Goal: Task Accomplishment & Management: Complete application form

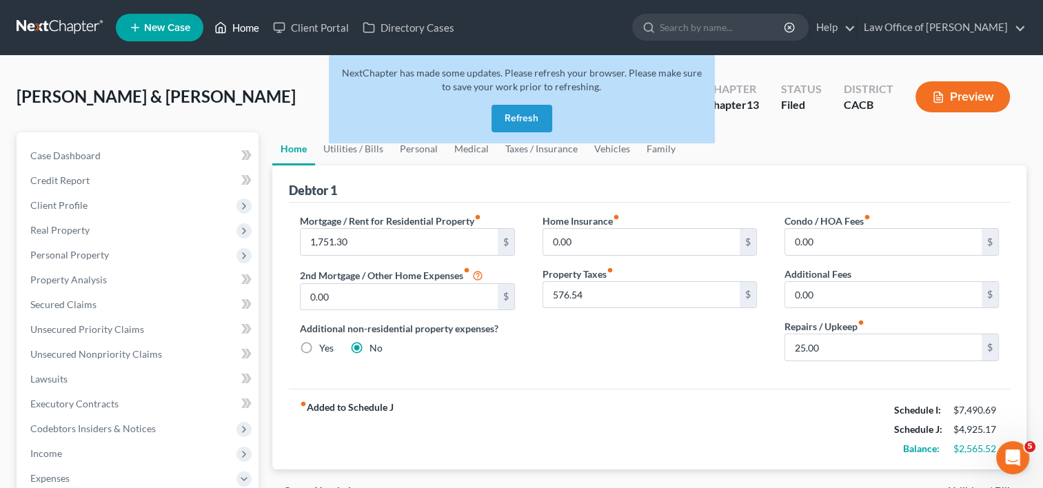
click at [248, 28] on link "Home" at bounding box center [237, 27] width 59 height 25
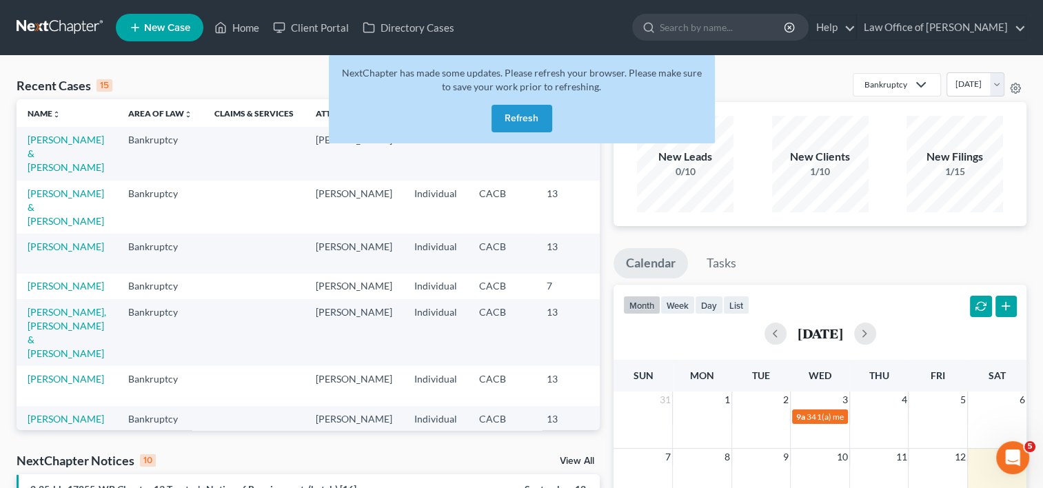
click at [512, 119] on button "Refresh" at bounding box center [522, 119] width 61 height 28
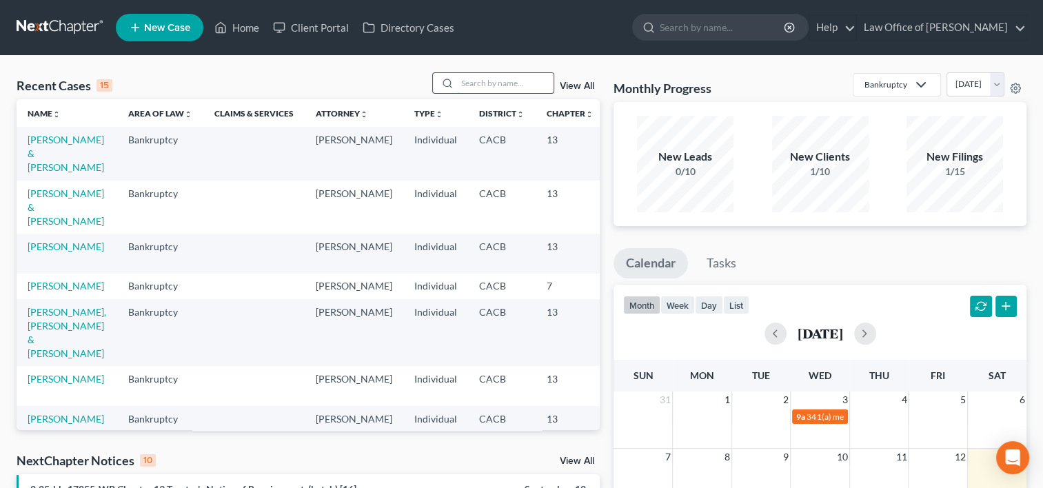
click at [471, 77] on input "search" at bounding box center [505, 83] width 97 height 20
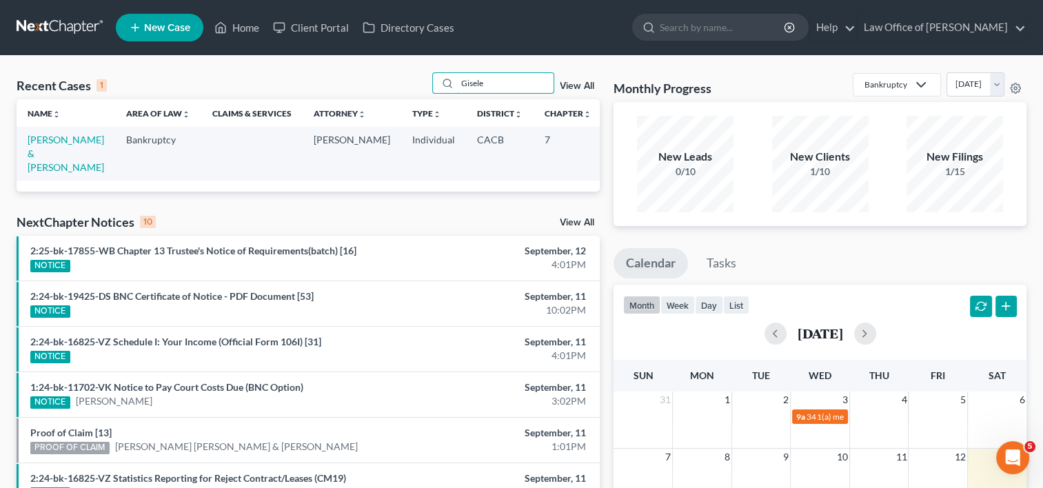
drag, startPoint x: 505, startPoint y: 86, endPoint x: 421, endPoint y: 83, distance: 84.2
click at [421, 83] on div "Recent Cases 1 Gisele View All" at bounding box center [308, 85] width 583 height 27
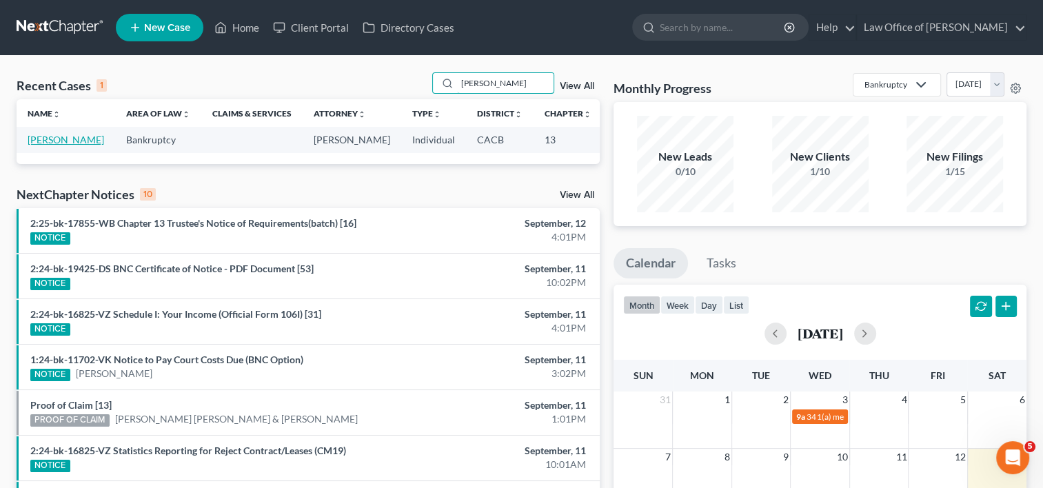
type input "Gise"
click at [38, 146] on link "[PERSON_NAME]" at bounding box center [66, 140] width 77 height 12
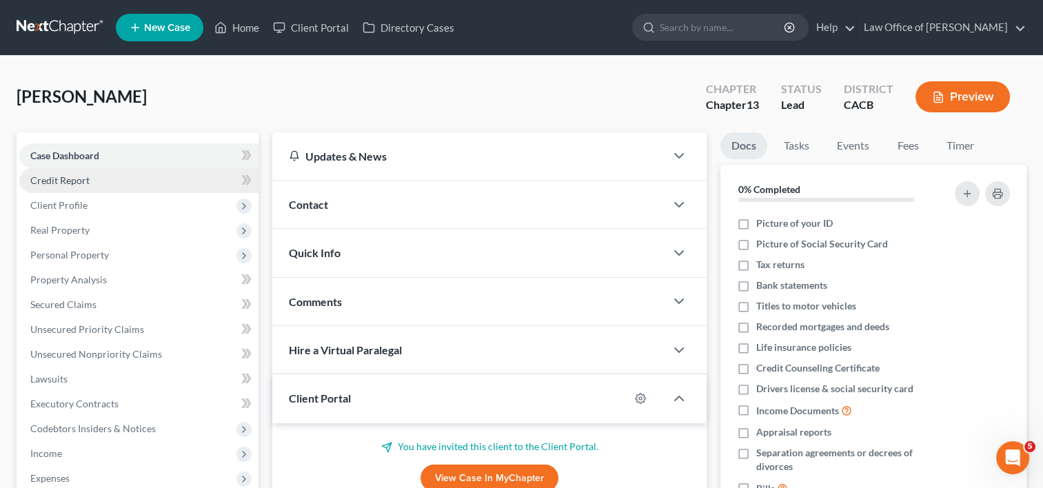
click at [79, 177] on span "Credit Report" at bounding box center [59, 180] width 59 height 12
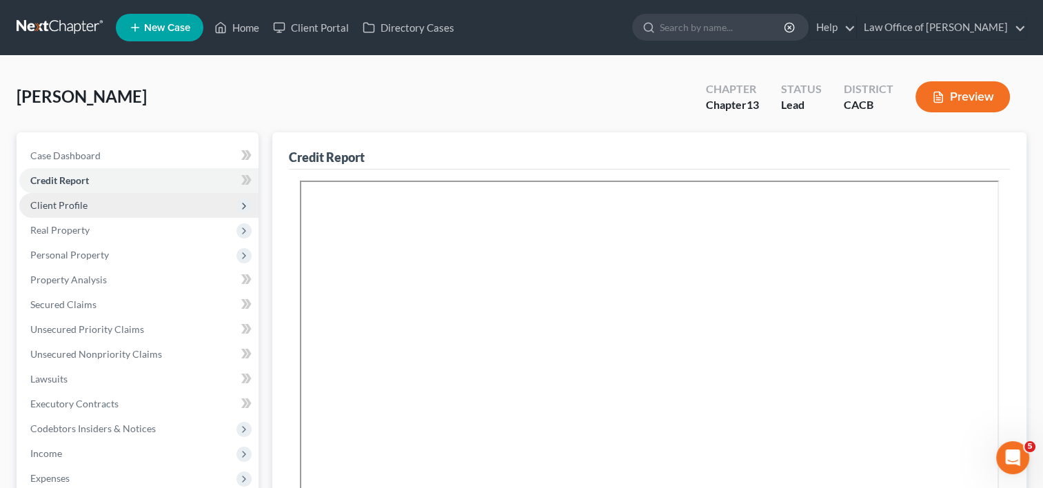
click at [62, 200] on span "Client Profile" at bounding box center [58, 205] width 57 height 12
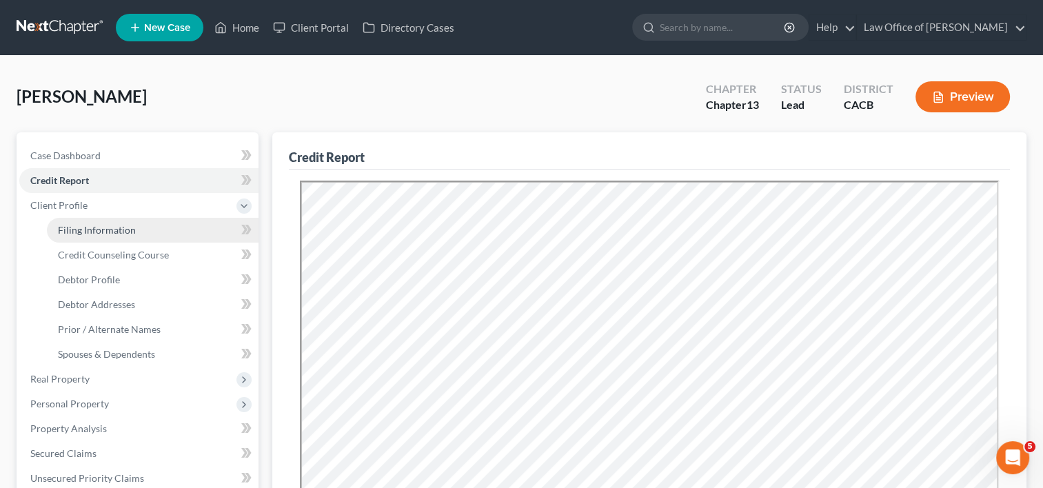
click at [99, 232] on span "Filing Information" at bounding box center [97, 230] width 78 height 12
select select "1"
select select "0"
select select "3"
select select "4"
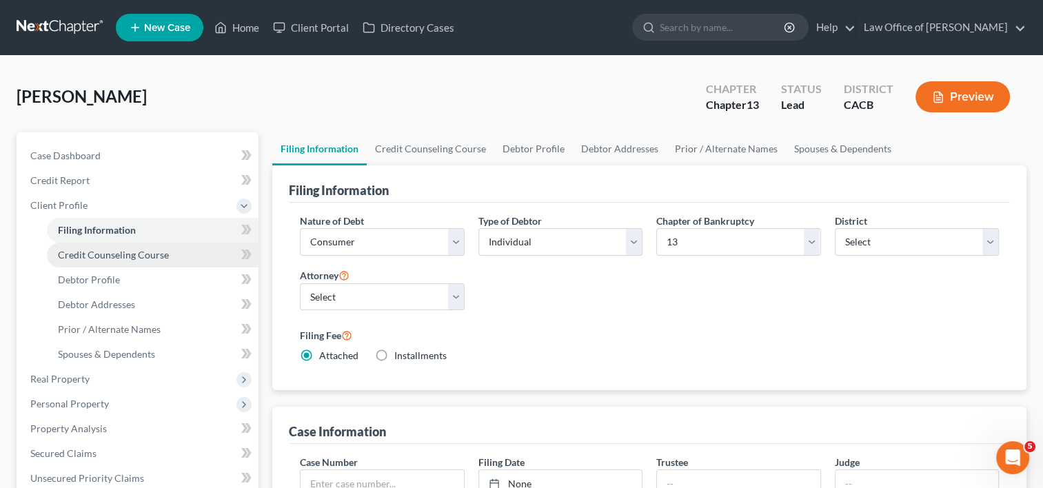
click at [110, 259] on span "Credit Counseling Course" at bounding box center [113, 255] width 111 height 12
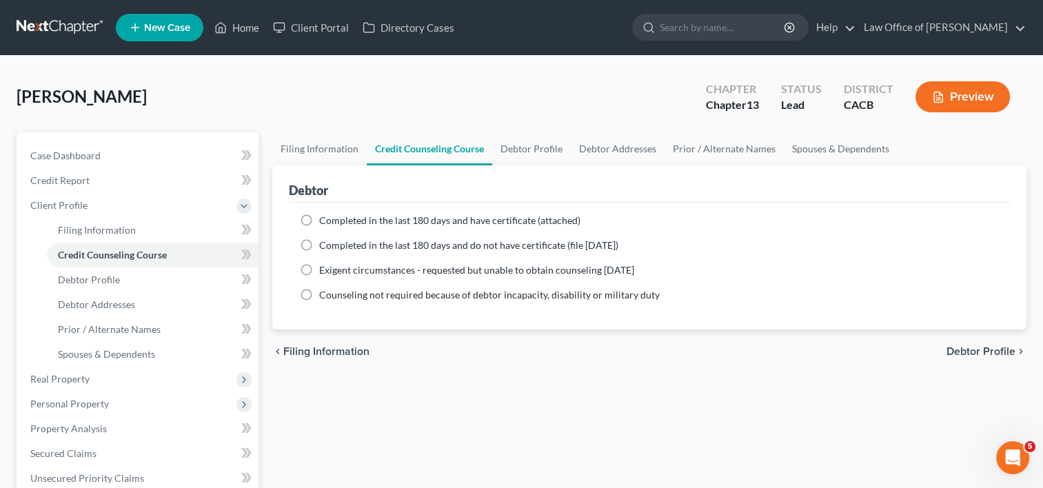
click at [319, 221] on label "Completed in the last 180 days and have certificate (attached)" at bounding box center [449, 221] width 261 height 14
click at [325, 221] on input "Completed in the last 180 days and have certificate (attached)" at bounding box center [329, 218] width 9 height 9
radio input "true"
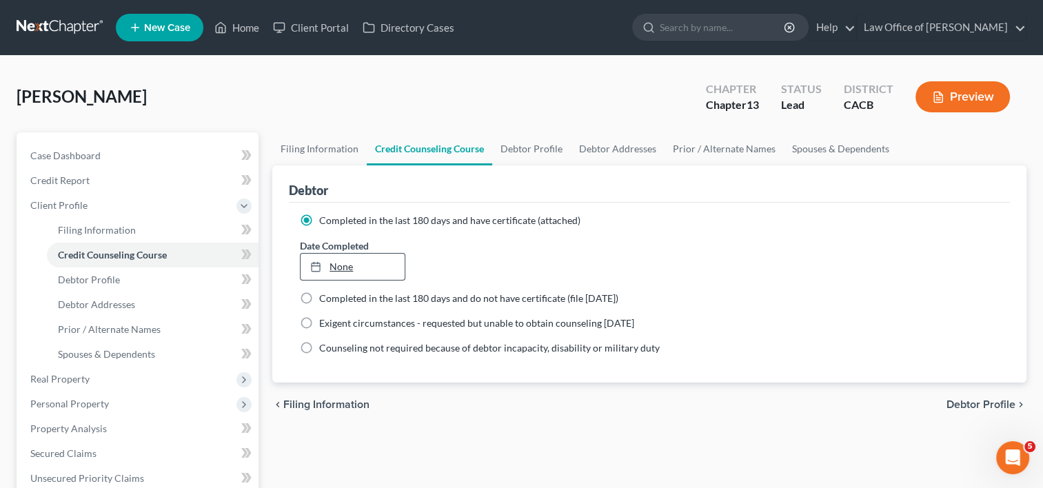
click at [348, 266] on link "None" at bounding box center [352, 267] width 103 height 26
type input "9/13/2025"
click at [343, 399] on span "Filing Information" at bounding box center [326, 404] width 86 height 11
select select "1"
select select "0"
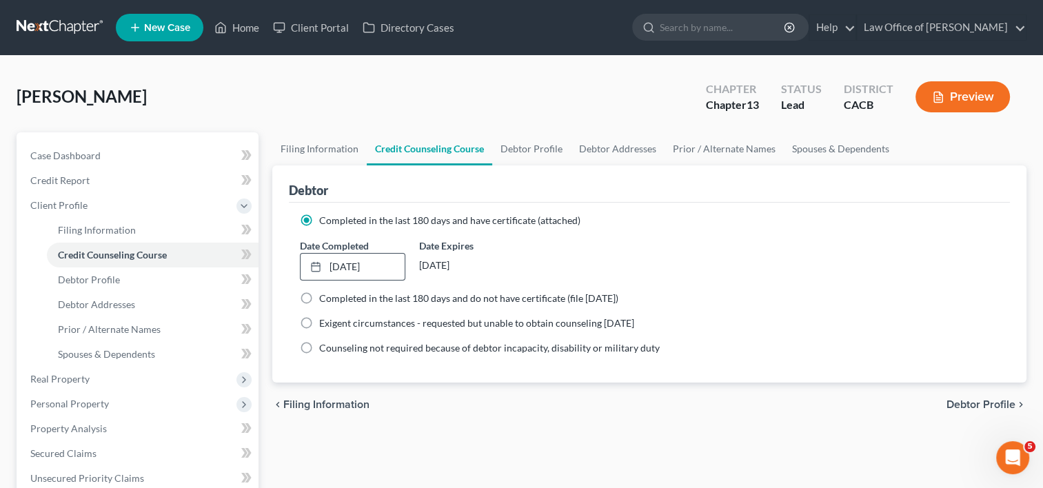
select select "3"
select select "7"
select select "0"
select select "4"
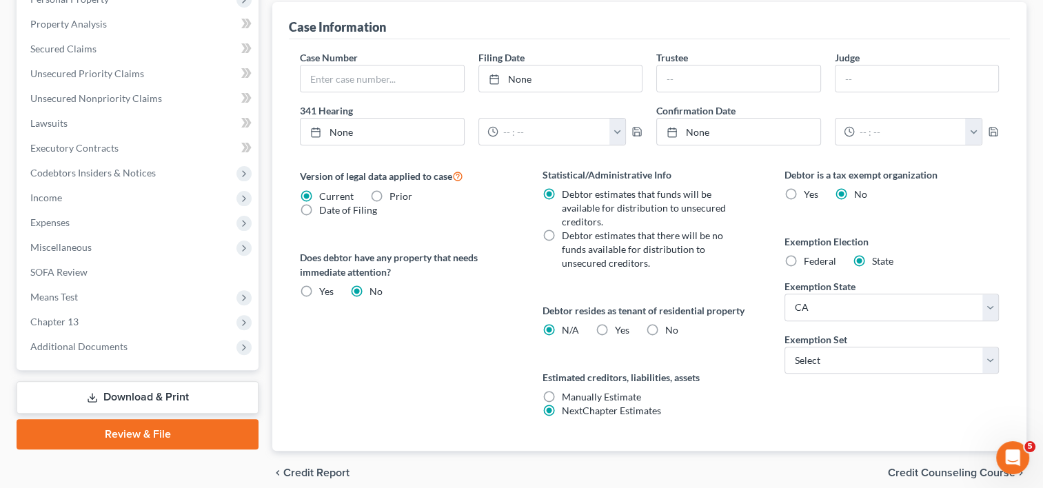
scroll to position [411, 0]
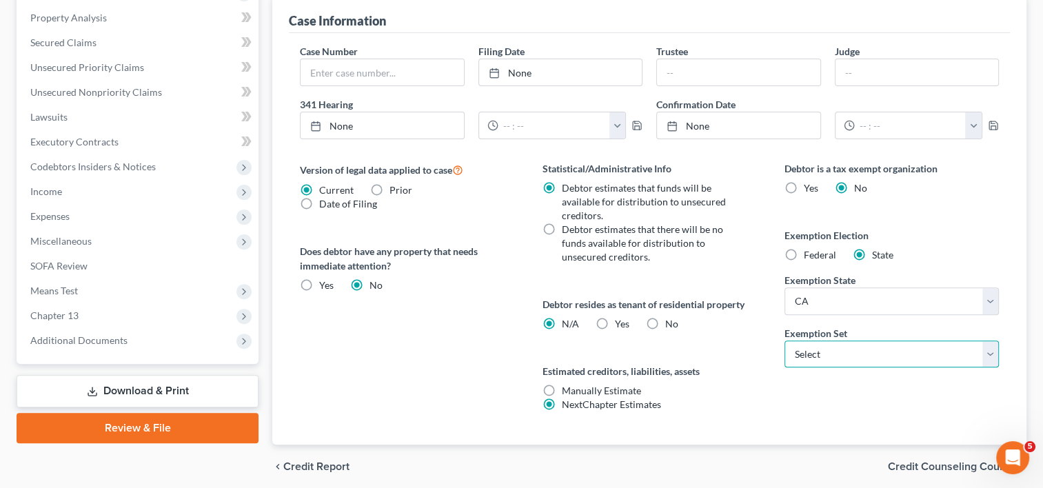
click at [867, 352] on select "Select 703 704" at bounding box center [892, 355] width 214 height 28
select select "0"
click at [785, 341] on select "Select 703 704" at bounding box center [892, 355] width 214 height 28
click at [615, 324] on label "Yes Yes" at bounding box center [622, 324] width 14 height 14
click at [621, 324] on input "Yes Yes" at bounding box center [625, 321] width 9 height 9
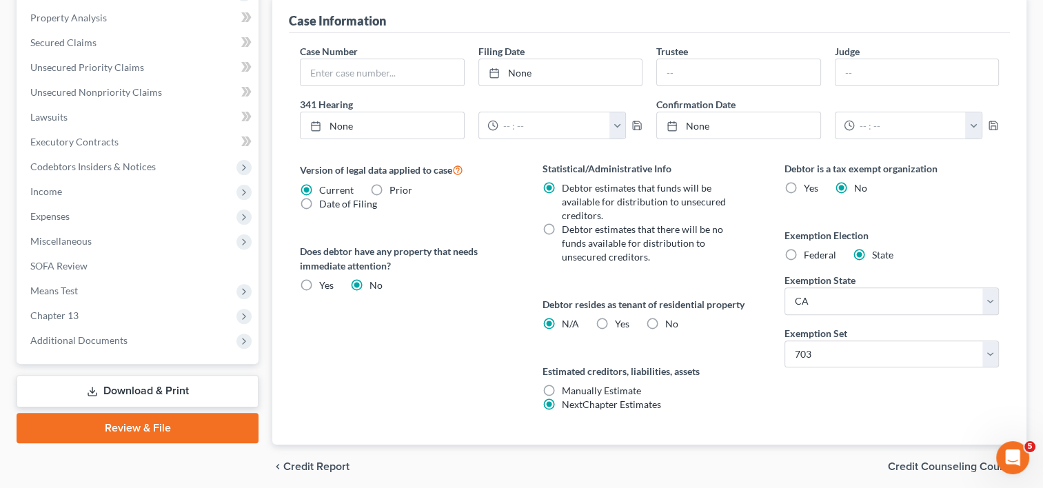
radio input "true"
radio input "false"
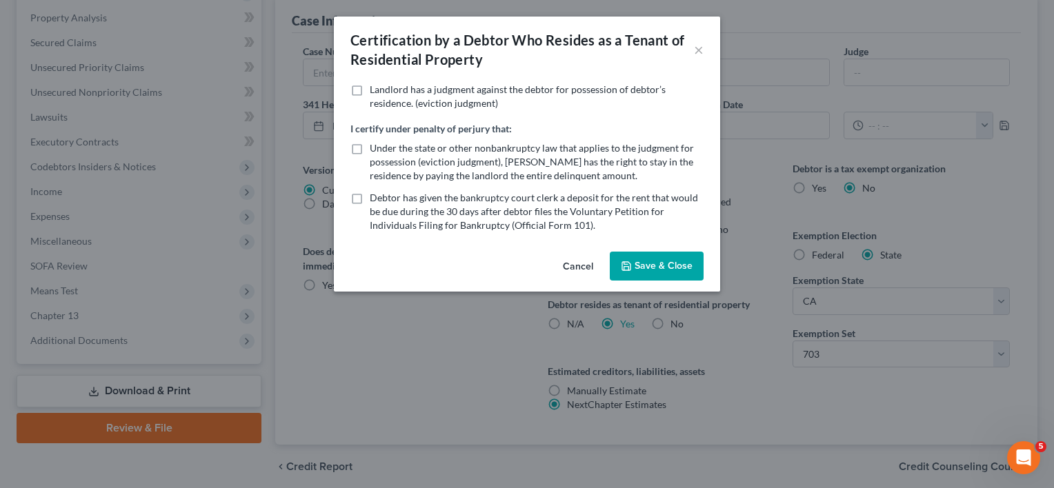
click at [640, 268] on button "Save & Close" at bounding box center [657, 266] width 94 height 29
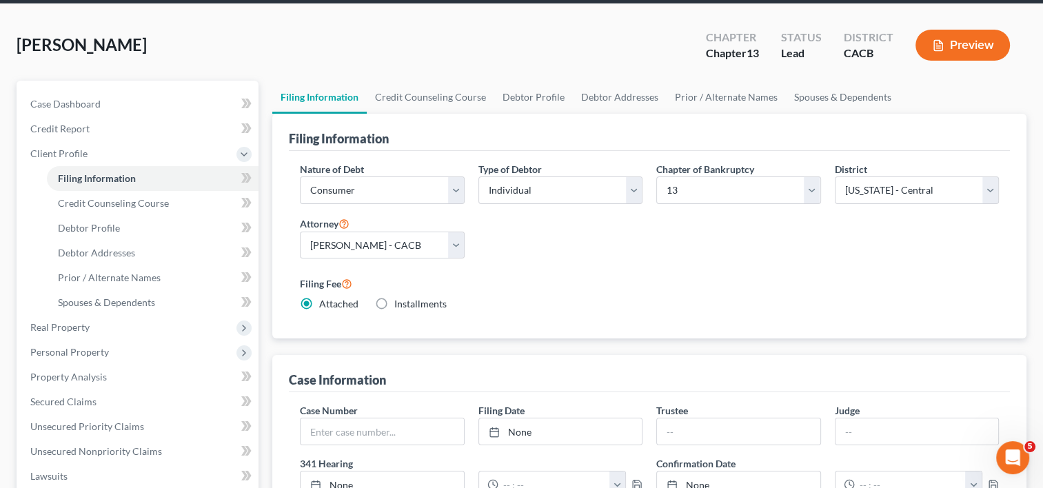
scroll to position [0, 0]
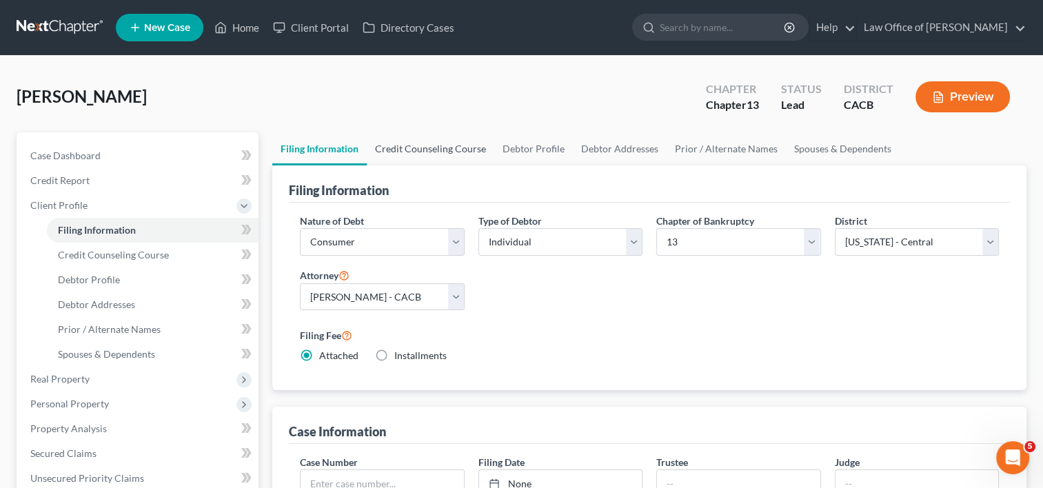
click at [459, 146] on link "Credit Counseling Course" at bounding box center [431, 148] width 128 height 33
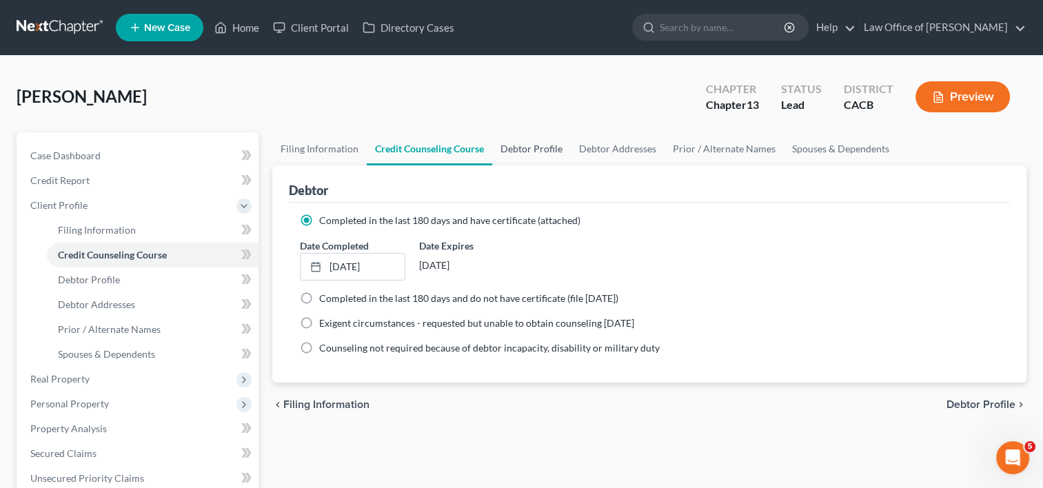
click at [520, 149] on link "Debtor Profile" at bounding box center [531, 148] width 79 height 33
select select "3"
select select "1"
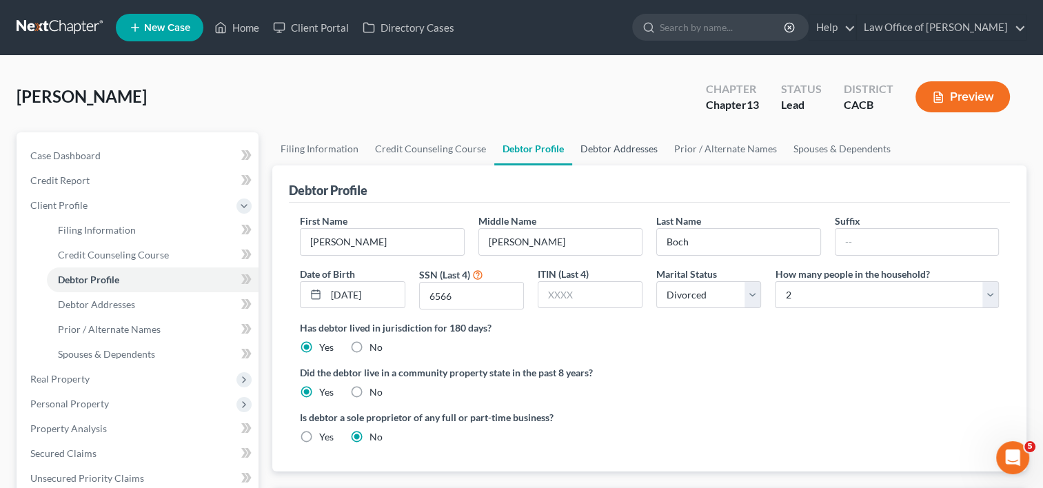
click at [633, 147] on link "Debtor Addresses" at bounding box center [619, 148] width 94 height 33
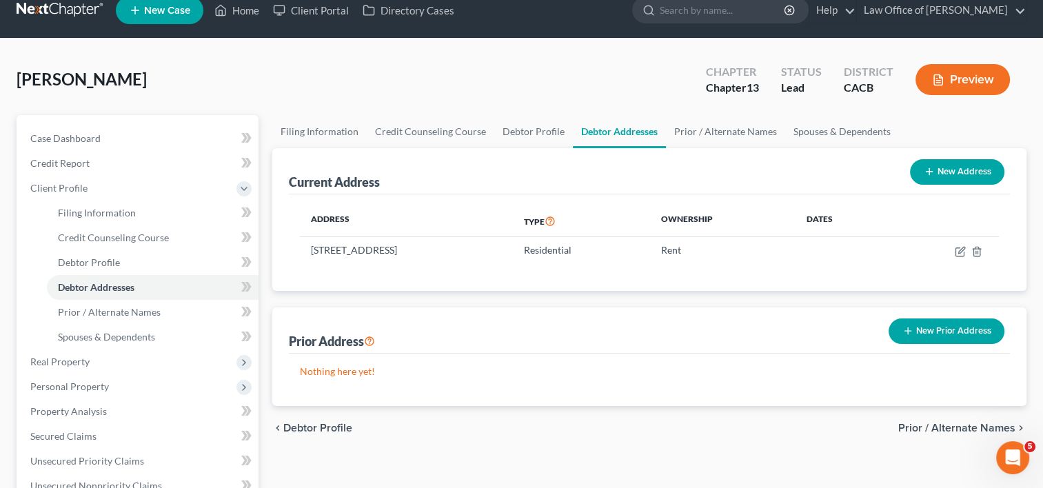
scroll to position [17, 0]
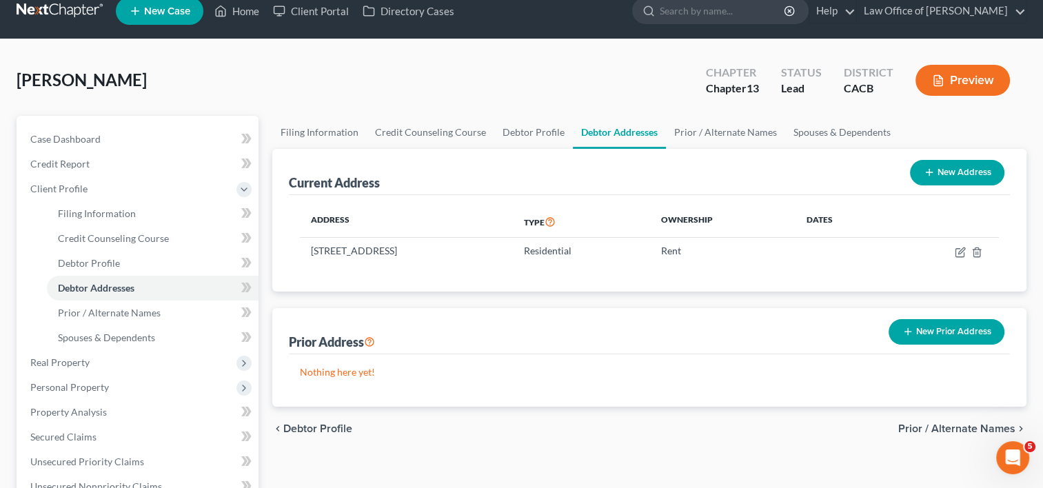
click at [581, 66] on div "Boch, Gisela Upgraded Chapter Chapter 13 Status Lead District CACB Preview" at bounding box center [522, 86] width 1010 height 60
click at [710, 132] on link "Prior / Alternate Names" at bounding box center [725, 132] width 119 height 33
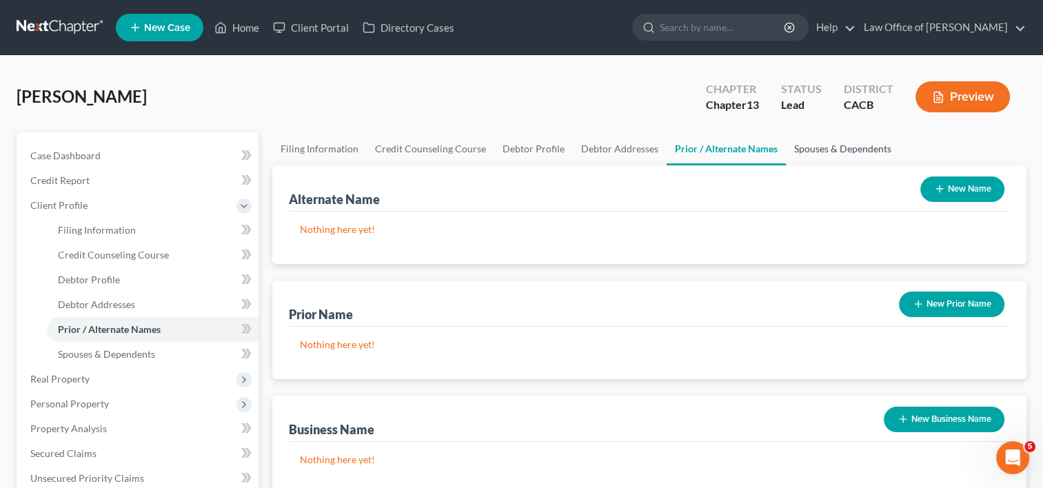
click at [801, 149] on link "Spouses & Dependents" at bounding box center [843, 148] width 114 height 33
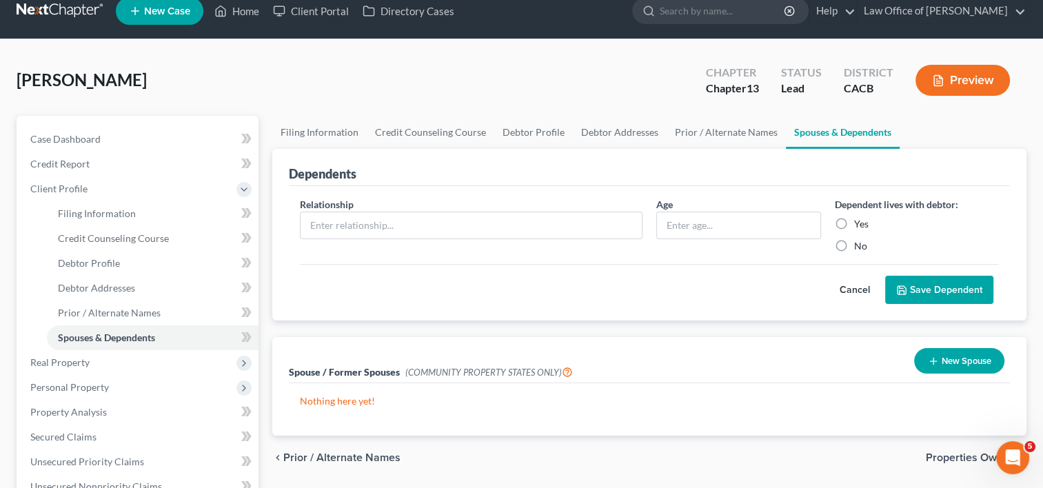
scroll to position [15, 0]
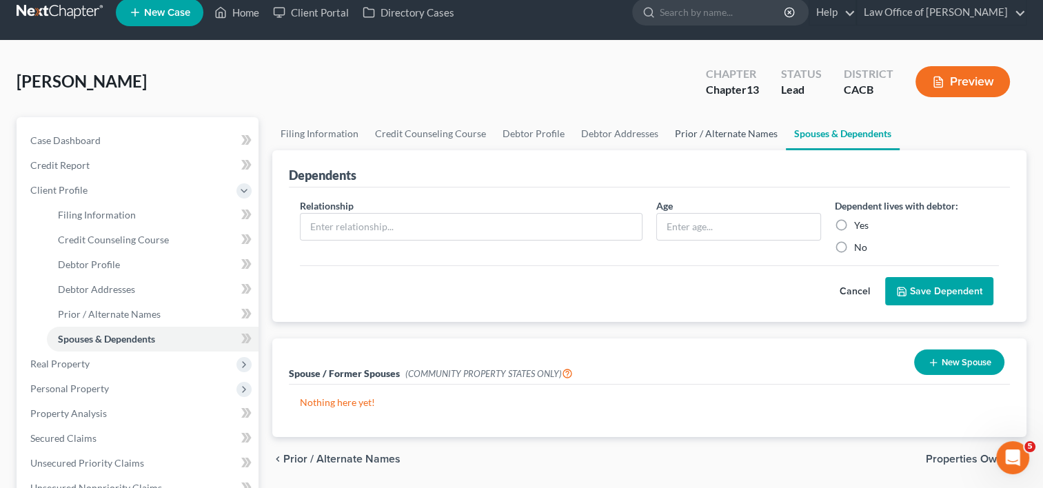
click at [695, 133] on link "Prior / Alternate Names" at bounding box center [726, 133] width 119 height 33
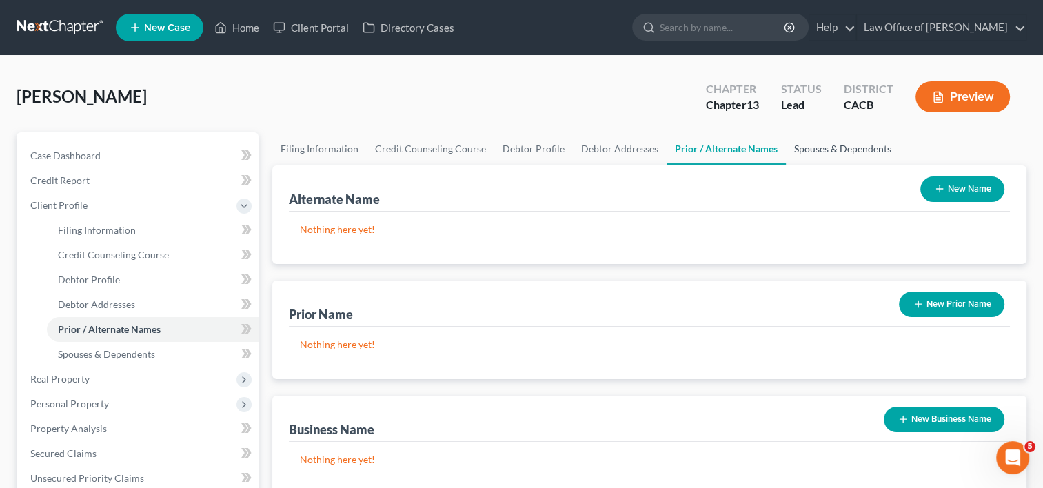
click at [825, 150] on link "Spouses & Dependents" at bounding box center [843, 148] width 114 height 33
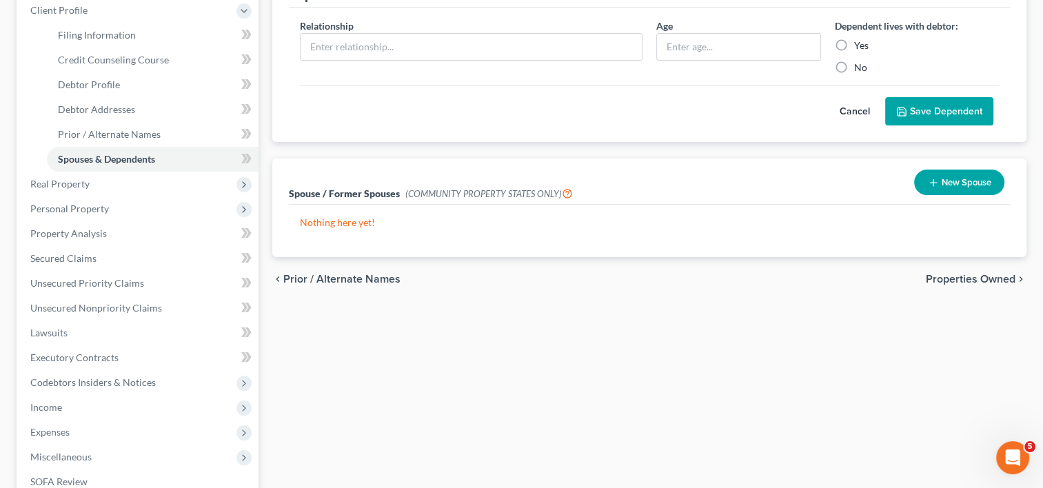
scroll to position [226, 0]
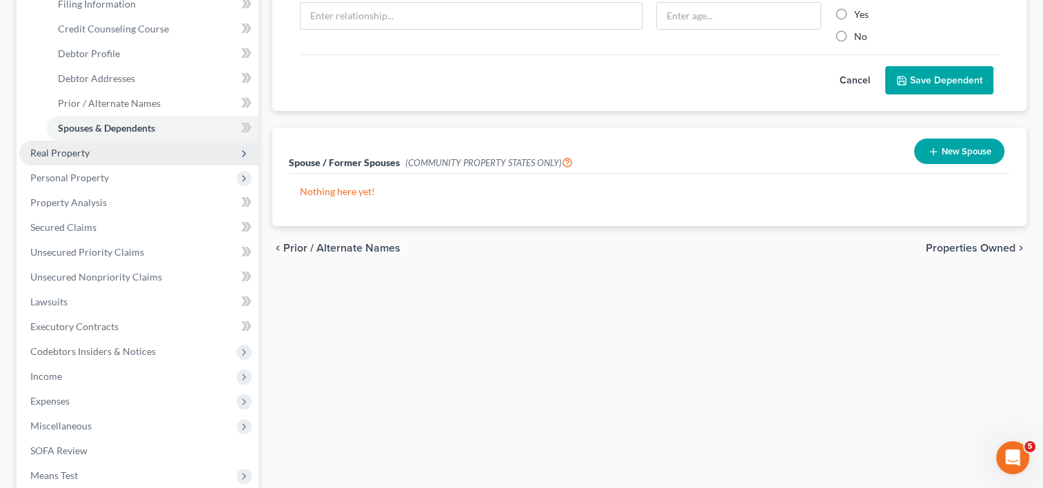
click at [79, 160] on span "Real Property" at bounding box center [138, 153] width 239 height 25
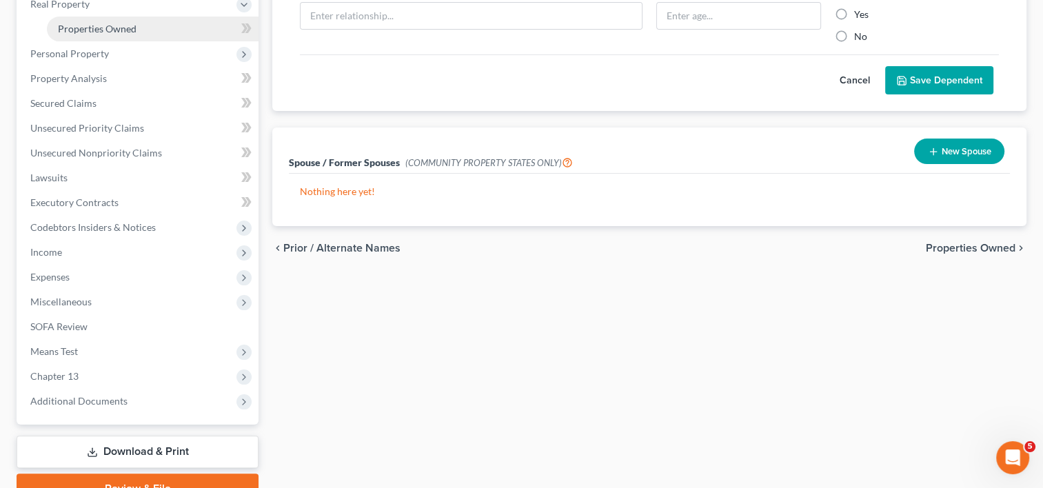
click at [102, 35] on link "Properties Owned" at bounding box center [153, 29] width 212 height 25
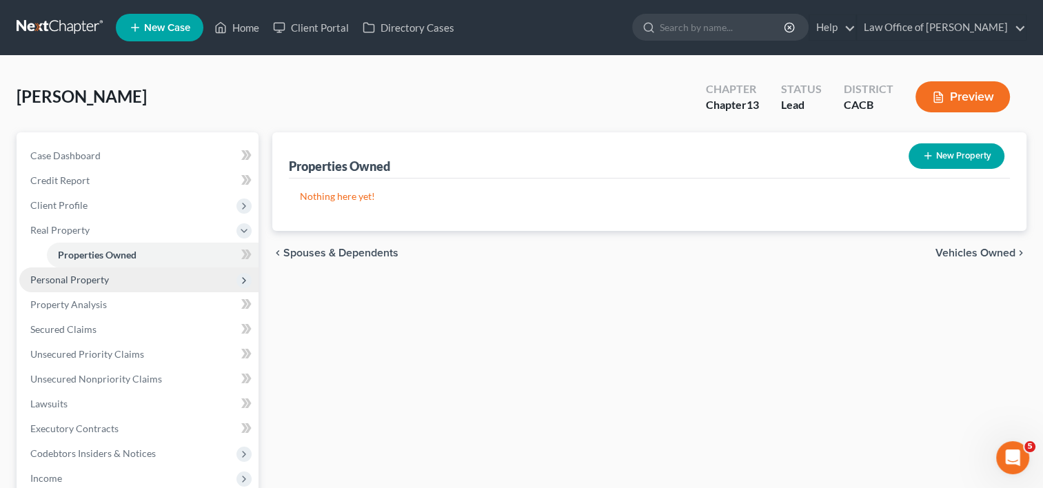
click at [68, 276] on span "Personal Property" at bounding box center [69, 280] width 79 height 12
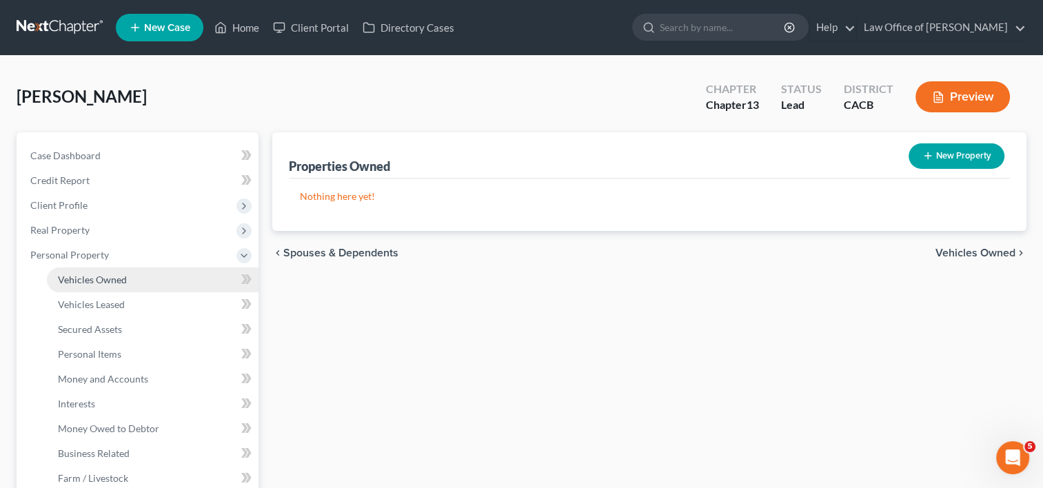
click at [102, 279] on span "Vehicles Owned" at bounding box center [92, 280] width 69 height 12
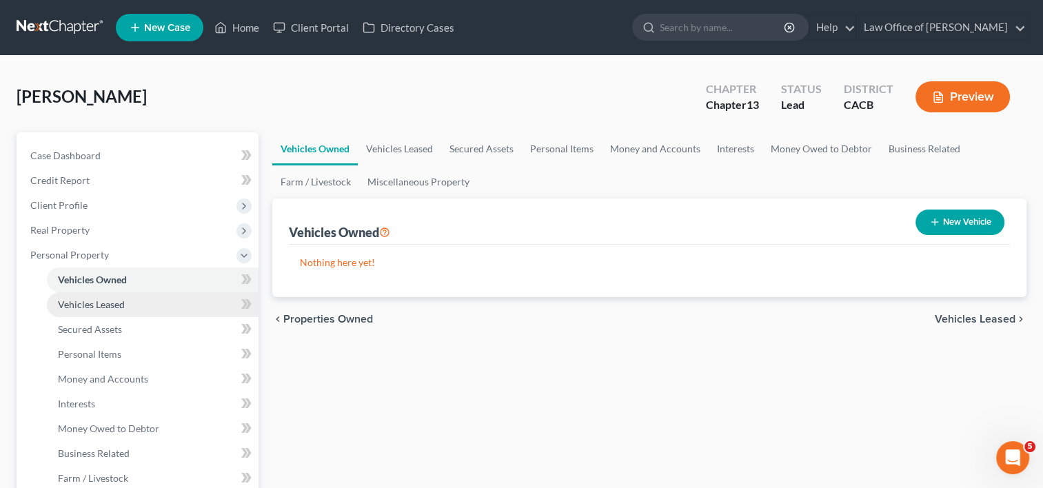
click at [107, 300] on span "Vehicles Leased" at bounding box center [91, 305] width 67 height 12
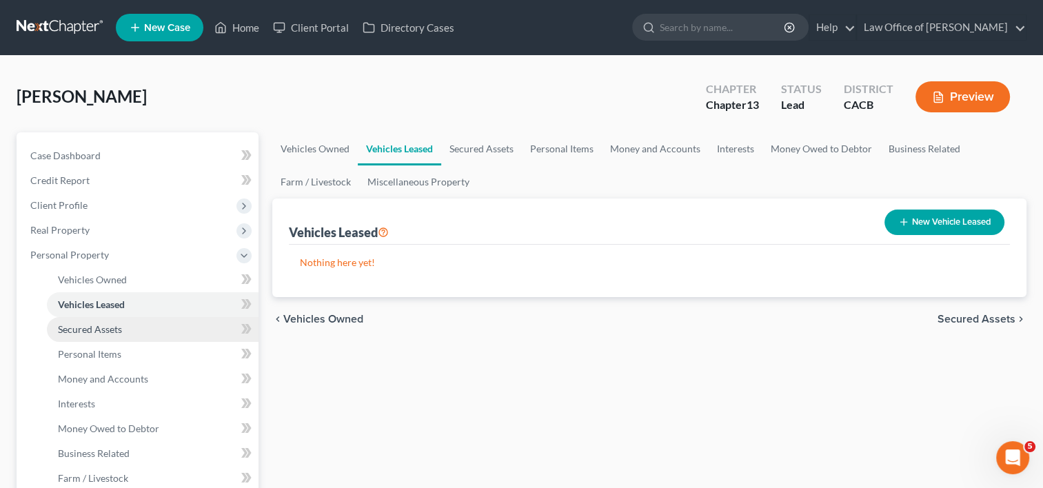
click at [113, 328] on span "Secured Assets" at bounding box center [90, 329] width 64 height 12
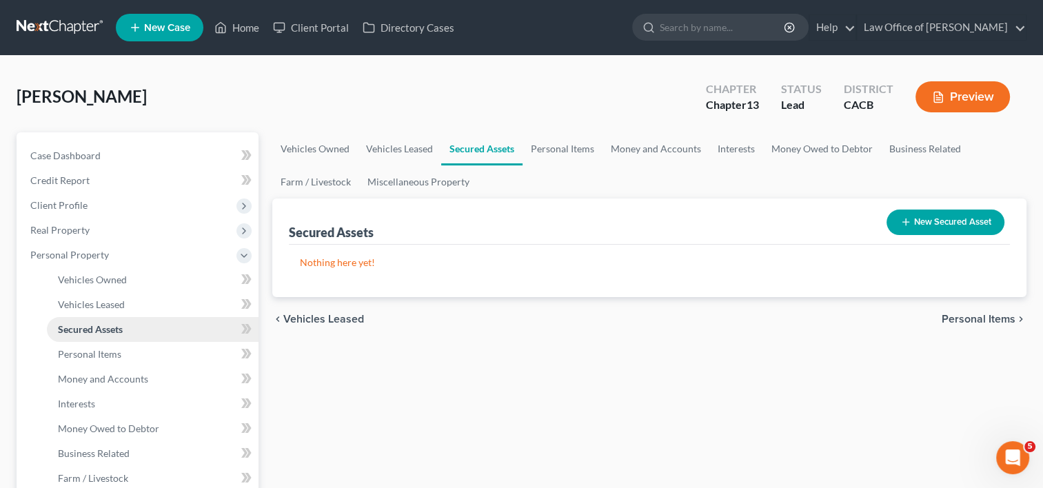
click at [114, 328] on span "Secured Assets" at bounding box center [90, 329] width 65 height 12
click at [561, 151] on link "Personal Items" at bounding box center [563, 148] width 80 height 33
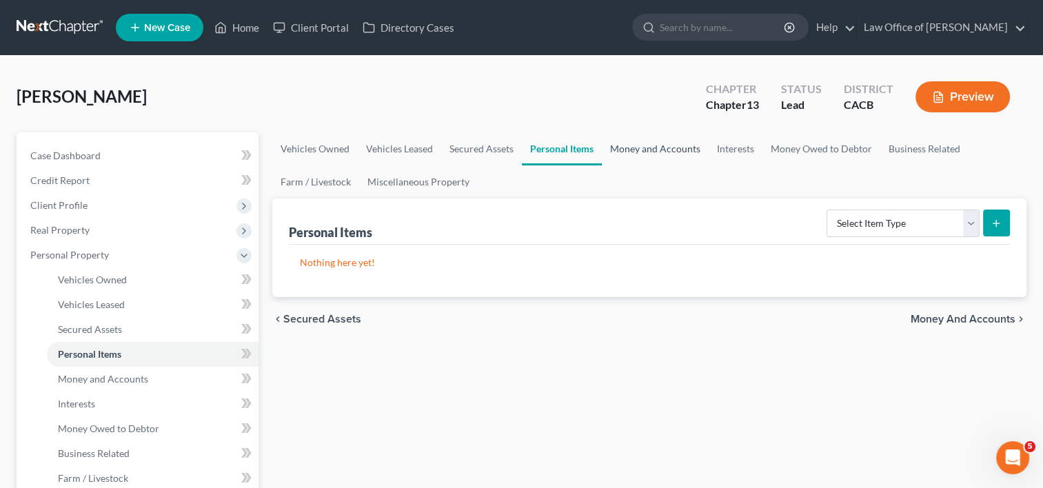
click at [621, 152] on link "Money and Accounts" at bounding box center [655, 148] width 107 height 33
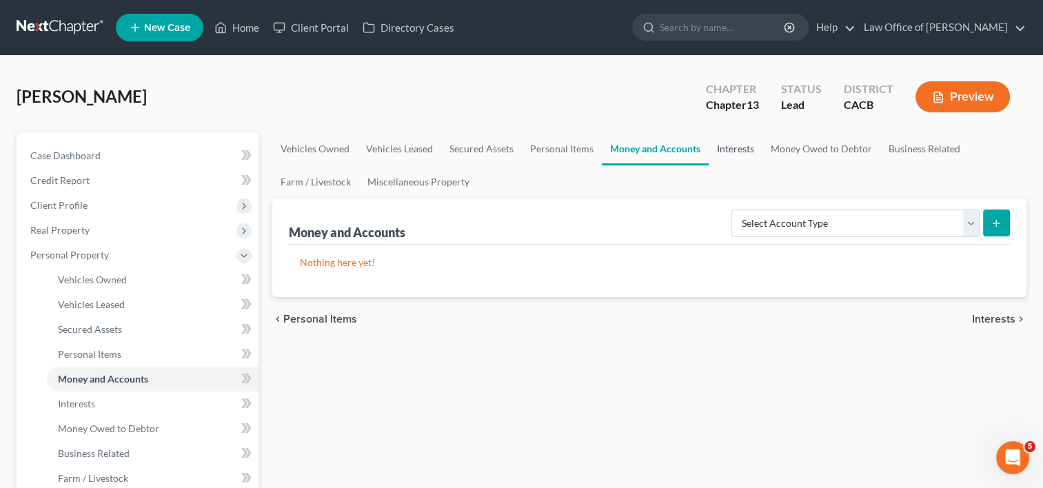
click at [739, 150] on link "Interests" at bounding box center [736, 148] width 54 height 33
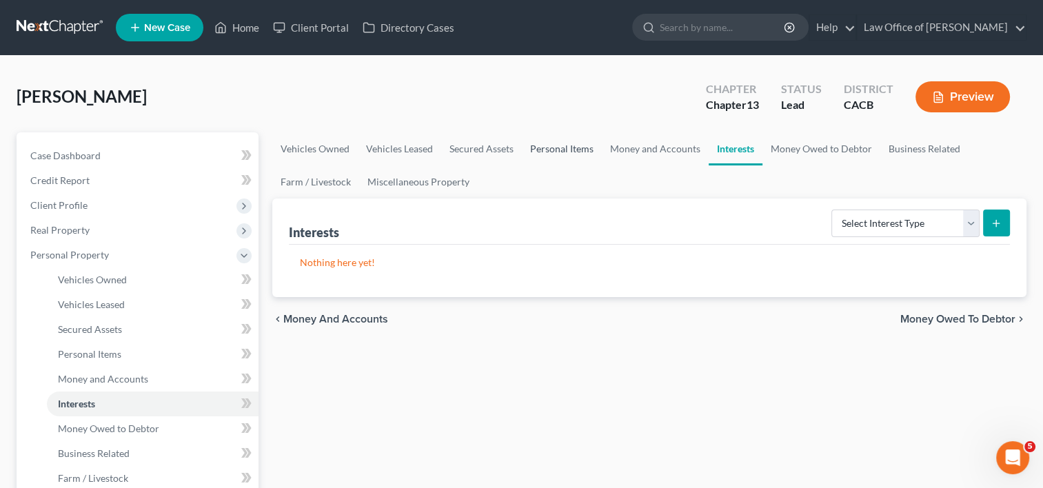
click at [554, 140] on link "Personal Items" at bounding box center [562, 148] width 80 height 33
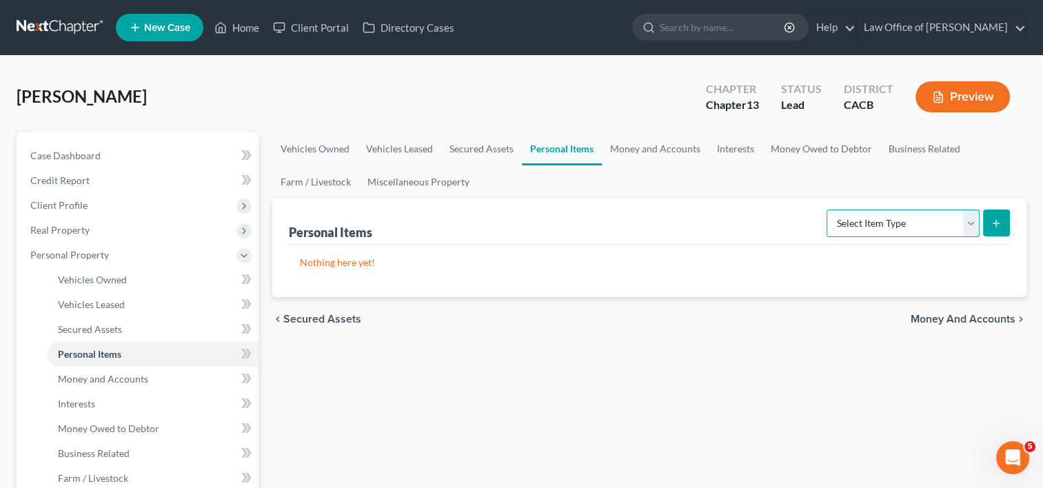
click at [872, 216] on select "Select Item Type Clothing Collectibles Of Value Electronics Firearms Household …" at bounding box center [903, 224] width 153 height 28
click at [597, 338] on div "chevron_left Secured Assets Money and Accounts chevron_right" at bounding box center [649, 319] width 754 height 44
click at [893, 227] on select "Select Item Type Clothing Collectibles Of Value Electronics Firearms Household …" at bounding box center [903, 224] width 153 height 28
click at [483, 151] on link "Secured Assets" at bounding box center [481, 148] width 81 height 33
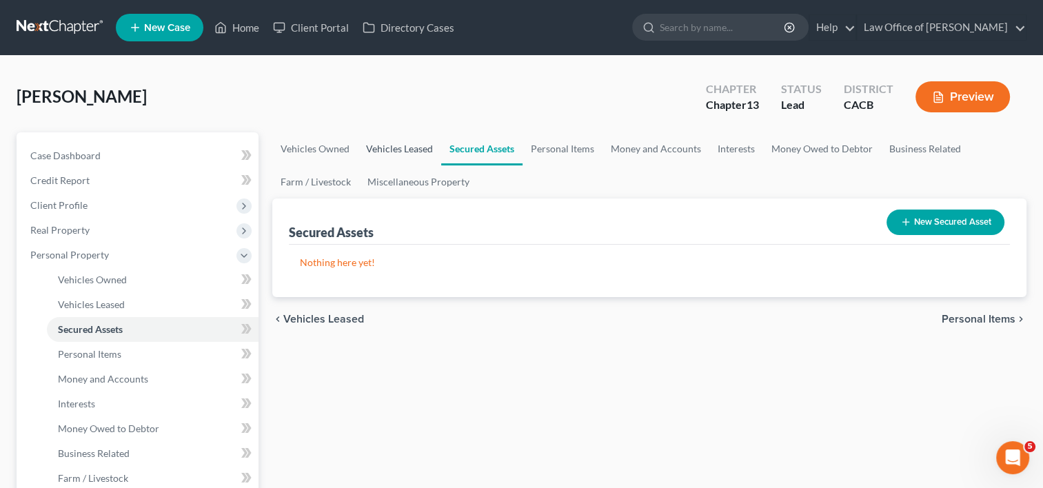
click at [403, 150] on link "Vehicles Leased" at bounding box center [399, 148] width 83 height 33
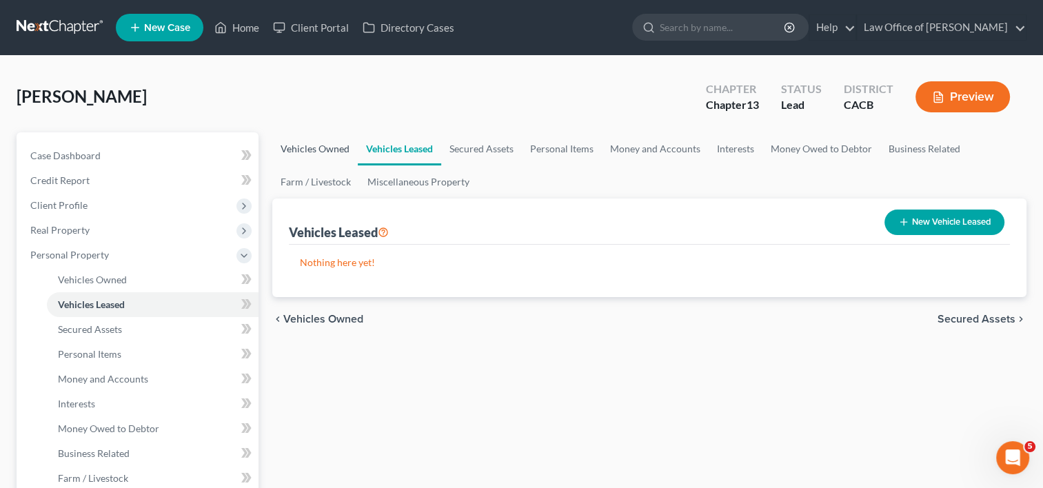
click at [337, 148] on link "Vehicles Owned" at bounding box center [315, 148] width 86 height 33
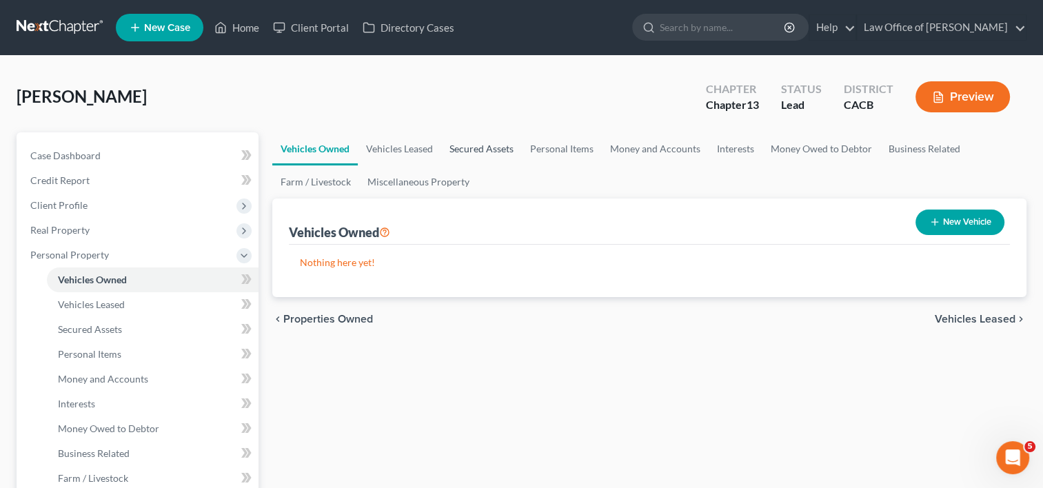
click at [506, 157] on link "Secured Assets" at bounding box center [481, 148] width 81 height 33
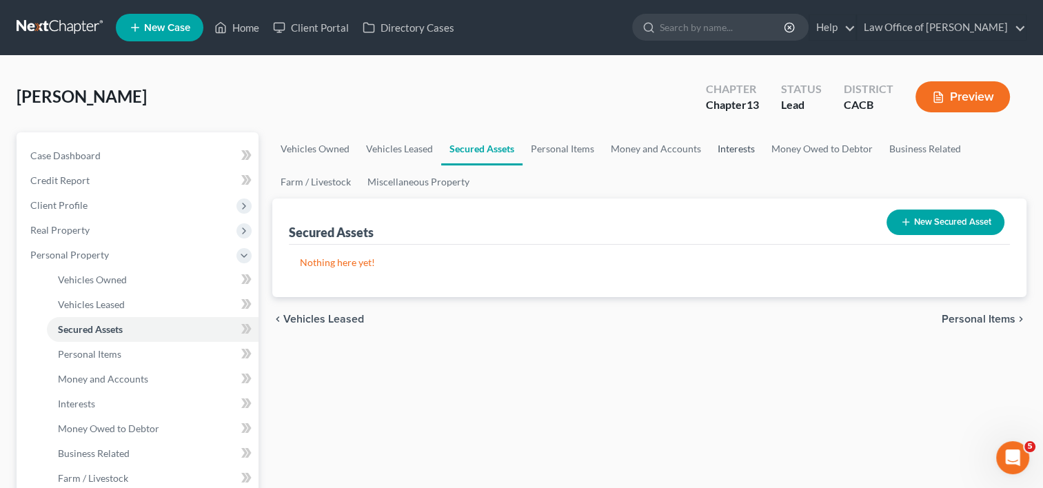
click at [748, 154] on link "Interests" at bounding box center [737, 148] width 54 height 33
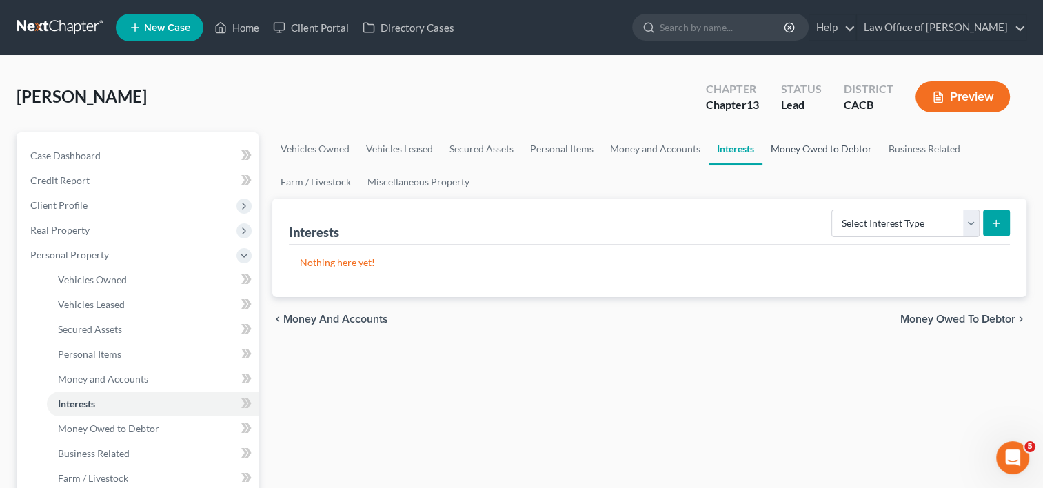
click at [812, 152] on link "Money Owed to Debtor" at bounding box center [822, 148] width 118 height 33
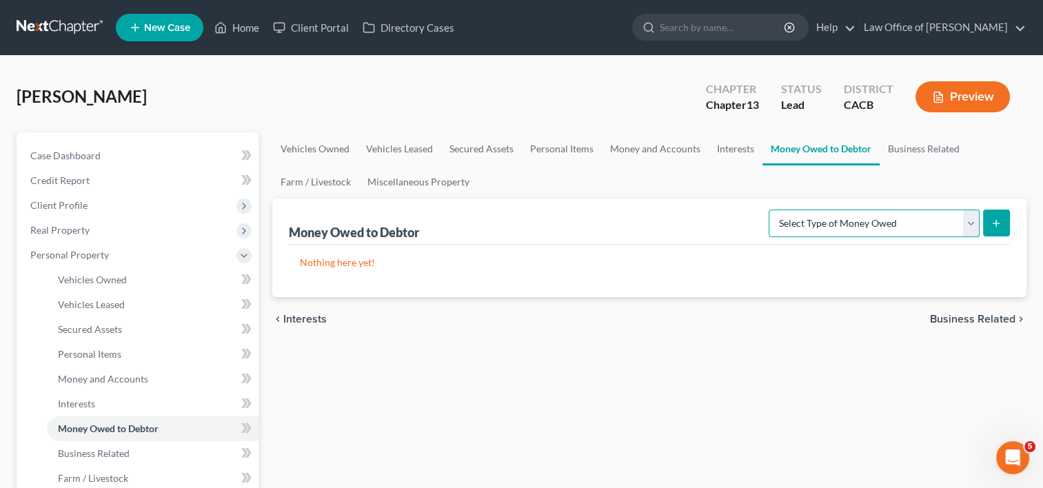
click at [928, 226] on select "Select Type of Money Owed Accounts Receivable Alimony Child Support Claims Agai…" at bounding box center [874, 224] width 211 height 28
click at [996, 165] on ul "Vehicles Owned Vehicles Leased Secured Assets Personal Items Money and Accounts…" at bounding box center [649, 165] width 754 height 66
click at [941, 158] on link "Business Related" at bounding box center [924, 148] width 88 height 33
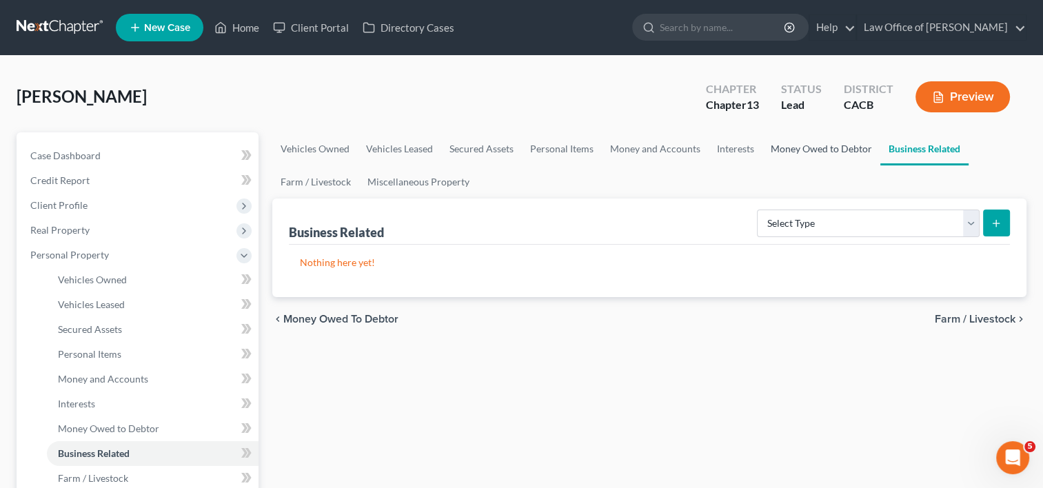
click at [828, 142] on link "Money Owed to Debtor" at bounding box center [822, 148] width 118 height 33
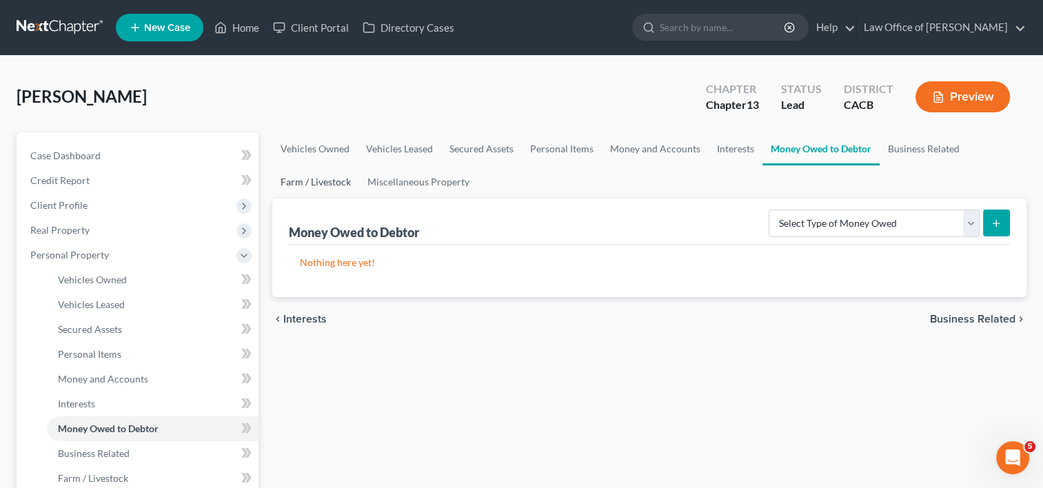
click at [317, 179] on link "Farm / Livestock" at bounding box center [315, 182] width 87 height 33
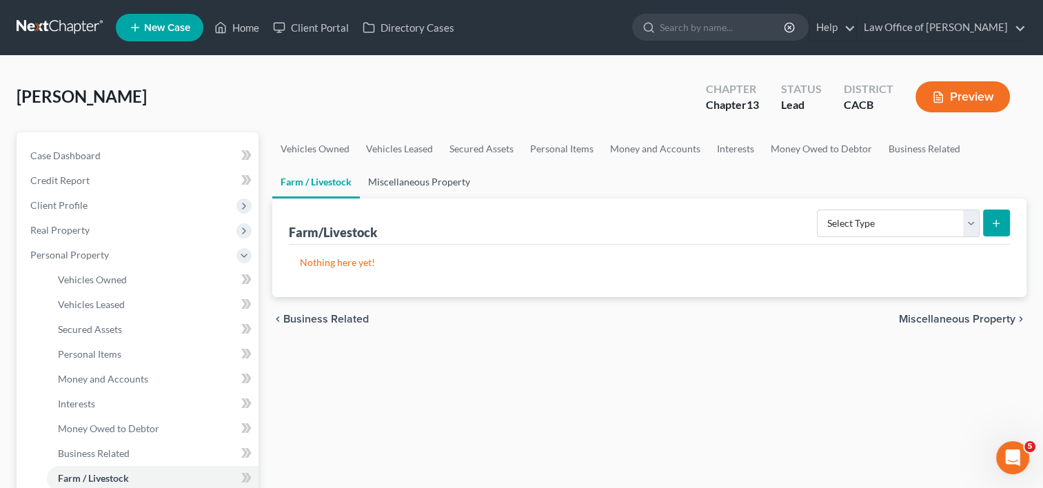
click at [419, 183] on link "Miscellaneous Property" at bounding box center [419, 182] width 119 height 33
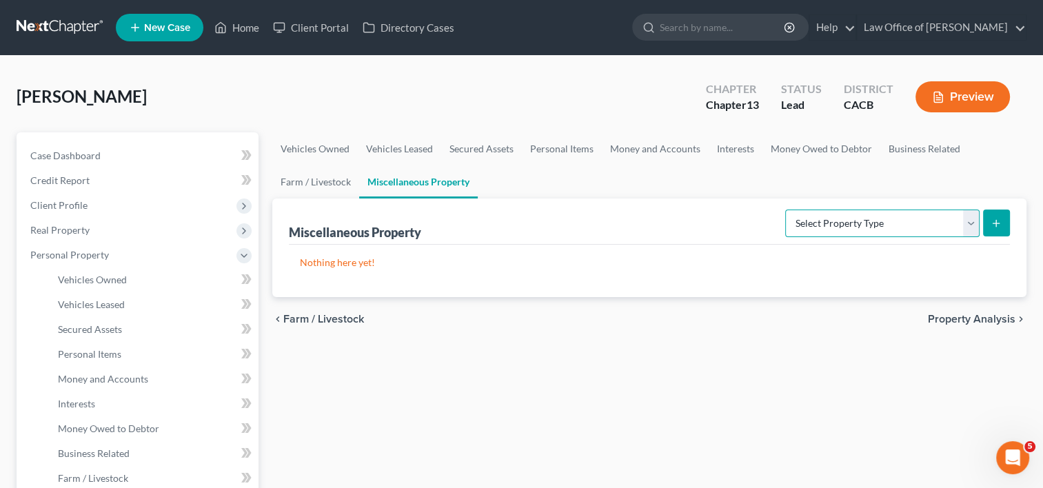
click at [863, 228] on select "Select Property Type Assigned for Creditor Benefit Within 1 Year Holding for An…" at bounding box center [882, 224] width 194 height 28
click at [725, 280] on div "Nothing here yet!" at bounding box center [649, 271] width 721 height 52
click at [323, 177] on link "Farm / Livestock" at bounding box center [315, 182] width 87 height 33
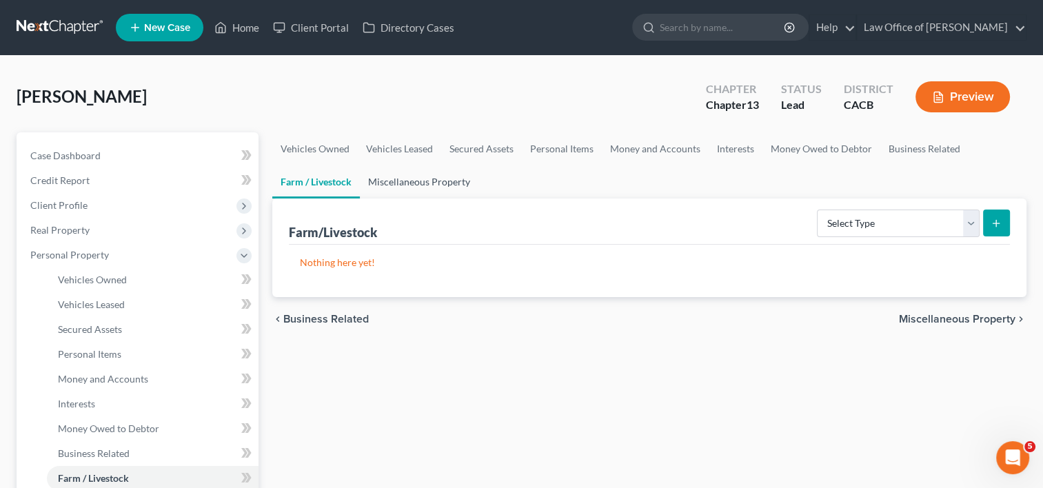
click at [424, 179] on link "Miscellaneous Property" at bounding box center [419, 182] width 119 height 33
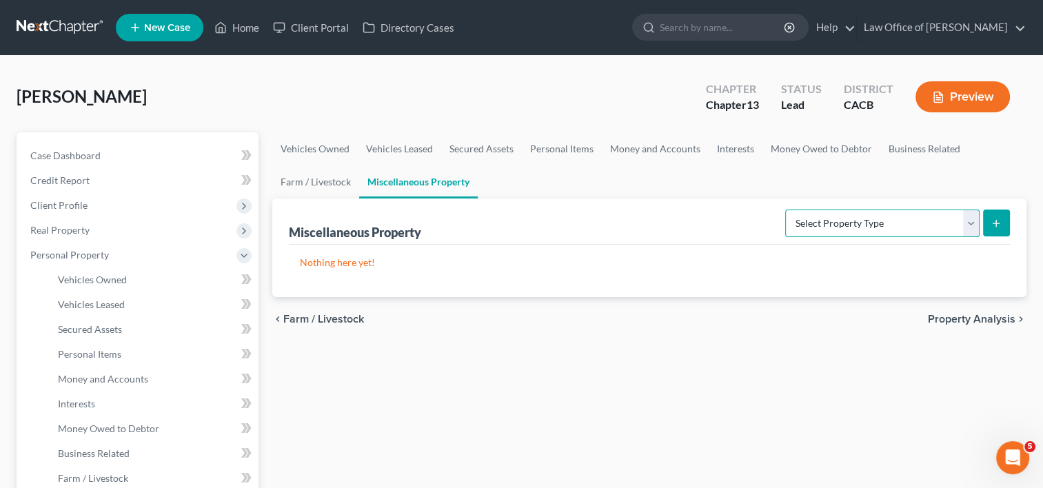
click at [885, 221] on select "Select Property Type Assigned for Creditor Benefit Within 1 Year Holding for An…" at bounding box center [882, 224] width 194 height 28
click at [318, 178] on link "Farm / Livestock" at bounding box center [315, 182] width 87 height 33
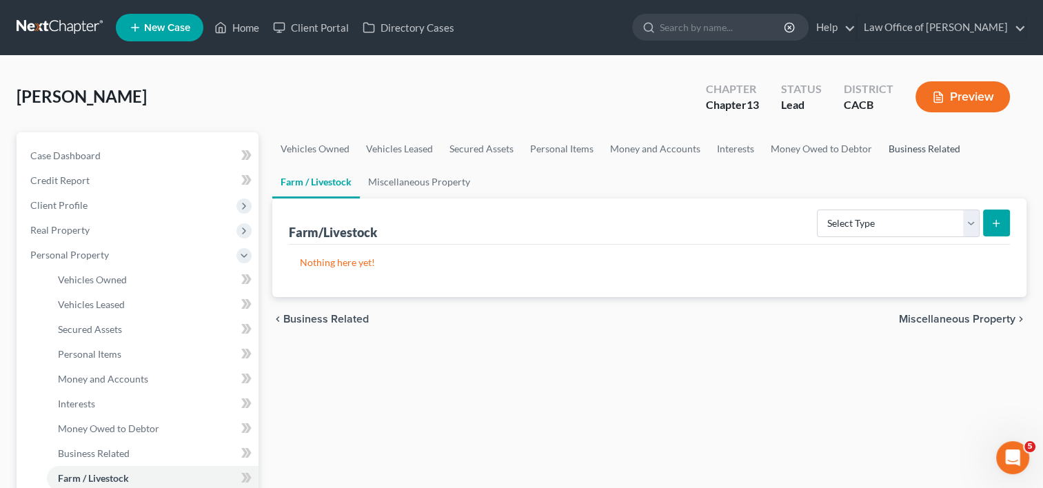
click at [911, 146] on link "Business Related" at bounding box center [925, 148] width 88 height 33
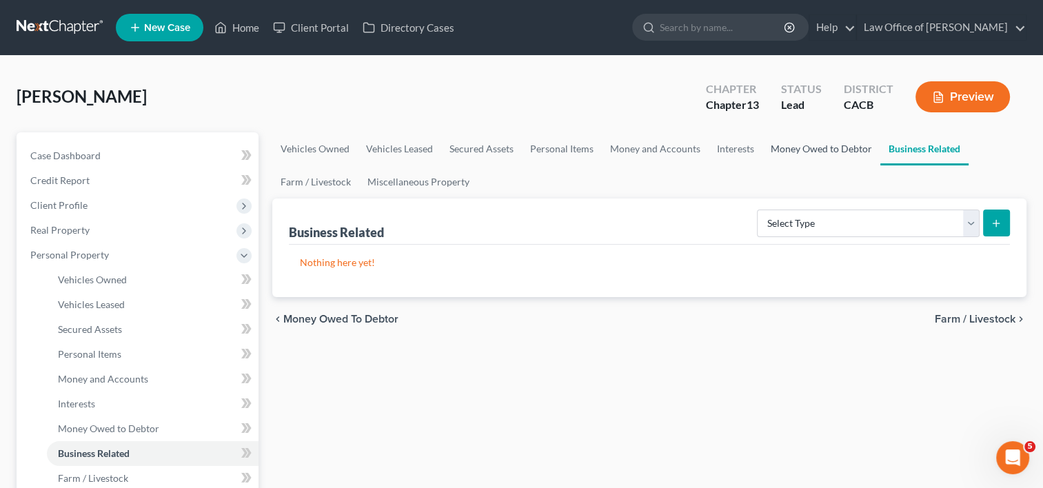
click at [819, 146] on link "Money Owed to Debtor" at bounding box center [822, 148] width 118 height 33
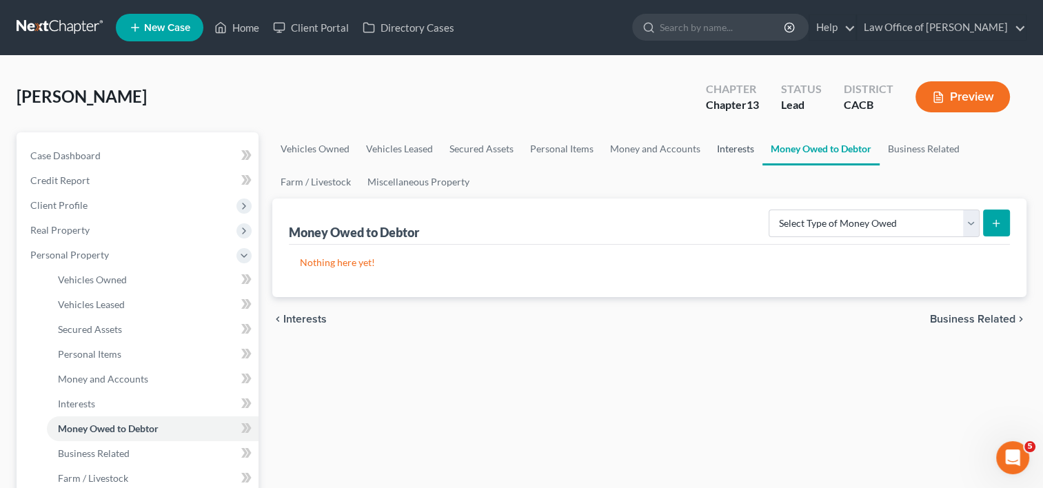
click at [728, 151] on link "Interests" at bounding box center [736, 148] width 54 height 33
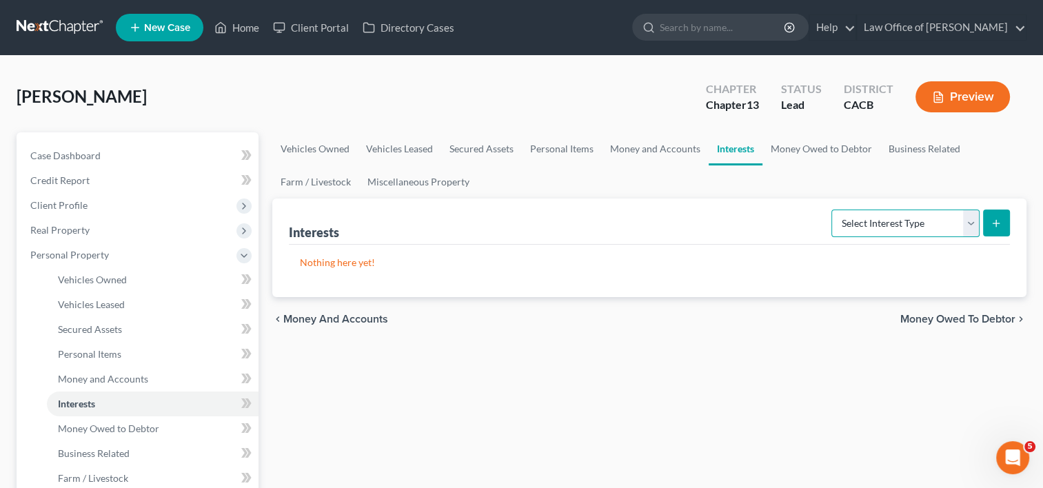
click at [886, 210] on select "Select Interest Type 401K Annuity Bond Education IRA Government Bond Government…" at bounding box center [906, 224] width 148 height 28
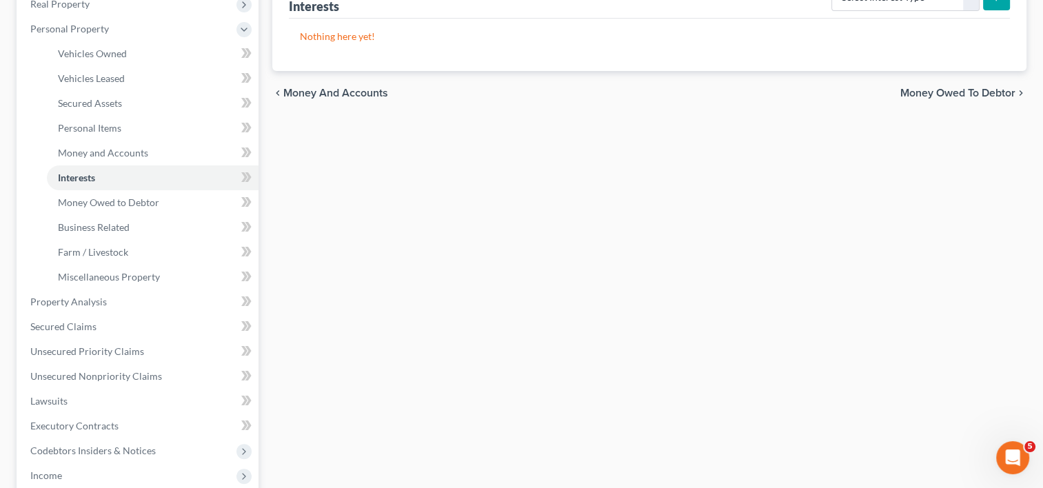
scroll to position [232, 0]
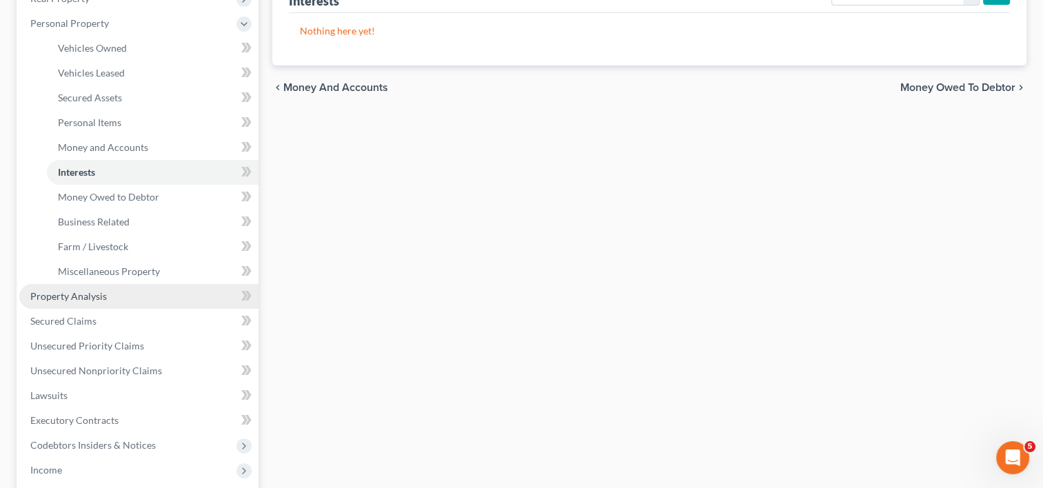
click at [91, 295] on span "Property Analysis" at bounding box center [68, 296] width 77 height 12
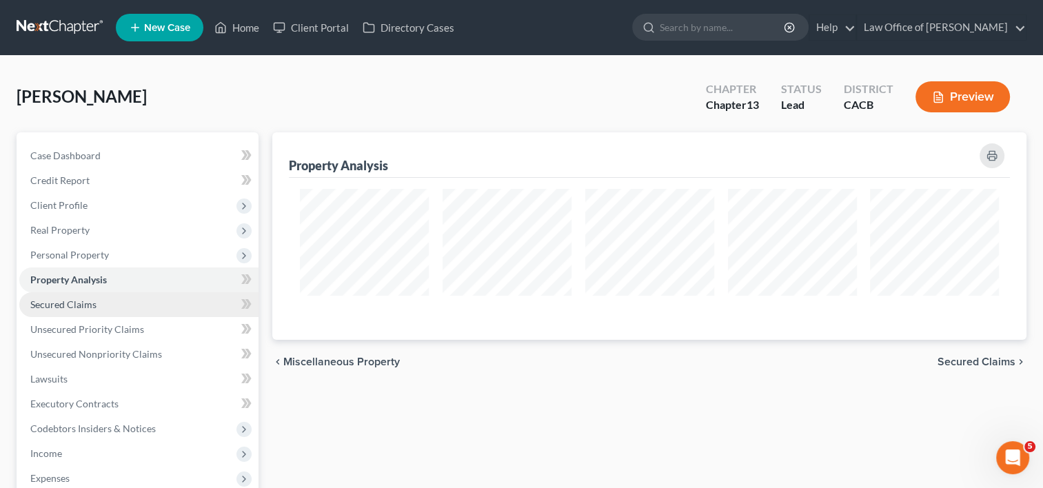
click at [82, 309] on span "Secured Claims" at bounding box center [63, 305] width 66 height 12
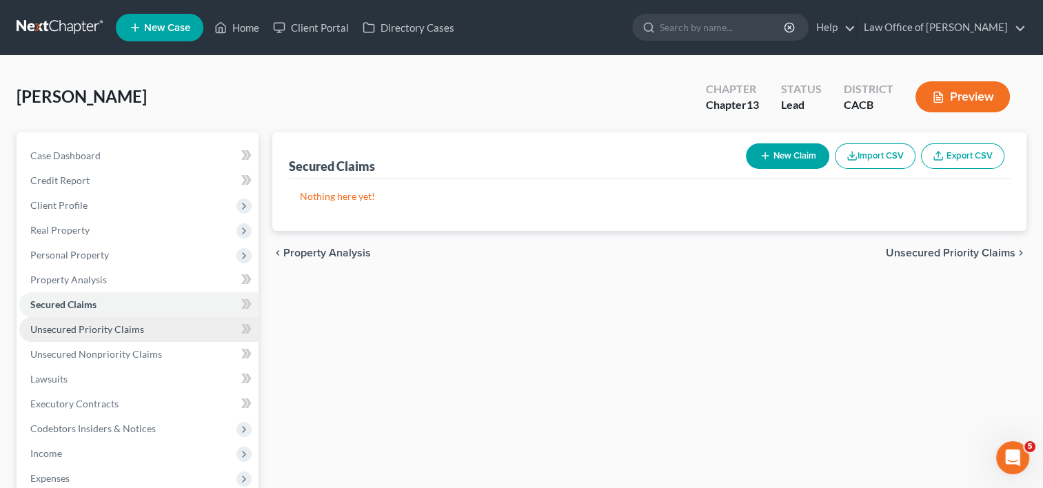
click at [93, 320] on link "Unsecured Priority Claims" at bounding box center [138, 329] width 239 height 25
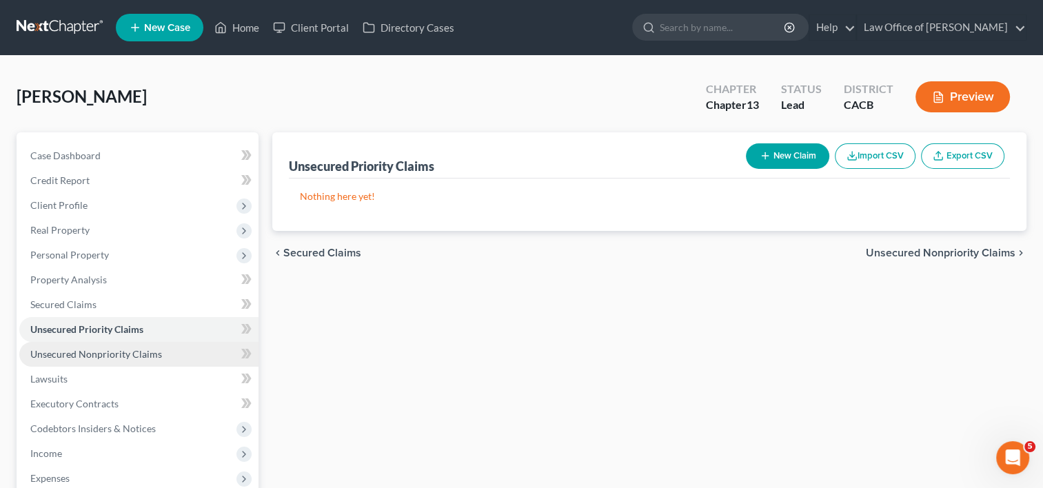
click at [93, 356] on span "Unsecured Nonpriority Claims" at bounding box center [96, 354] width 132 height 12
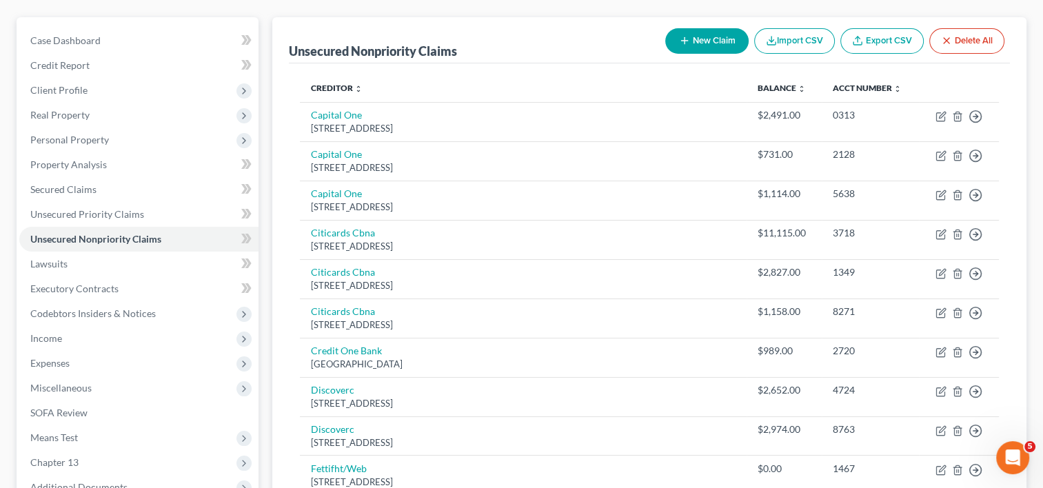
scroll to position [113, 0]
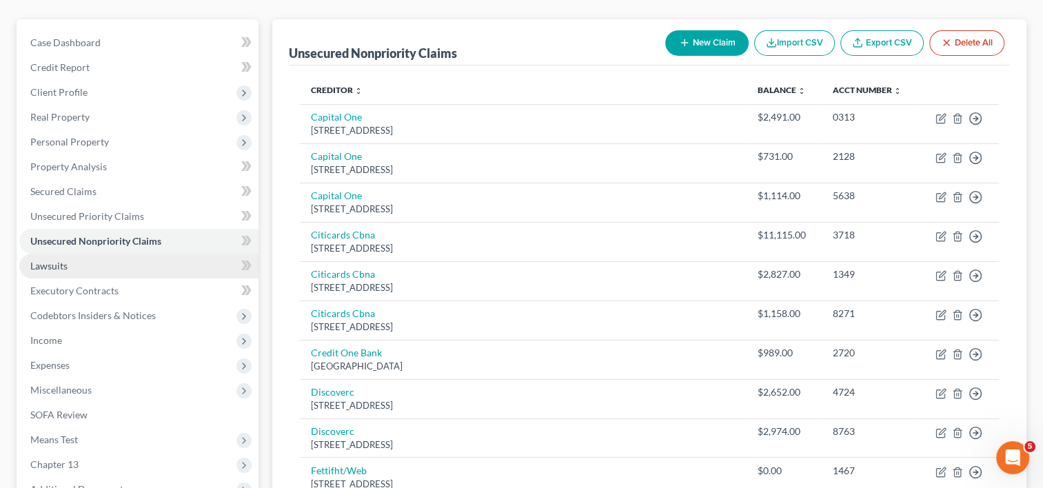
click at [103, 263] on link "Lawsuits" at bounding box center [138, 266] width 239 height 25
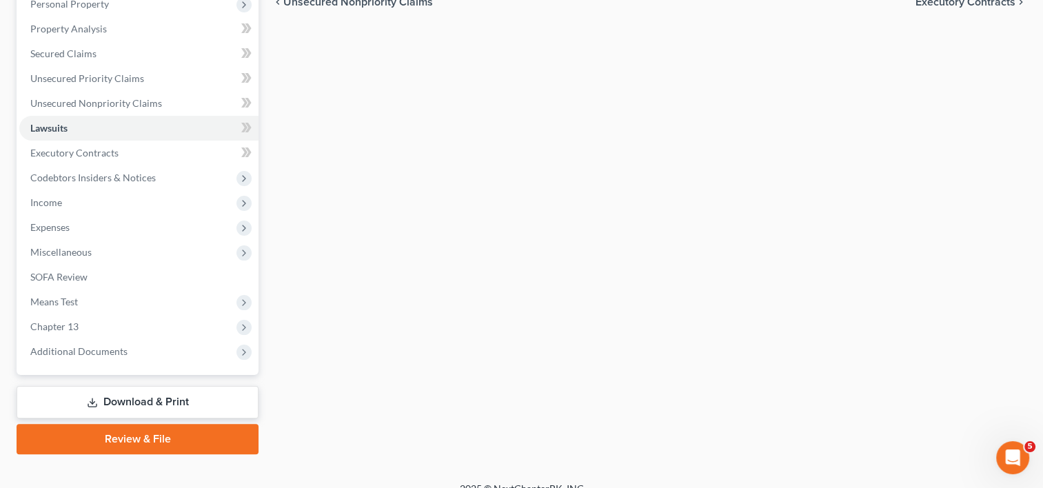
scroll to position [257, 0]
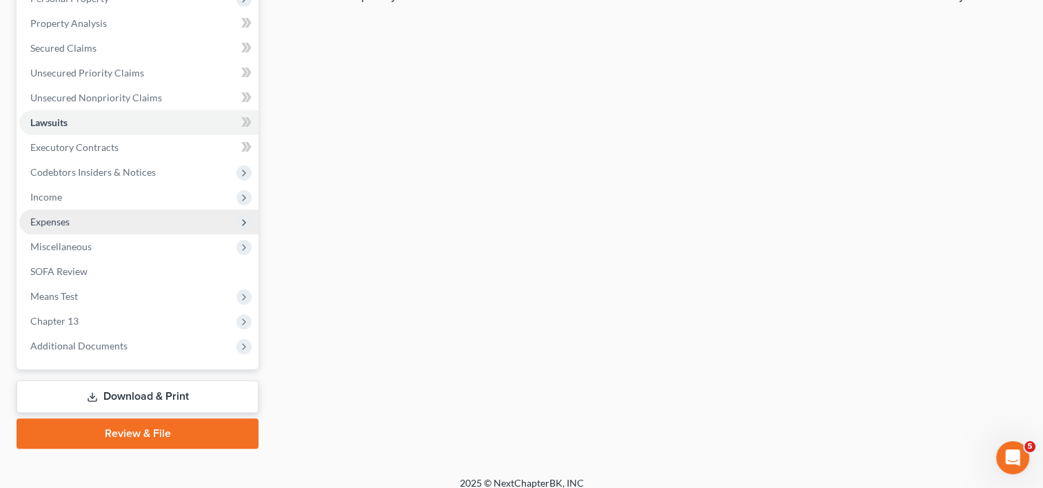
click at [65, 226] on span "Expenses" at bounding box center [49, 222] width 39 height 12
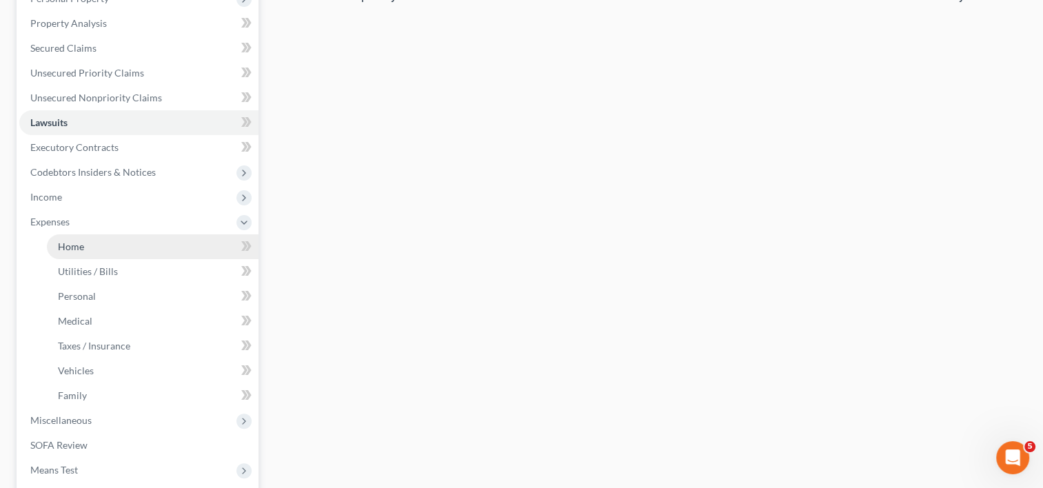
click at [79, 241] on span "Home" at bounding box center [71, 247] width 26 height 12
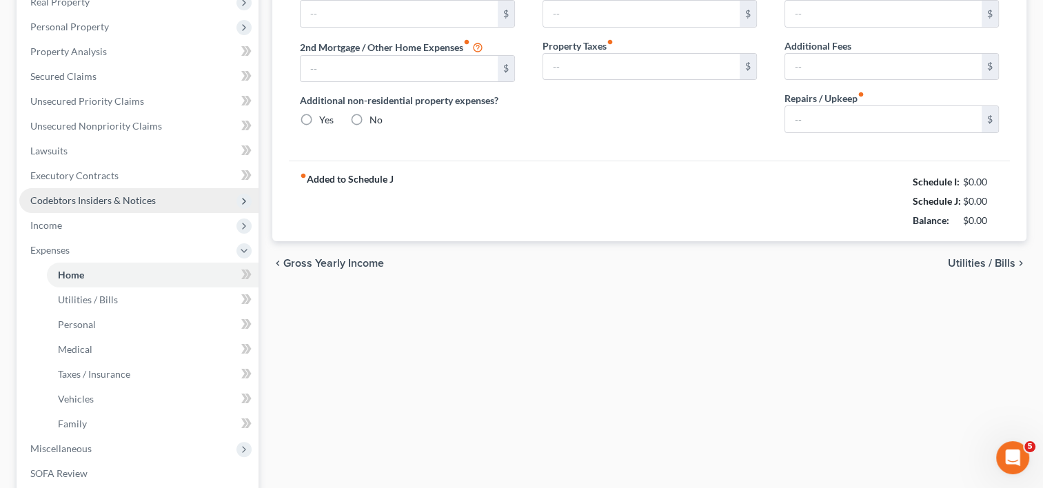
type input "0.00"
radio input "true"
type input "0.00"
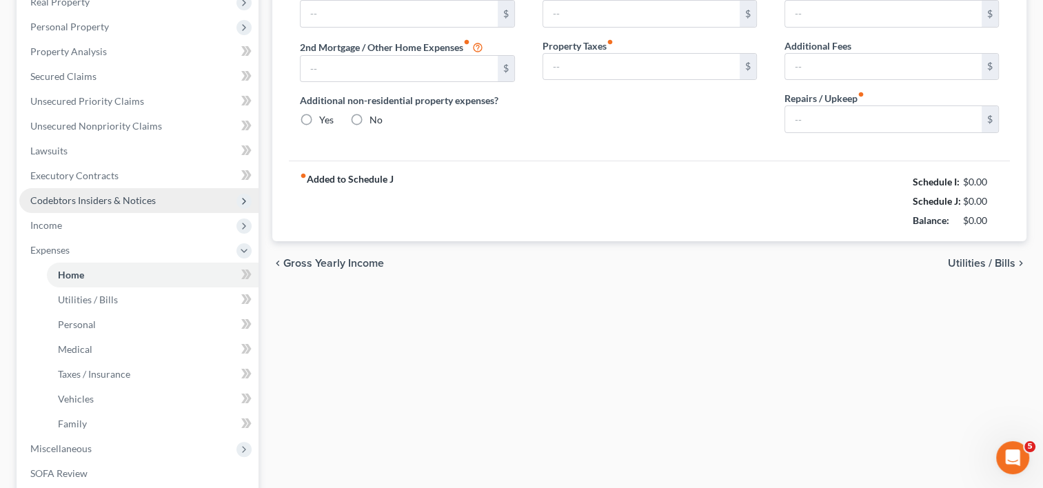
type input "0.00"
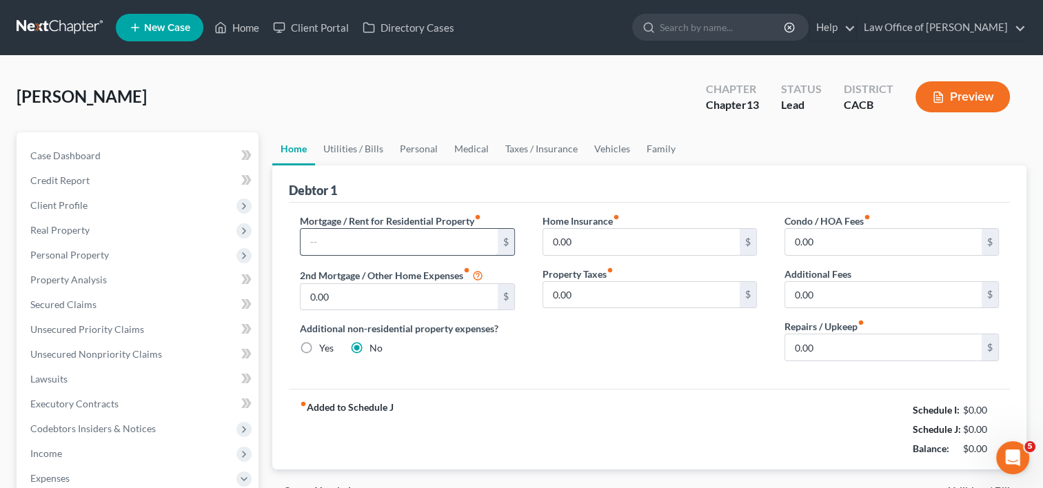
click at [387, 233] on input "text" at bounding box center [399, 242] width 197 height 26
type input "910.00"
click at [351, 149] on link "Utilities / Bills" at bounding box center [353, 148] width 77 height 33
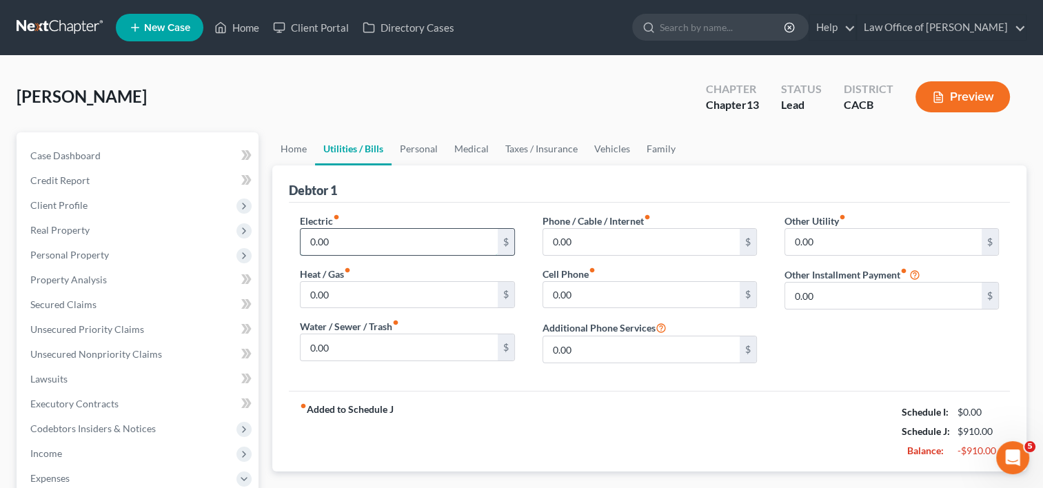
click at [366, 243] on input "0.00" at bounding box center [399, 242] width 197 height 26
type input "60.0"
type input "30.00"
type input "0"
click at [359, 251] on input "60.0" at bounding box center [399, 242] width 197 height 26
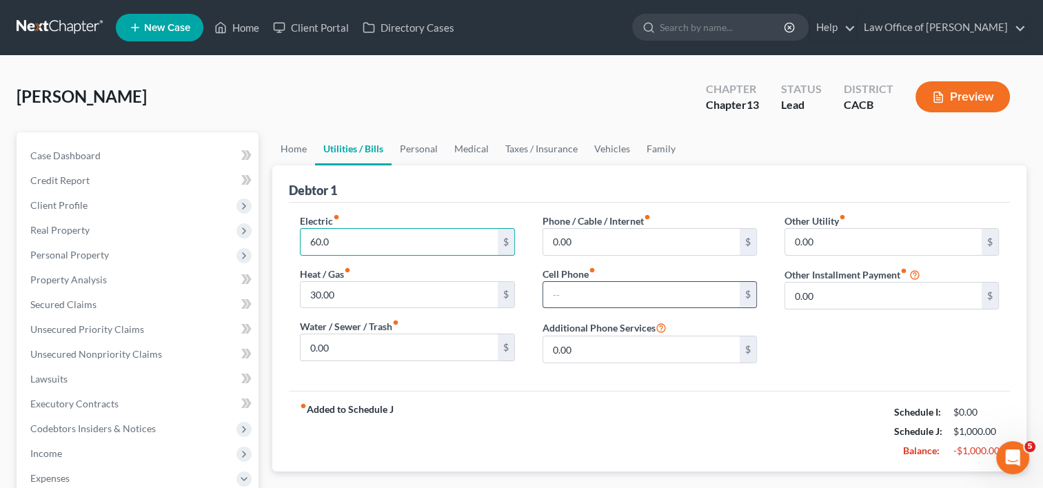
click at [601, 292] on input "text" at bounding box center [641, 295] width 197 height 26
type input "130.00"
click at [424, 151] on link "Personal" at bounding box center [419, 148] width 54 height 33
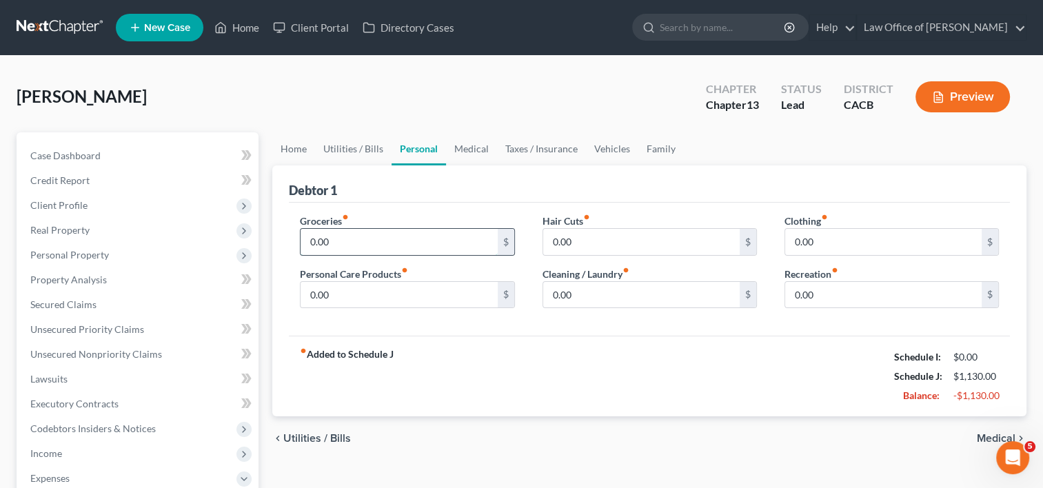
click at [394, 241] on input "0.00" at bounding box center [399, 242] width 197 height 26
type input "400.00"
type input "70.00"
click at [611, 240] on input "40.00" at bounding box center [641, 242] width 197 height 26
type input "25.00"
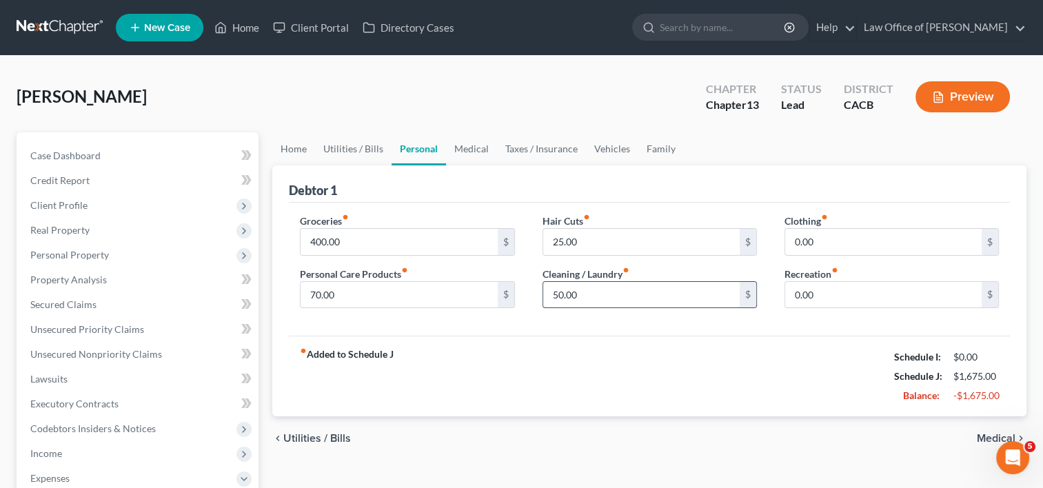
click at [607, 293] on input "50.00" at bounding box center [641, 295] width 197 height 26
type input "5"
type input "70.00"
type input "40.00"
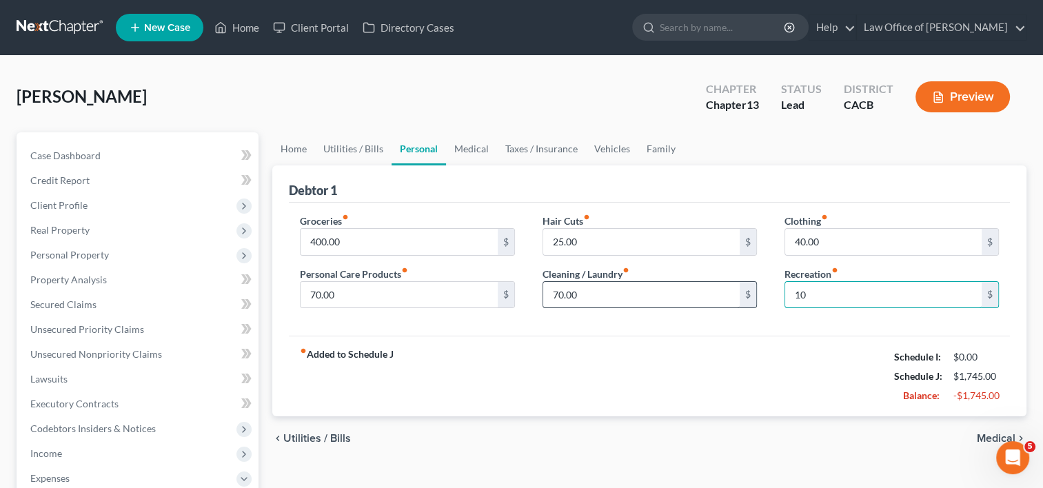
type input "1"
type input "55.00"
click at [465, 145] on link "Medical" at bounding box center [471, 148] width 51 height 33
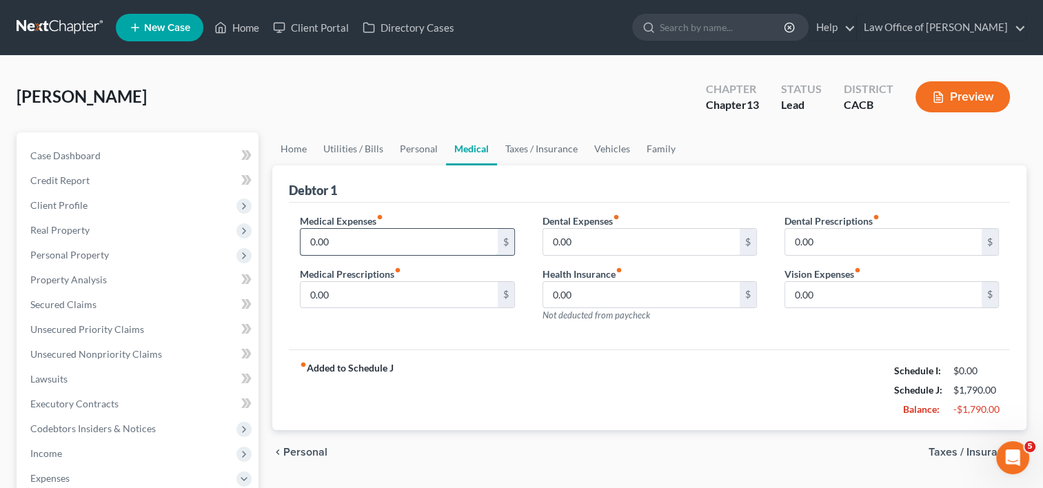
click at [382, 244] on input "0.00" at bounding box center [399, 242] width 197 height 26
type input "2"
click at [381, 245] on input "0.00" at bounding box center [399, 242] width 197 height 26
type input "1"
type input "25.00"
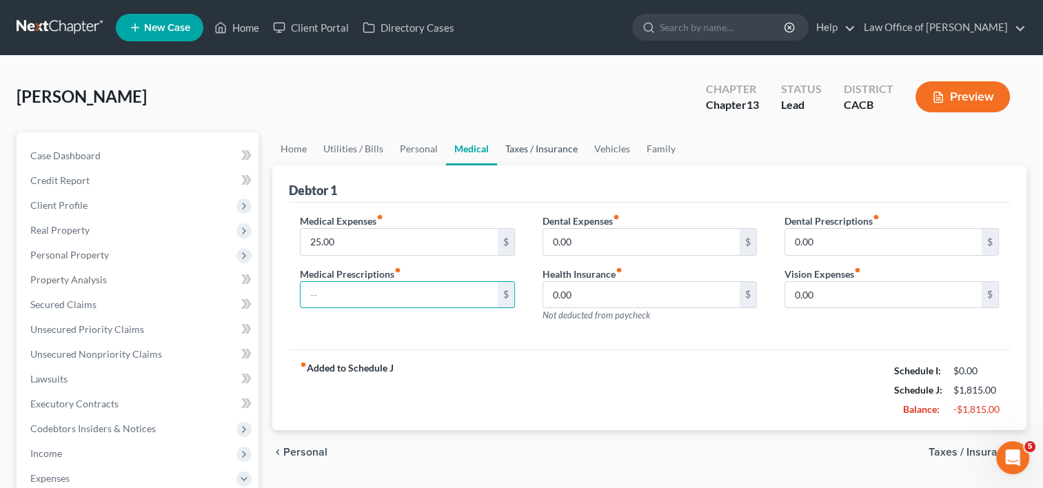
click at [538, 149] on link "Taxes / Insurance" at bounding box center [541, 148] width 89 height 33
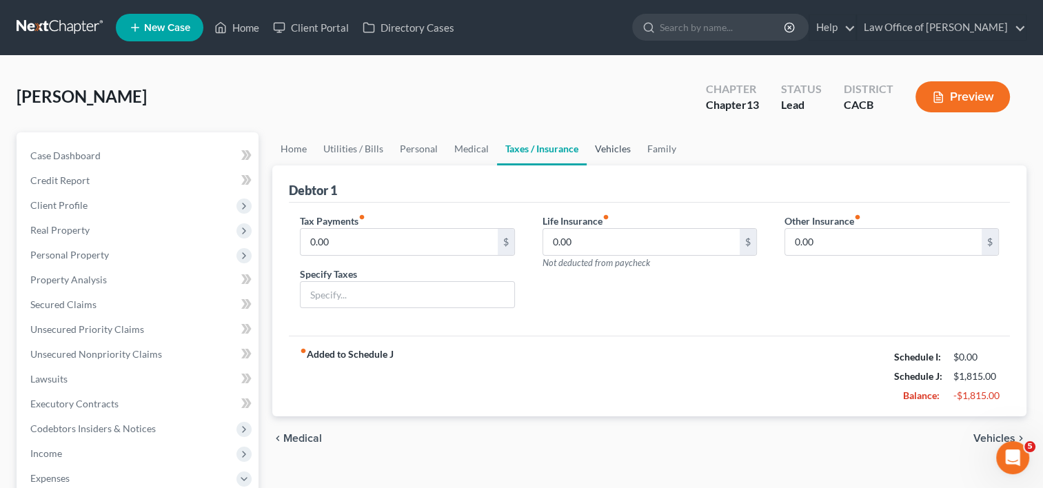
click at [610, 155] on link "Vehicles" at bounding box center [613, 148] width 52 height 33
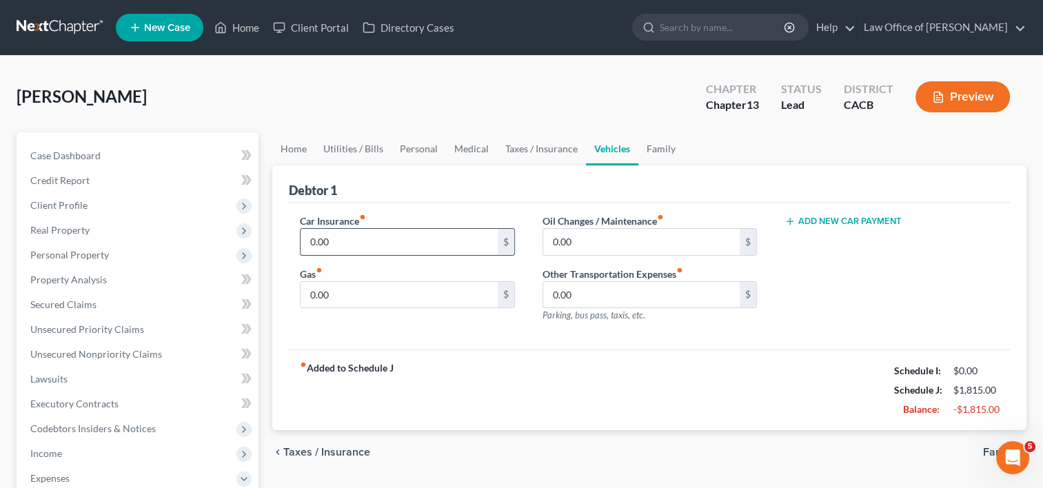
click at [354, 243] on input "0.00" at bounding box center [399, 242] width 197 height 26
click at [366, 221] on label "Car Insurance fiber_manual_record" at bounding box center [333, 221] width 66 height 14
click at [361, 241] on input "133.00" at bounding box center [399, 242] width 197 height 26
type input "160.00"
click at [407, 300] on input "0.00" at bounding box center [399, 295] width 197 height 26
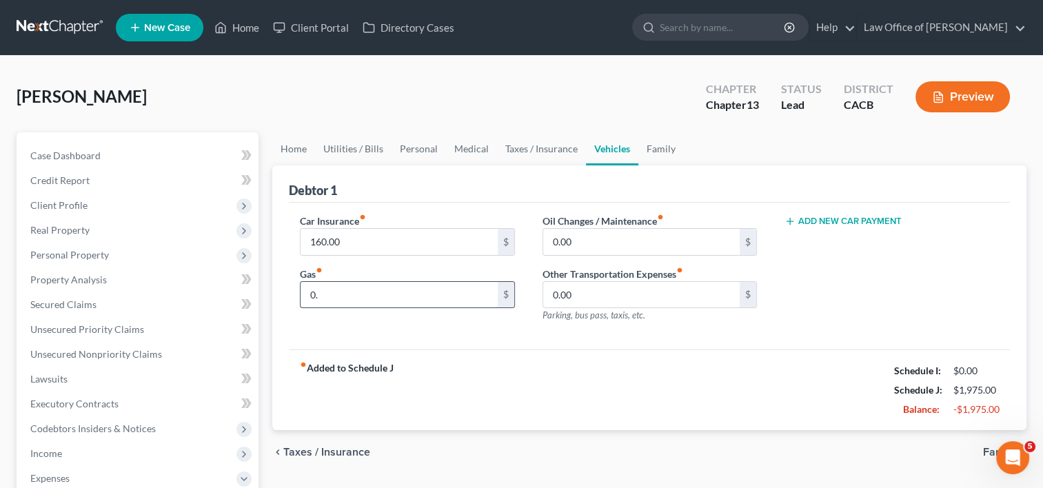
type input "0"
type input "245.00"
click at [408, 151] on link "Personal" at bounding box center [419, 148] width 54 height 33
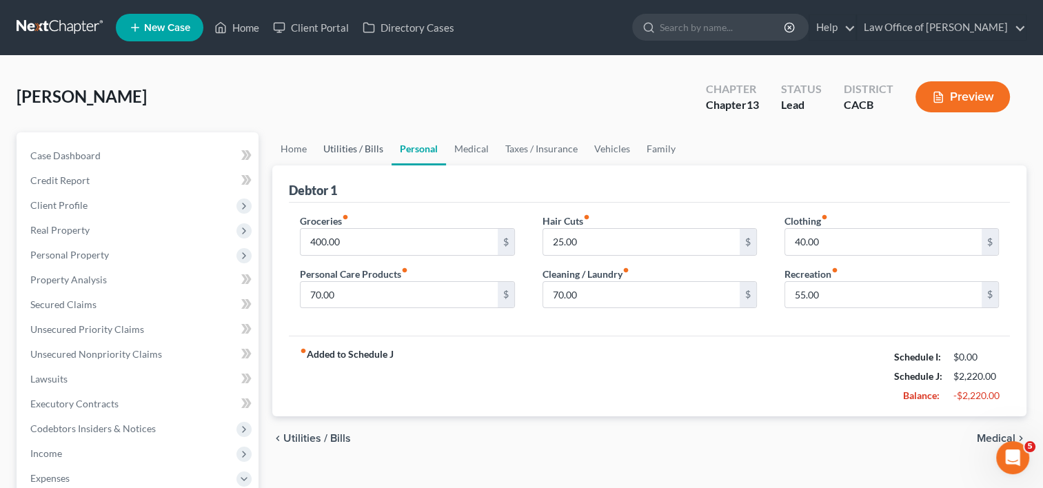
click at [343, 148] on link "Utilities / Bills" at bounding box center [353, 148] width 77 height 33
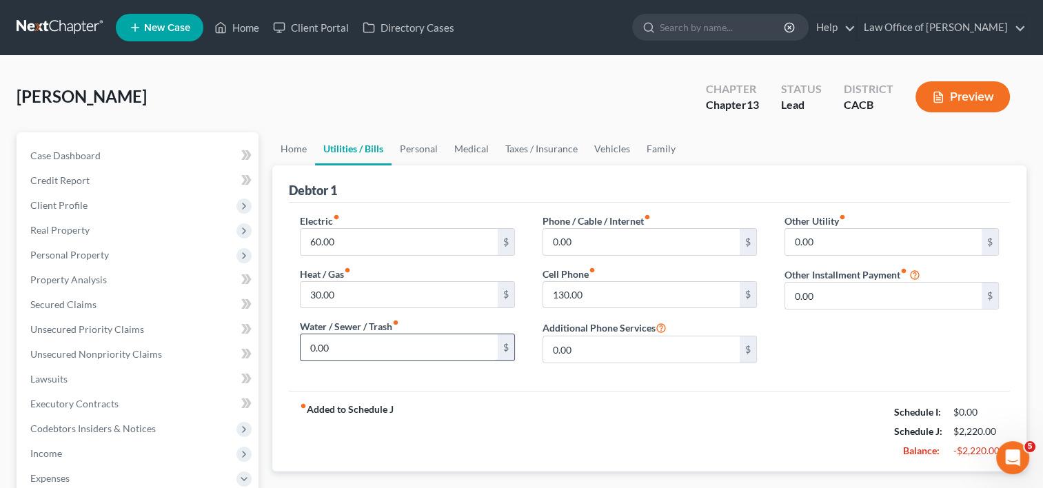
click at [351, 346] on input "0.00" at bounding box center [399, 347] width 197 height 26
type input "40.00"
click at [480, 150] on link "Medical" at bounding box center [471, 148] width 51 height 33
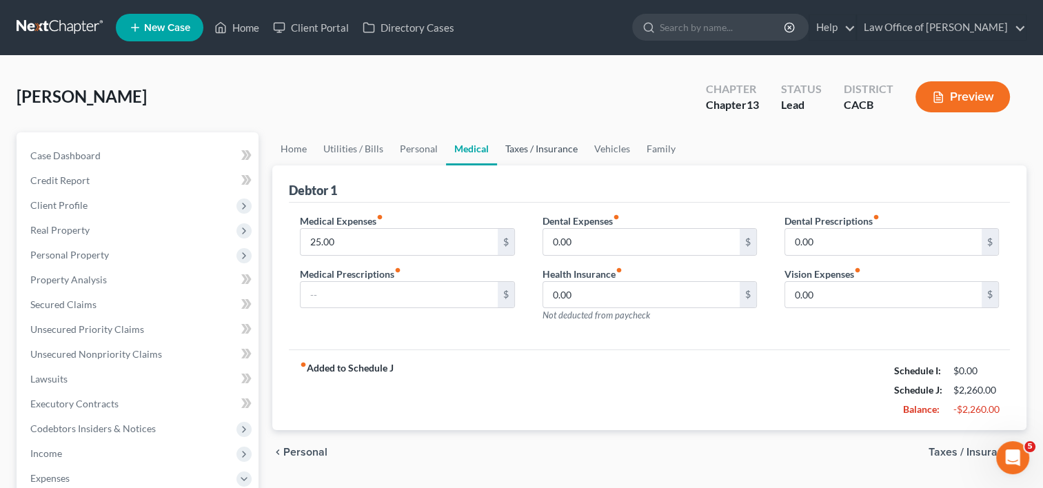
click at [549, 152] on link "Taxes / Insurance" at bounding box center [541, 148] width 89 height 33
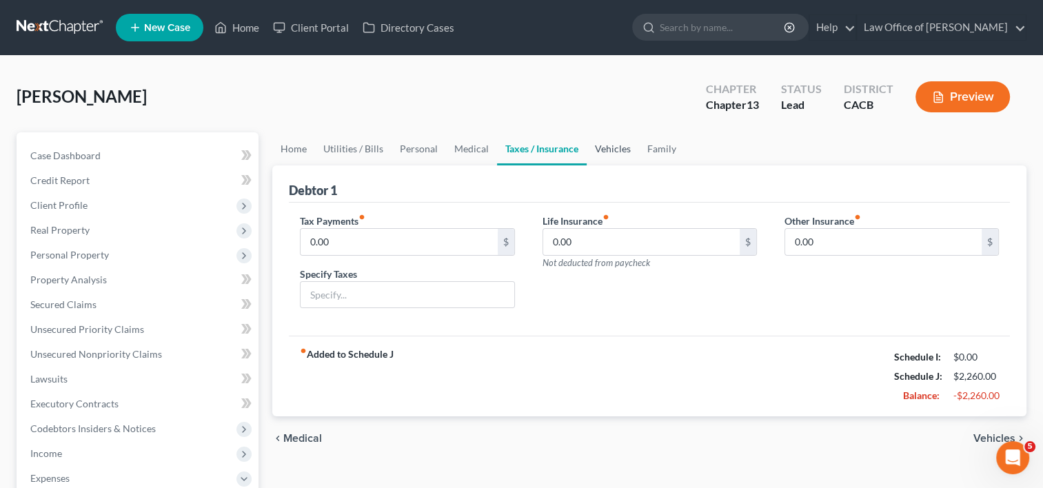
click at [613, 151] on link "Vehicles" at bounding box center [613, 148] width 52 height 33
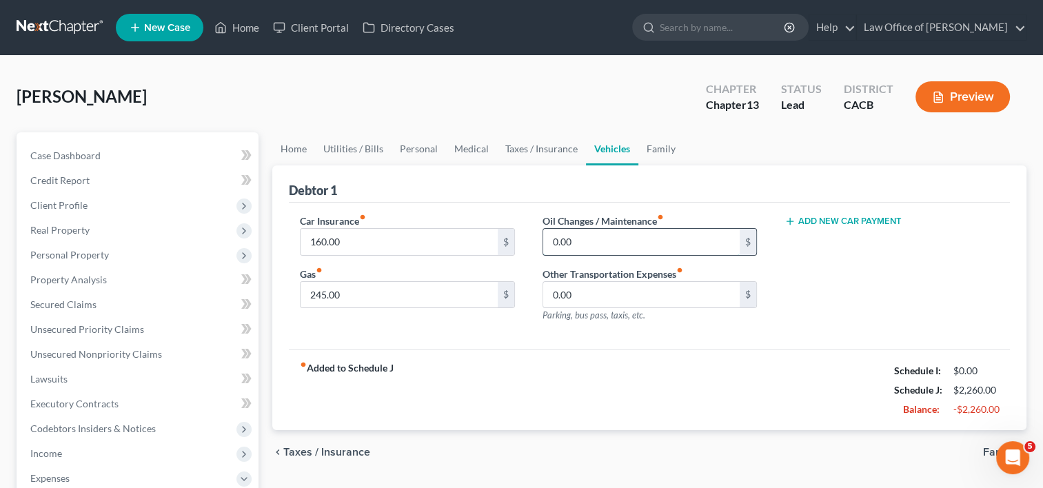
click at [607, 233] on input "0.00" at bounding box center [641, 242] width 197 height 26
type input "40.00"
click at [662, 154] on link "Family" at bounding box center [662, 148] width 46 height 33
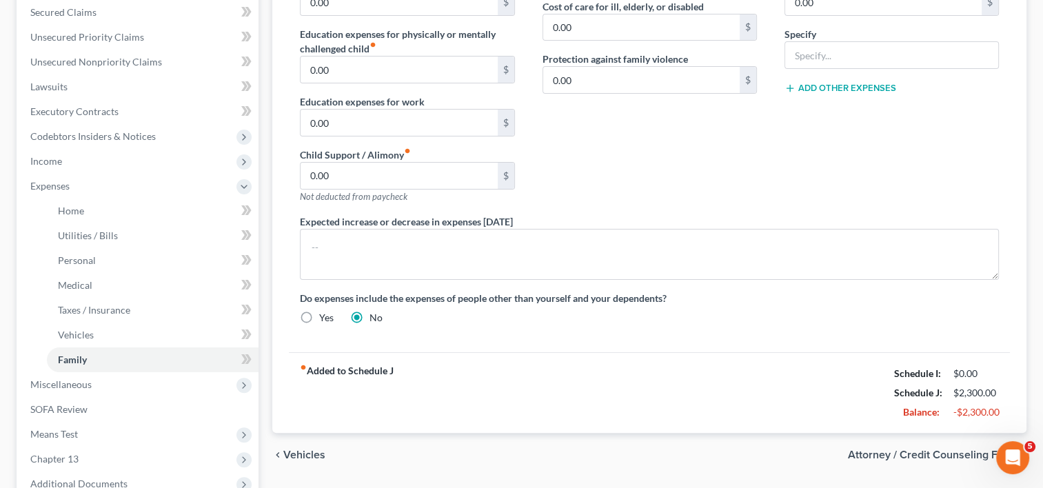
scroll to position [442, 0]
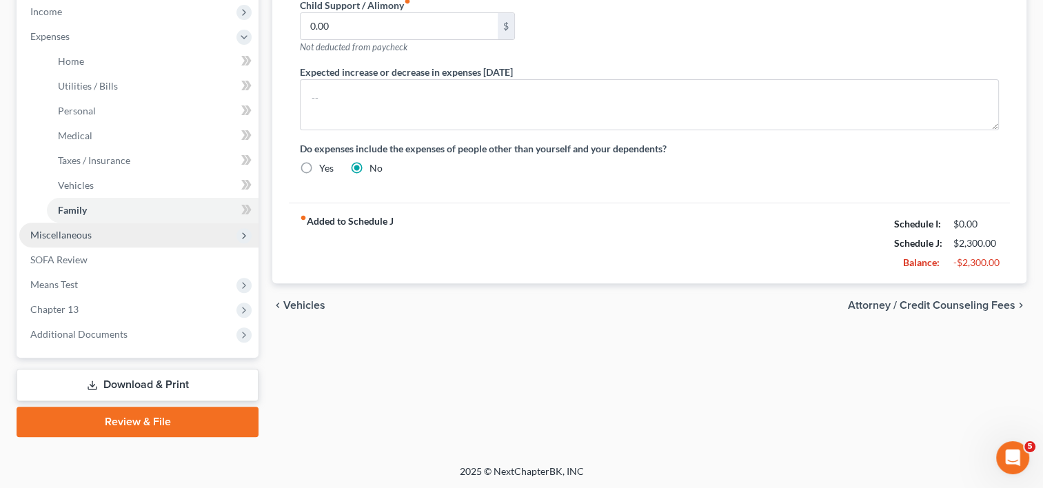
click at [71, 239] on span "Miscellaneous" at bounding box center [60, 235] width 61 height 12
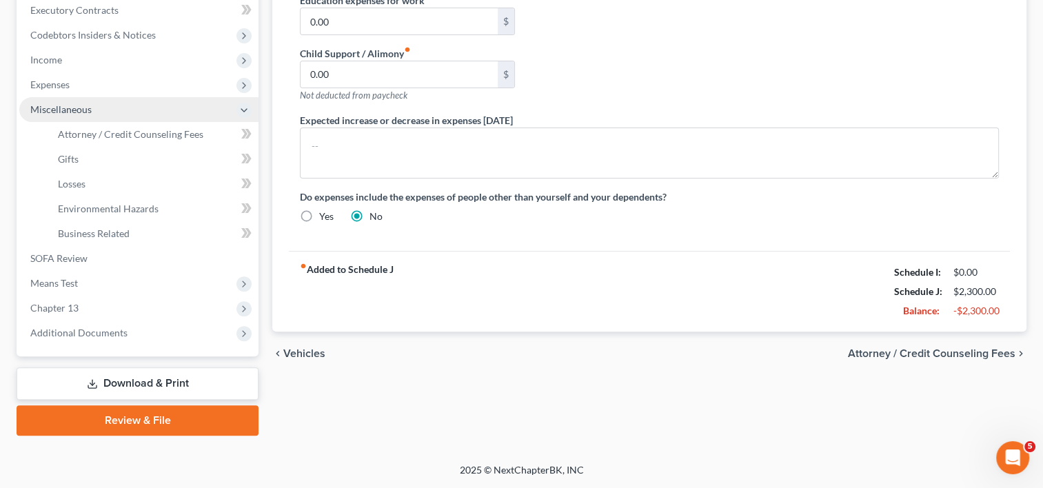
scroll to position [392, 0]
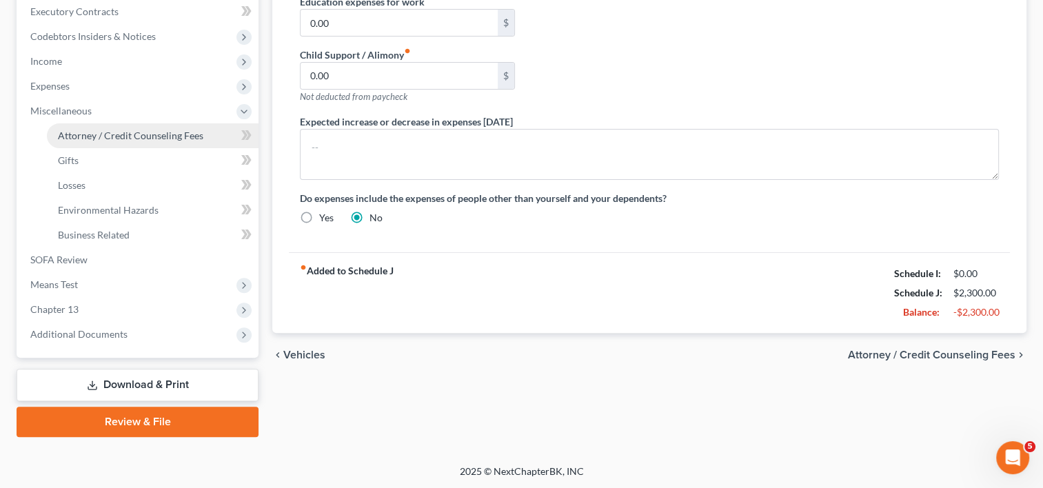
click at [139, 133] on span "Attorney / Credit Counseling Fees" at bounding box center [131, 136] width 146 height 12
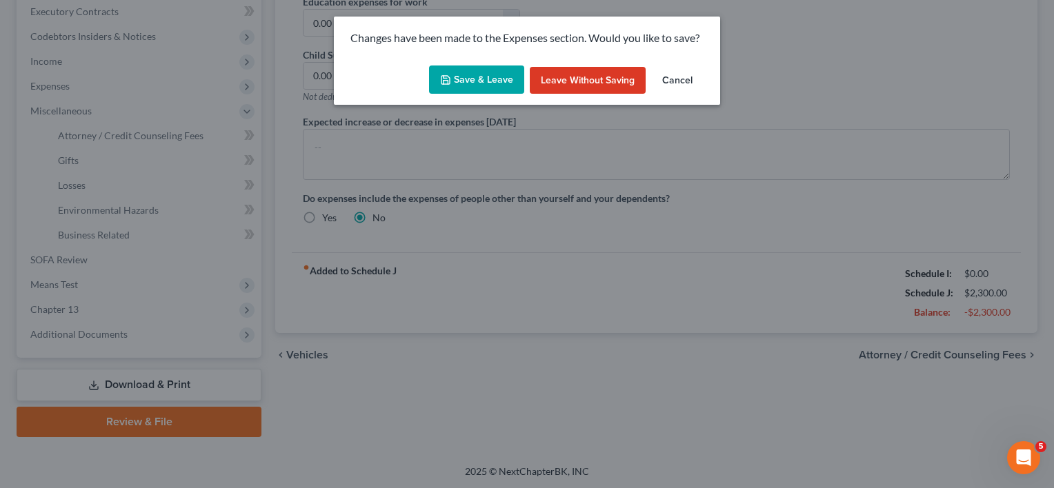
click at [479, 83] on button "Save & Leave" at bounding box center [476, 80] width 95 height 29
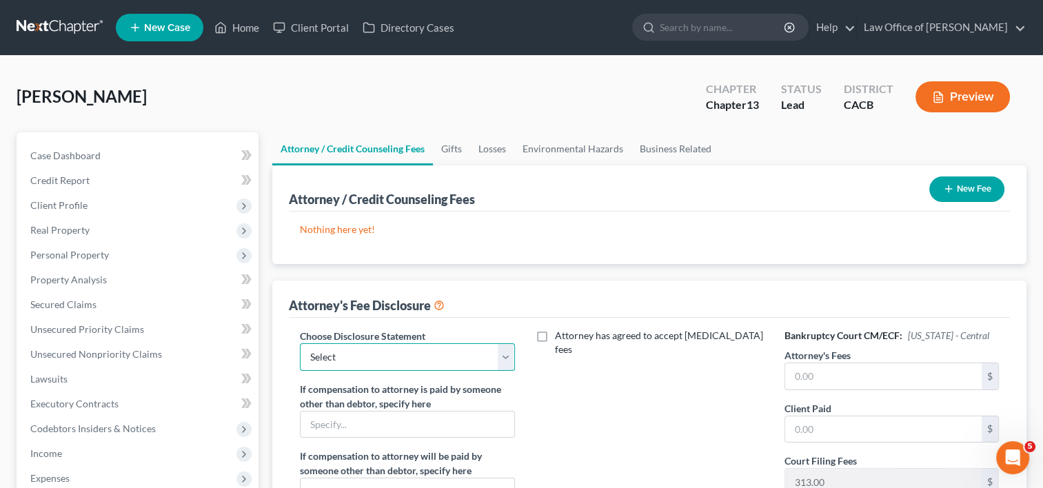
click at [466, 359] on select "Select DISCLOSURE OF COMPENSATION OF ATTORNEY FOR DEBTOR(S)" at bounding box center [407, 357] width 214 height 28
select select "0"
click at [300, 343] on select "Select DISCLOSURE OF COMPENSATION OF ATTORNEY FOR DEBTOR(S)" at bounding box center [407, 357] width 214 height 28
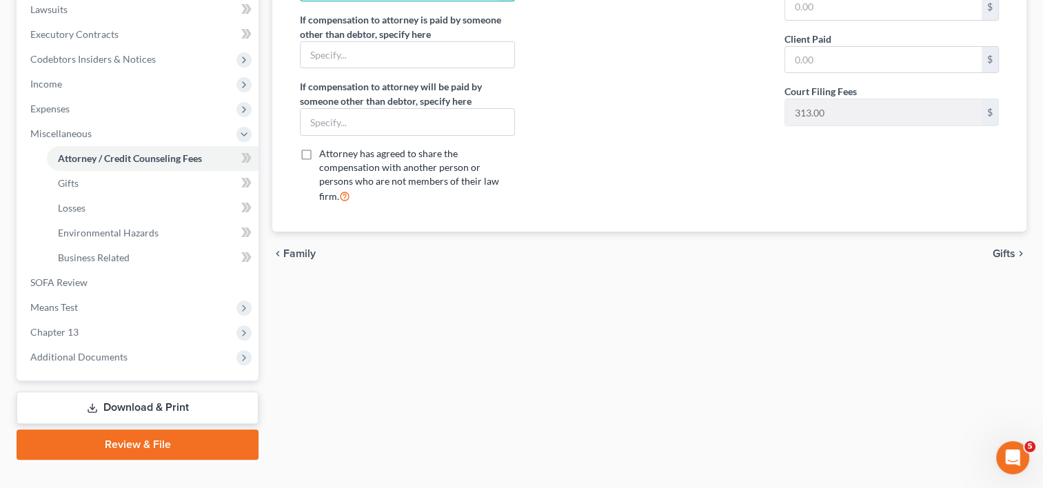
scroll to position [386, 0]
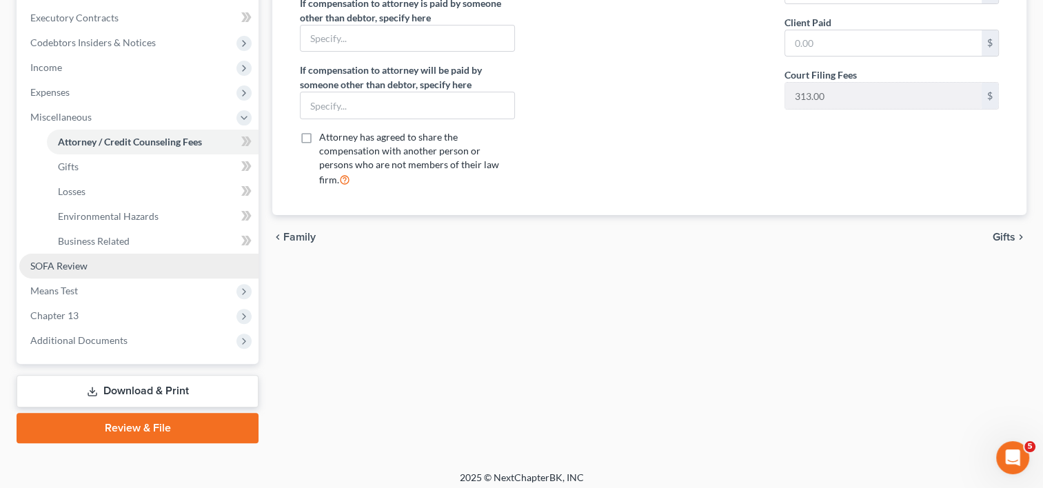
click at [67, 273] on link "SOFA Review" at bounding box center [138, 266] width 239 height 25
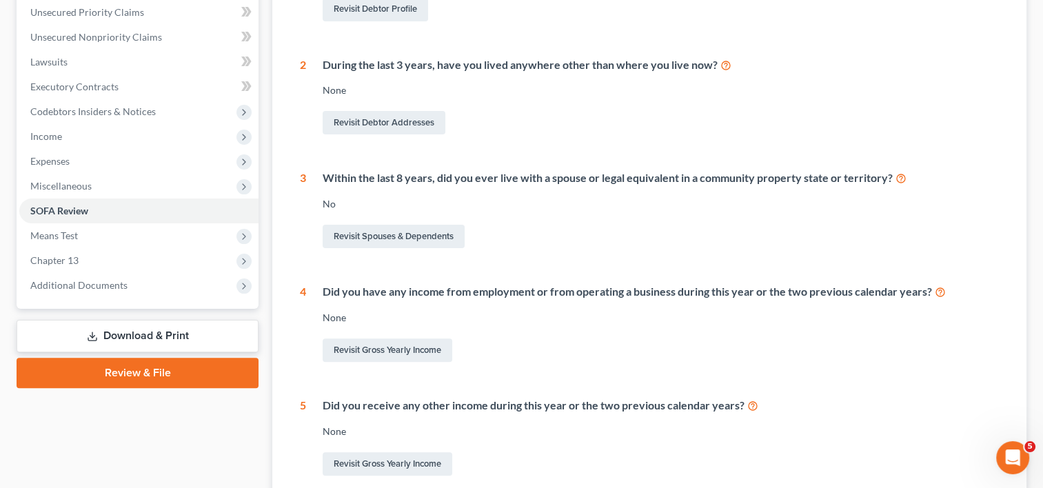
scroll to position [320, 0]
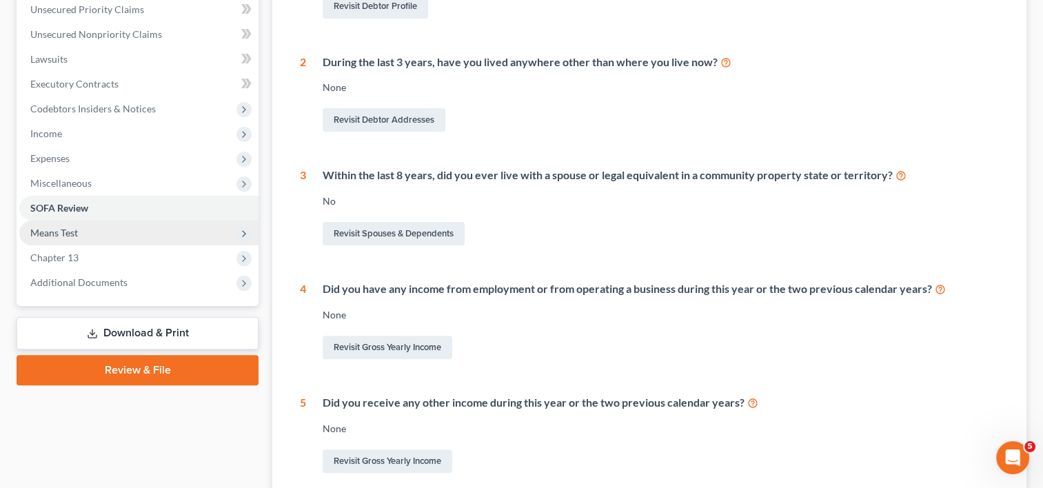
click at [52, 236] on span "Means Test" at bounding box center [54, 233] width 48 height 12
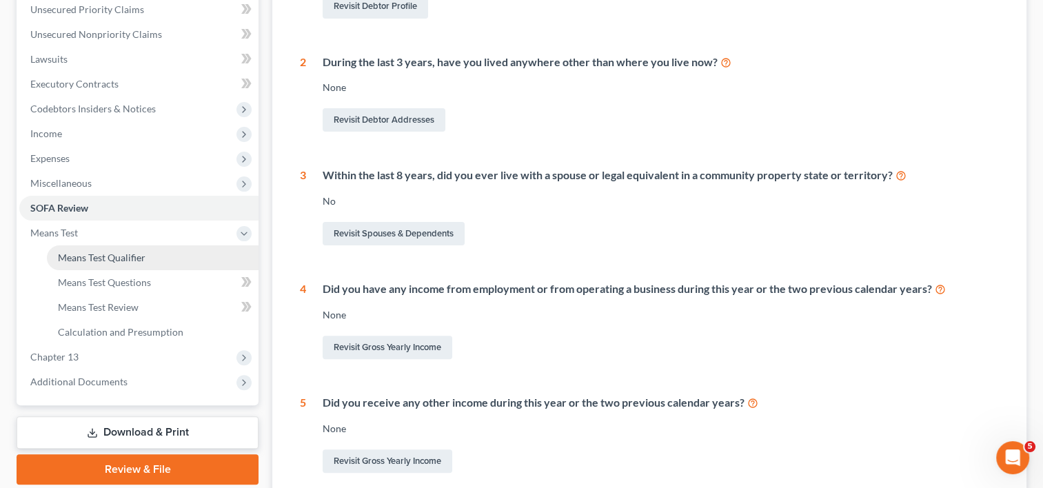
click at [96, 261] on span "Means Test Qualifier" at bounding box center [102, 258] width 88 height 12
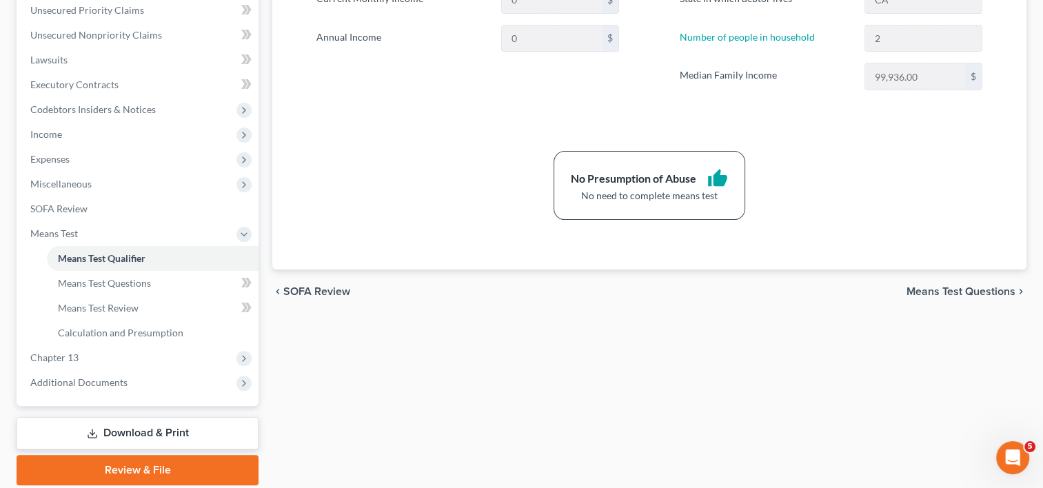
scroll to position [368, 0]
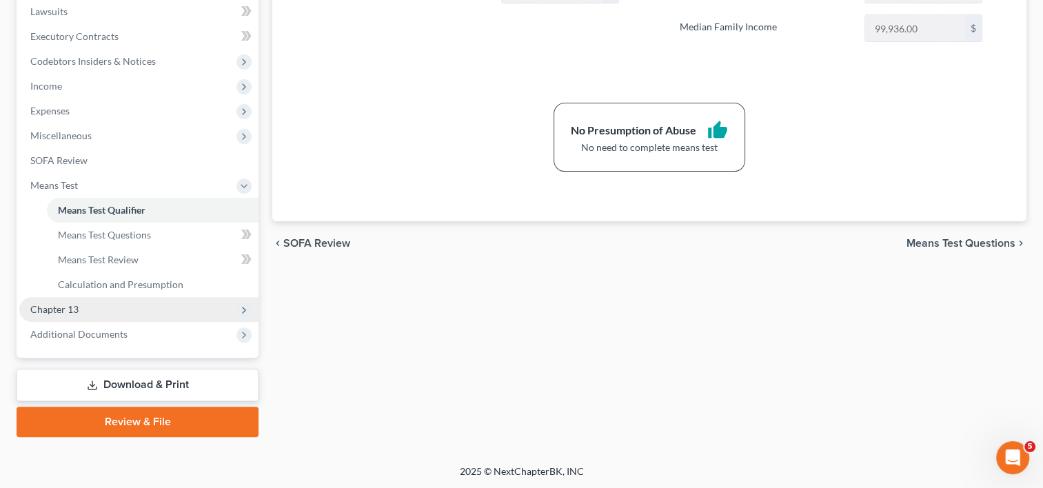
click at [52, 306] on span "Chapter 13" at bounding box center [54, 309] width 48 height 12
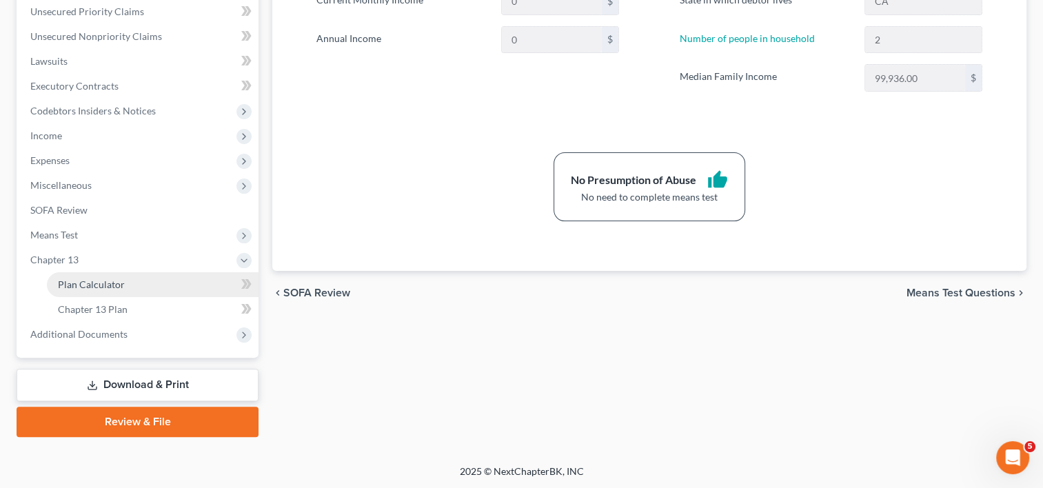
click at [102, 279] on span "Plan Calculator" at bounding box center [91, 285] width 67 height 12
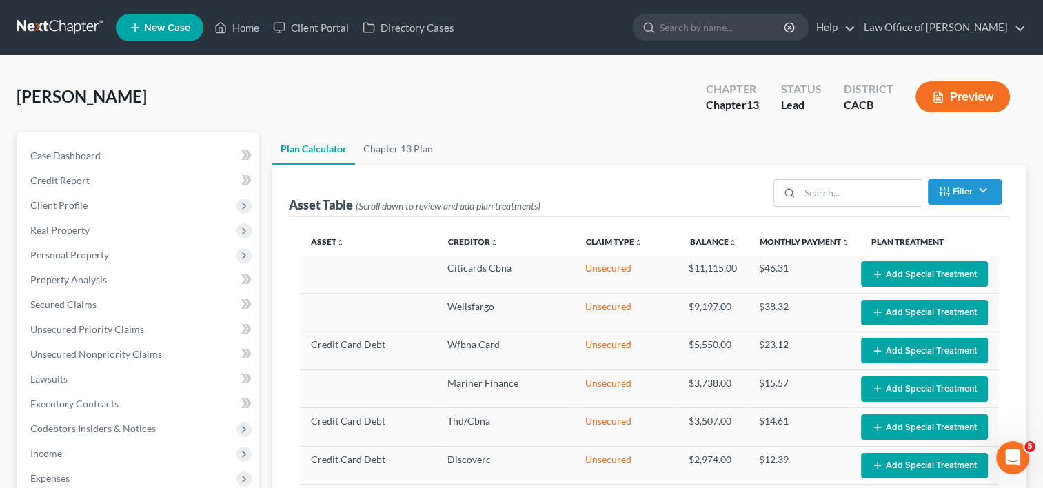
select select "59"
click at [102, 326] on span "Unsecured Priority Claims" at bounding box center [87, 329] width 114 height 12
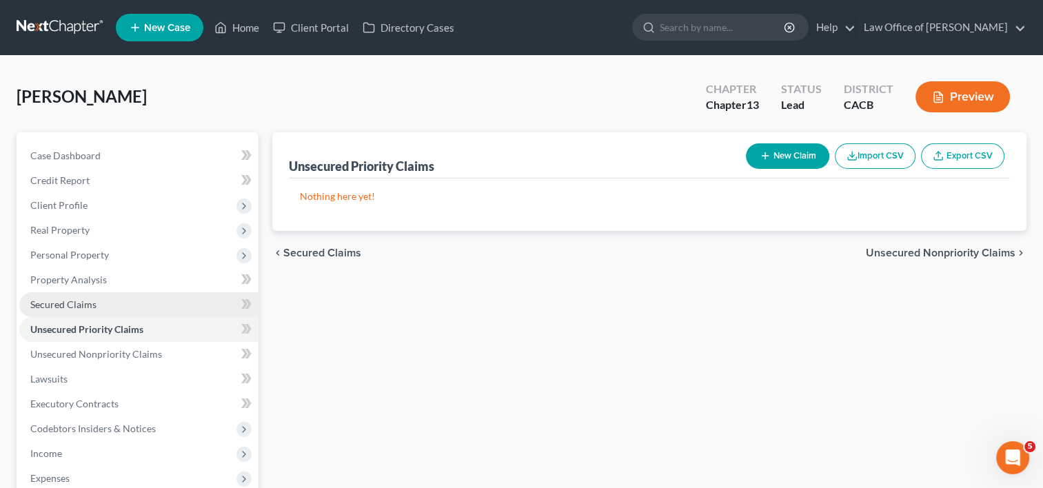
click at [103, 305] on link "Secured Claims" at bounding box center [138, 304] width 239 height 25
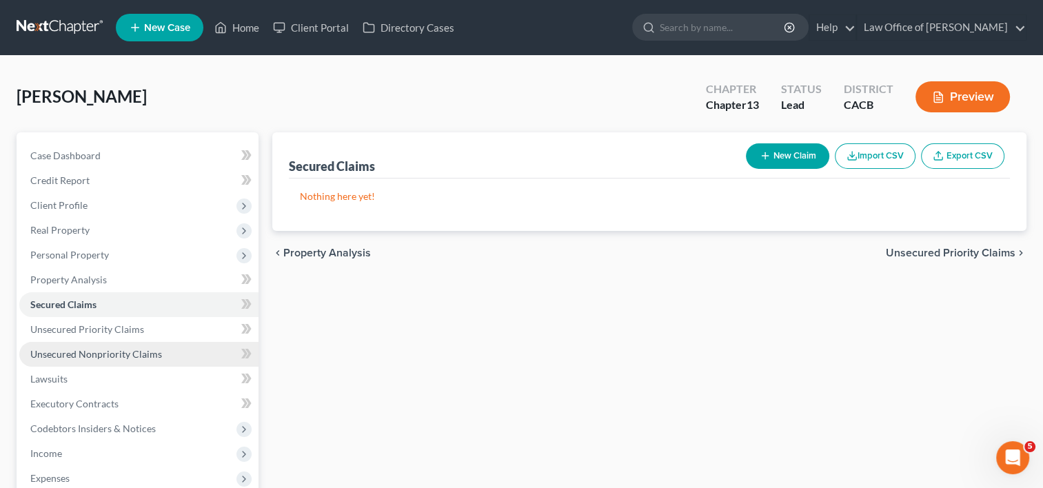
click at [119, 346] on link "Unsecured Nonpriority Claims" at bounding box center [138, 354] width 239 height 25
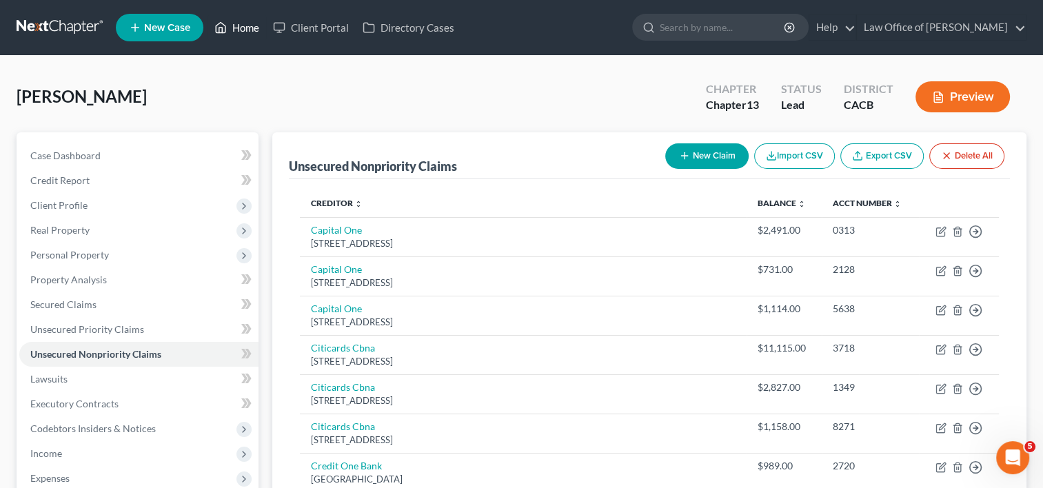
click at [237, 28] on link "Home" at bounding box center [237, 27] width 59 height 25
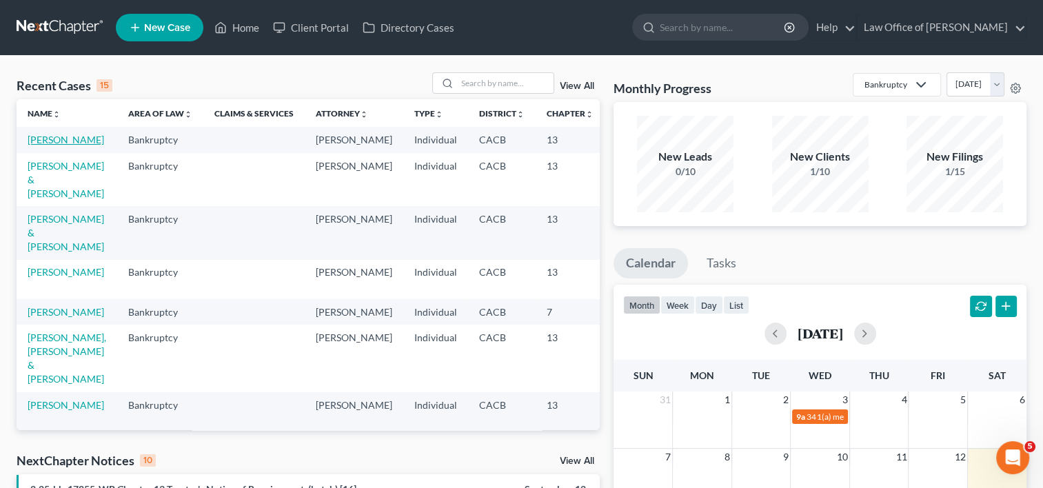
click at [54, 142] on link "[PERSON_NAME]" at bounding box center [66, 140] width 77 height 12
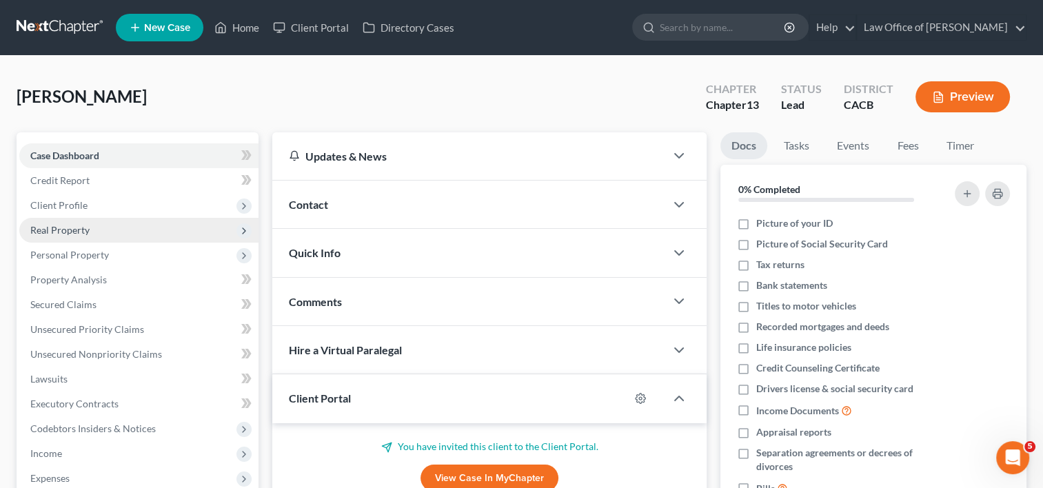
click at [54, 235] on span "Real Property" at bounding box center [138, 230] width 239 height 25
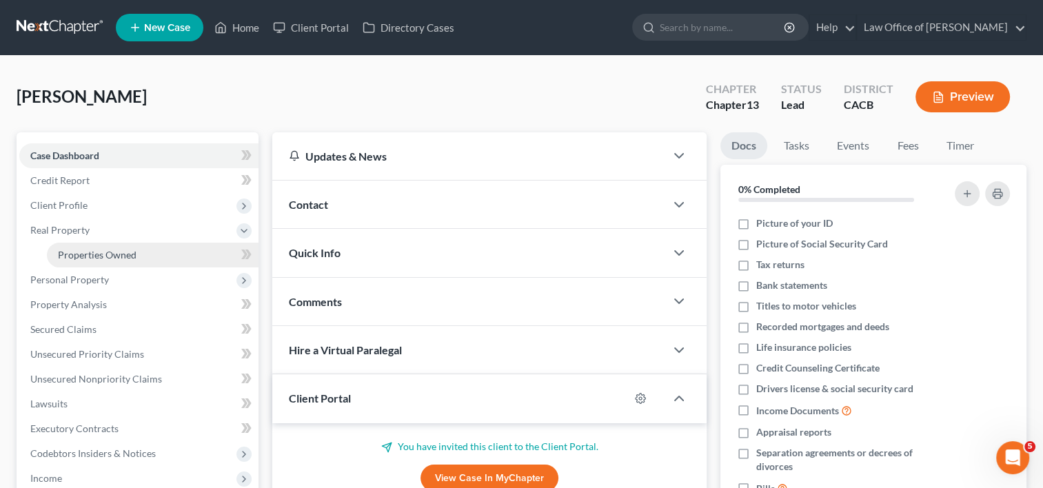
click at [103, 251] on span "Properties Owned" at bounding box center [97, 255] width 79 height 12
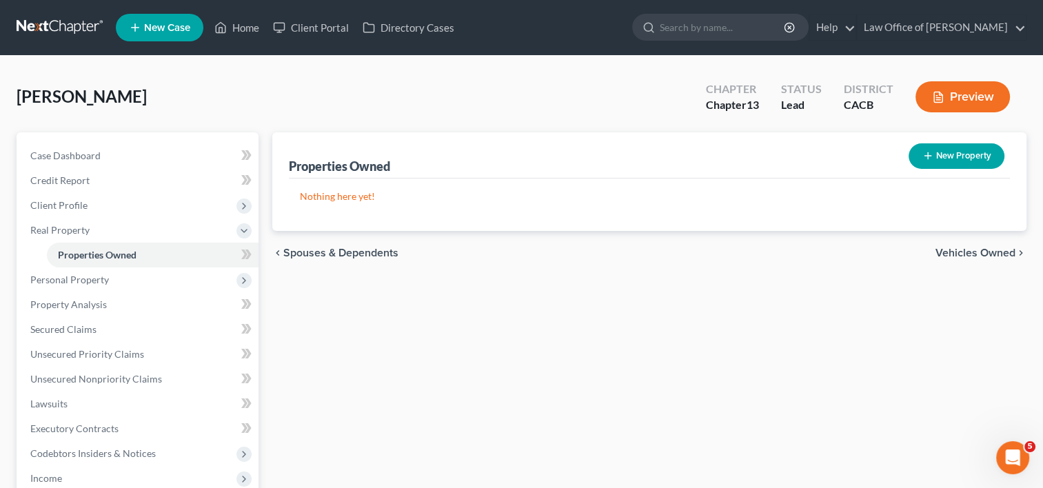
click at [957, 160] on button "New Property" at bounding box center [957, 156] width 96 height 26
select select "4"
select select "0"
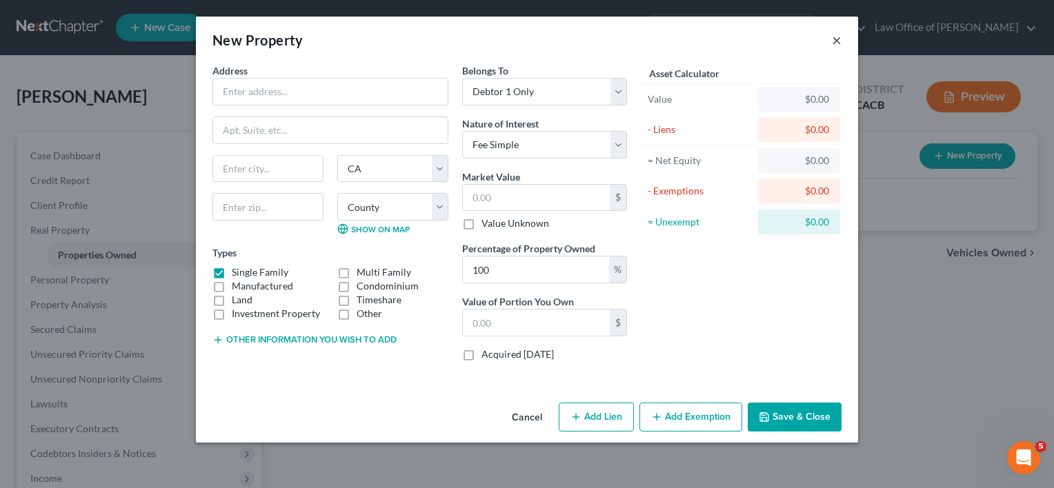
click at [837, 39] on button "×" at bounding box center [837, 40] width 10 height 17
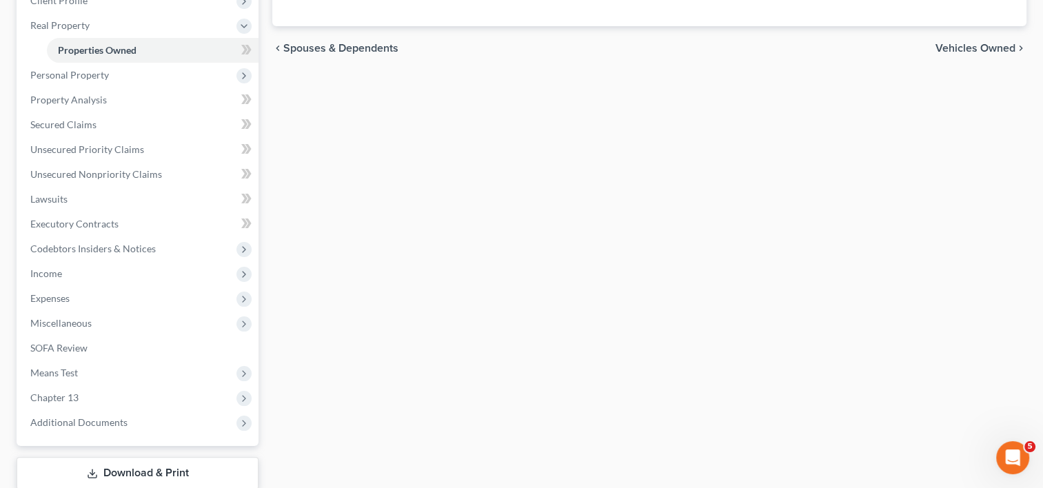
scroll to position [230, 0]
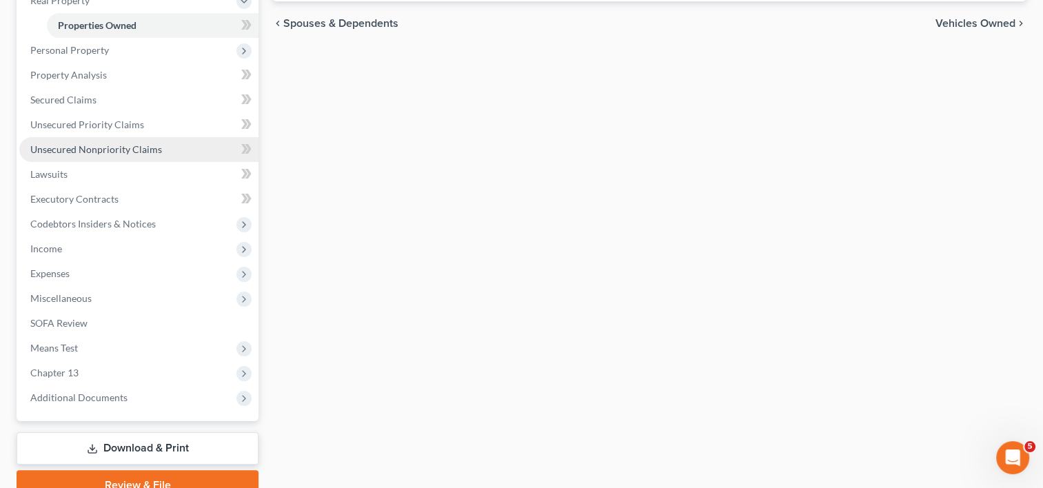
click at [128, 143] on span "Unsecured Nonpriority Claims" at bounding box center [96, 149] width 132 height 12
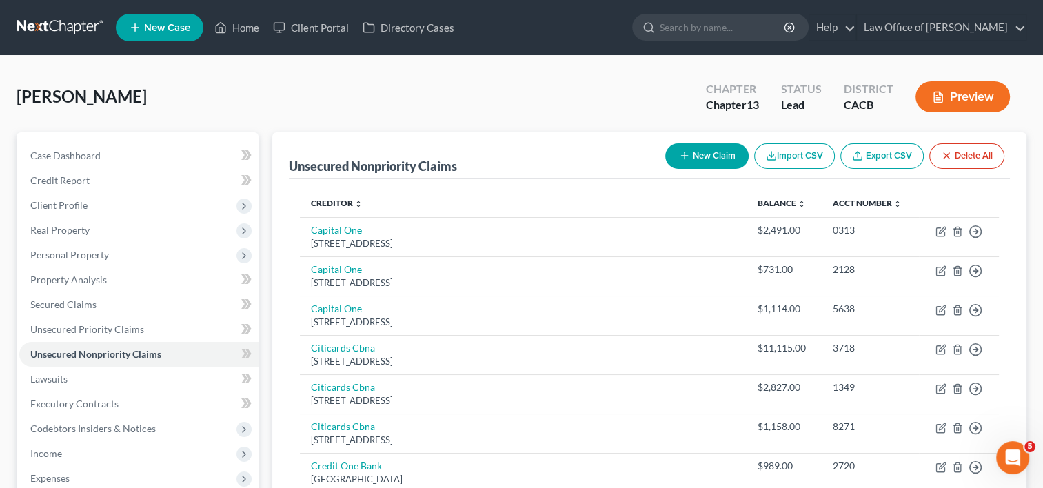
click at [694, 152] on button "New Claim" at bounding box center [707, 156] width 83 height 26
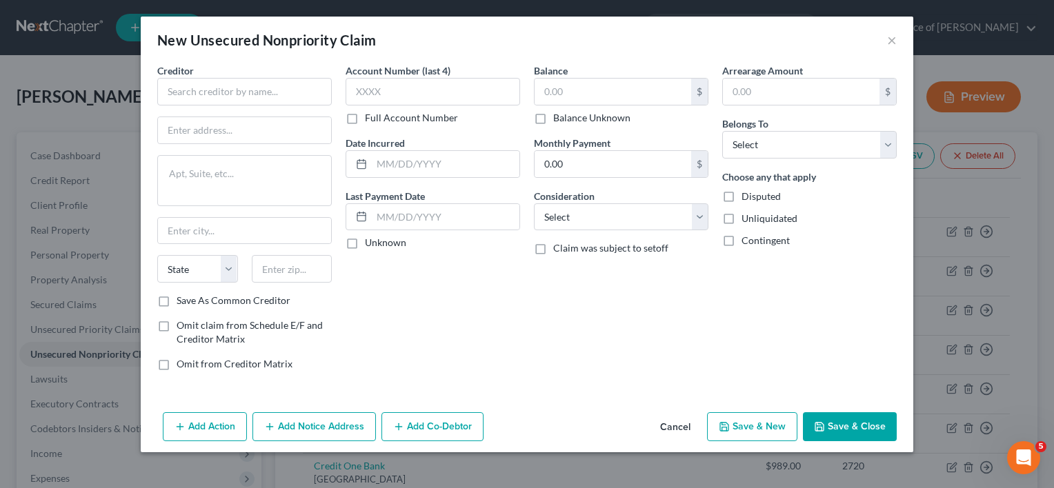
click at [664, 421] on button "Cancel" at bounding box center [675, 428] width 52 height 28
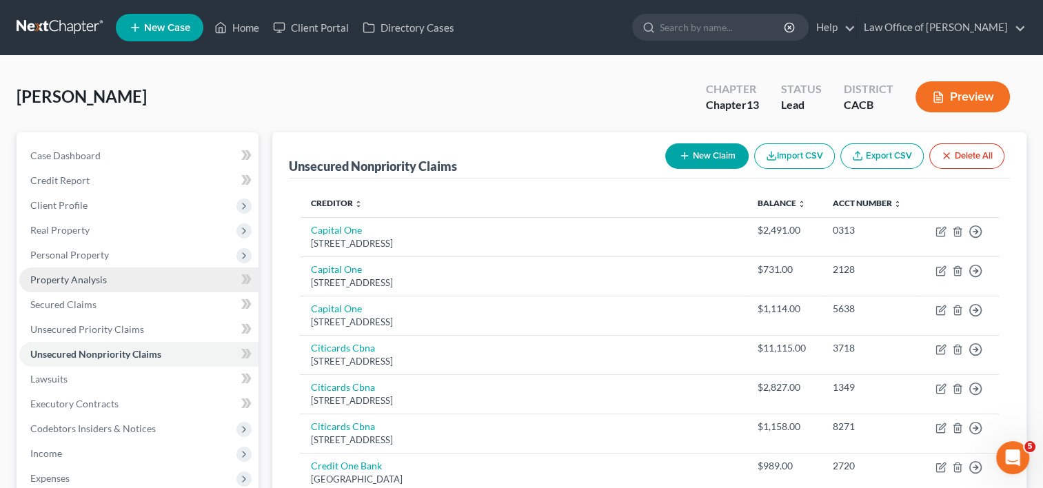
click at [65, 281] on span "Property Analysis" at bounding box center [68, 280] width 77 height 12
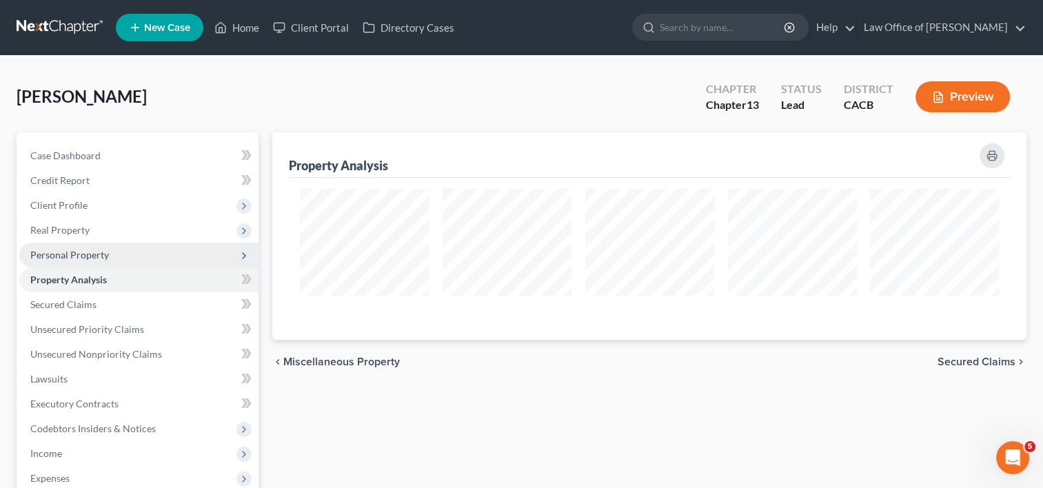
click at [81, 255] on span "Personal Property" at bounding box center [69, 255] width 79 height 12
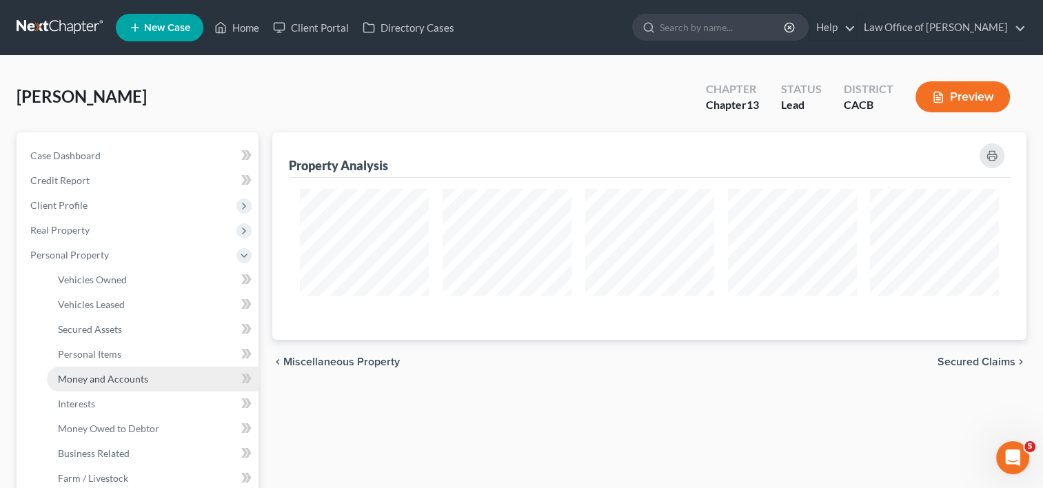
click at [92, 368] on link "Money and Accounts" at bounding box center [153, 379] width 212 height 25
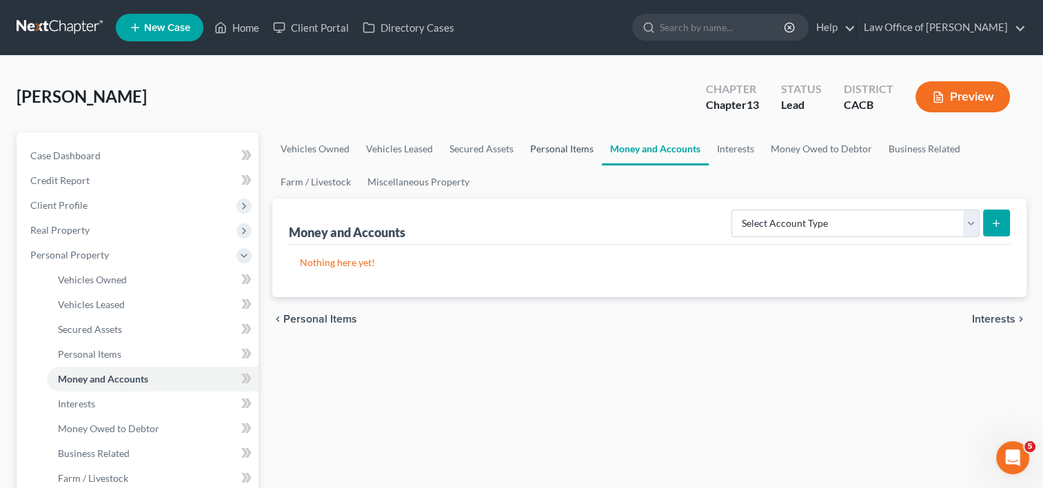
click at [555, 149] on link "Personal Items" at bounding box center [562, 148] width 80 height 33
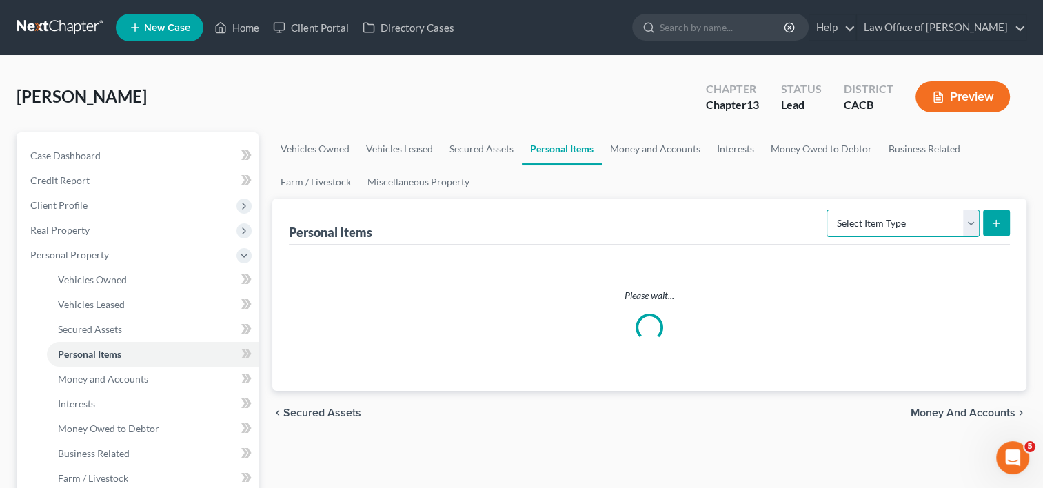
click at [930, 223] on select "Select Item Type Clothing Collectibles Of Value Electronics Firearms Household …" at bounding box center [903, 224] width 153 height 28
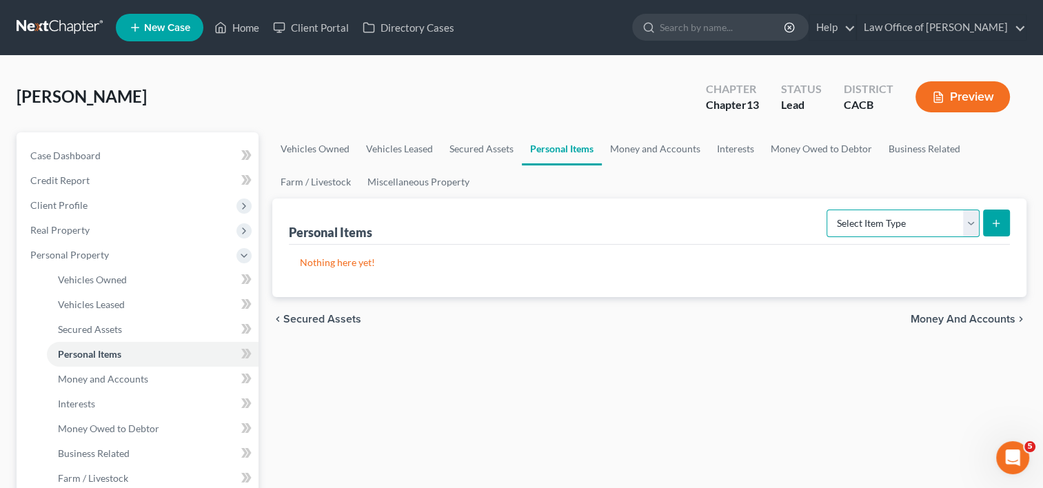
select select "clothing"
click at [828, 210] on select "Select Item Type Clothing Collectibles Of Value Electronics Firearms Household …" at bounding box center [903, 224] width 153 height 28
click at [988, 221] on button "submit" at bounding box center [996, 223] width 27 height 27
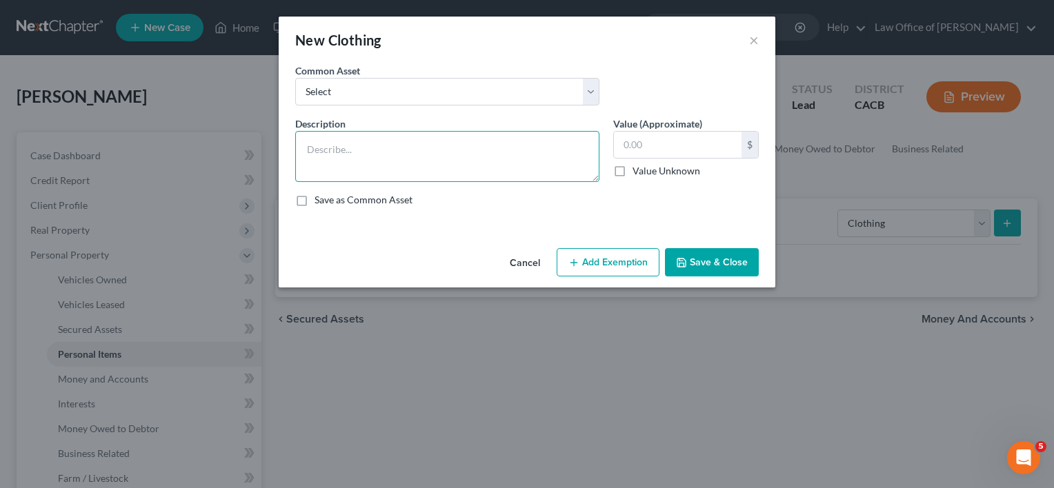
click at [461, 179] on textarea at bounding box center [447, 156] width 304 height 51
type textarea "Money"
click at [596, 266] on button "Add Exemption" at bounding box center [608, 262] width 103 height 29
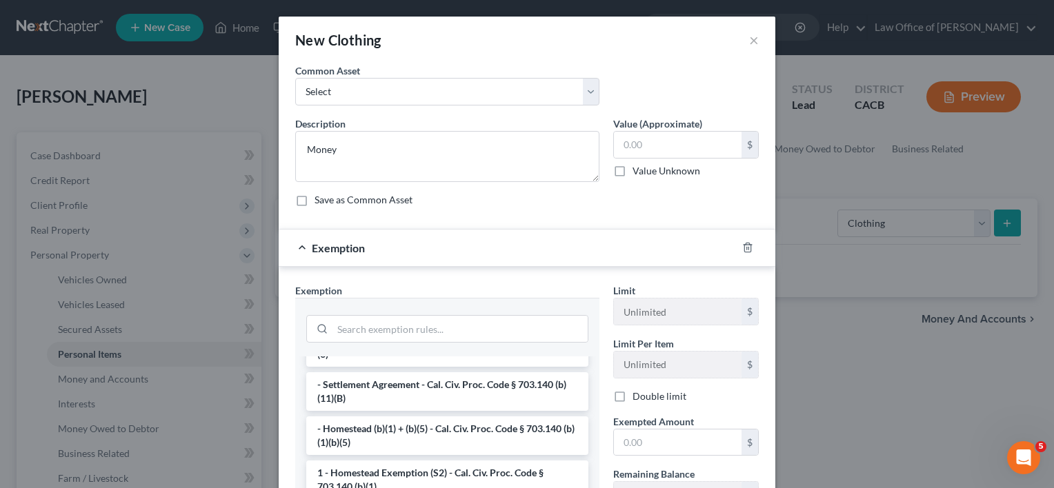
scroll to position [70, 0]
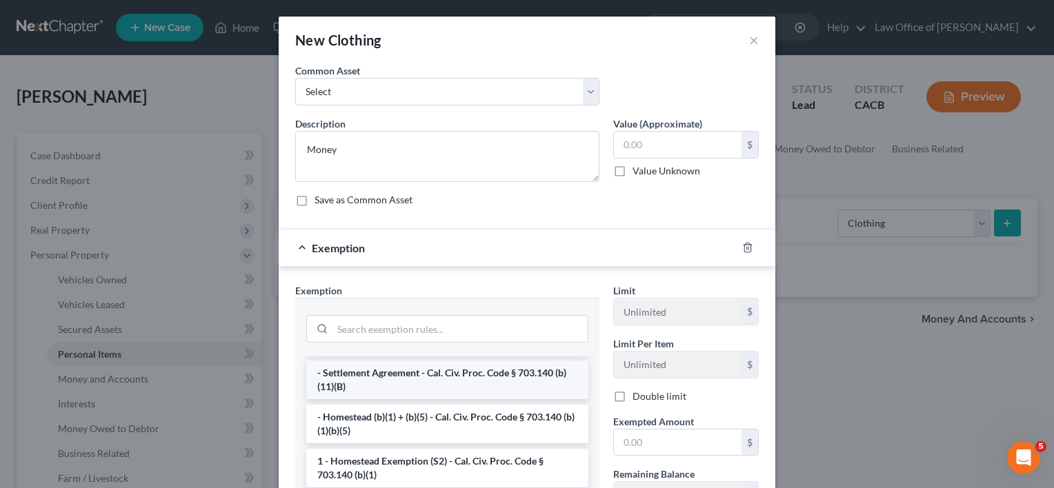
click at [497, 375] on li "- Settlement Agreement - Cal. Civ. Proc. Code § 703.140 (b)(11)(B)" at bounding box center [447, 380] width 282 height 39
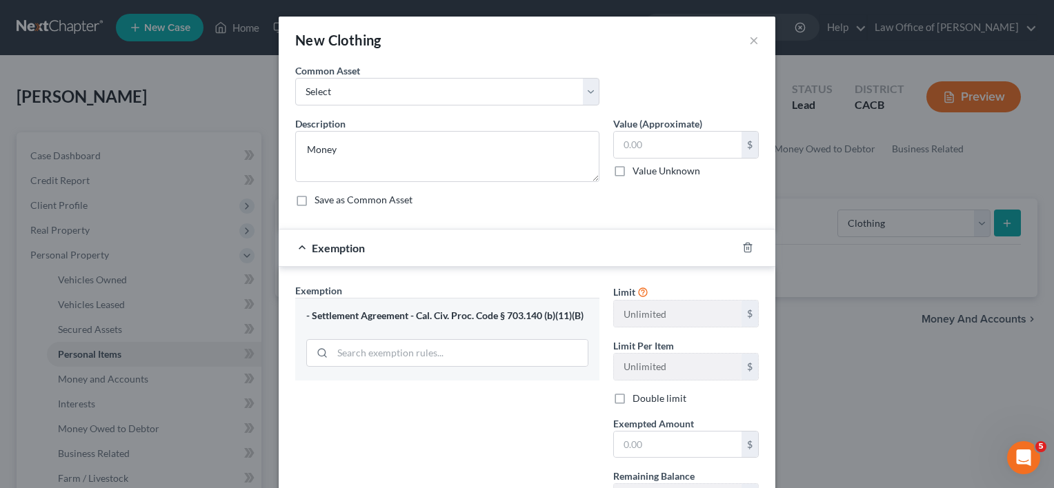
drag, startPoint x: 410, startPoint y: 315, endPoint x: 581, endPoint y: 317, distance: 170.4
click at [581, 317] on div "- Settlement Agreement - Cal. Civ. Proc. Code § 703.140 (b)(11)(B)" at bounding box center [447, 316] width 282 height 13
drag, startPoint x: 581, startPoint y: 317, endPoint x: 557, endPoint y: 317, distance: 23.4
copy div "Cal. Civ. Proc. Code § 703.140 (b)(11)(B)"
click at [742, 246] on icon "button" at bounding box center [747, 247] width 11 height 11
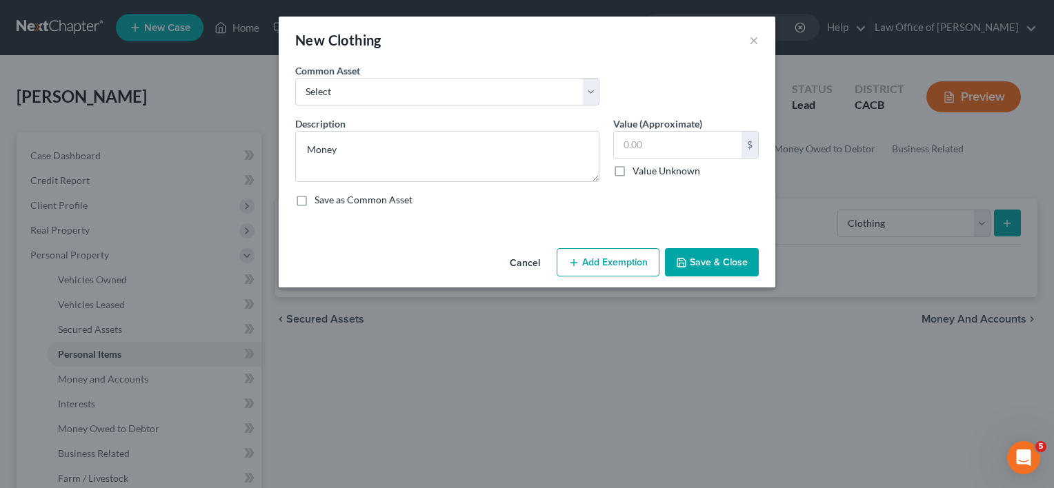
click at [597, 263] on button "Add Exemption" at bounding box center [608, 262] width 103 height 29
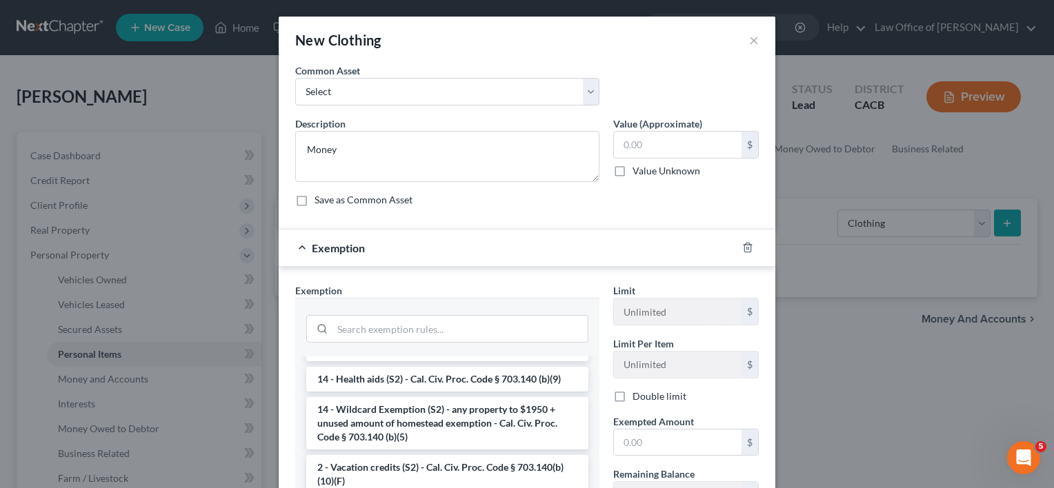
scroll to position [279, 0]
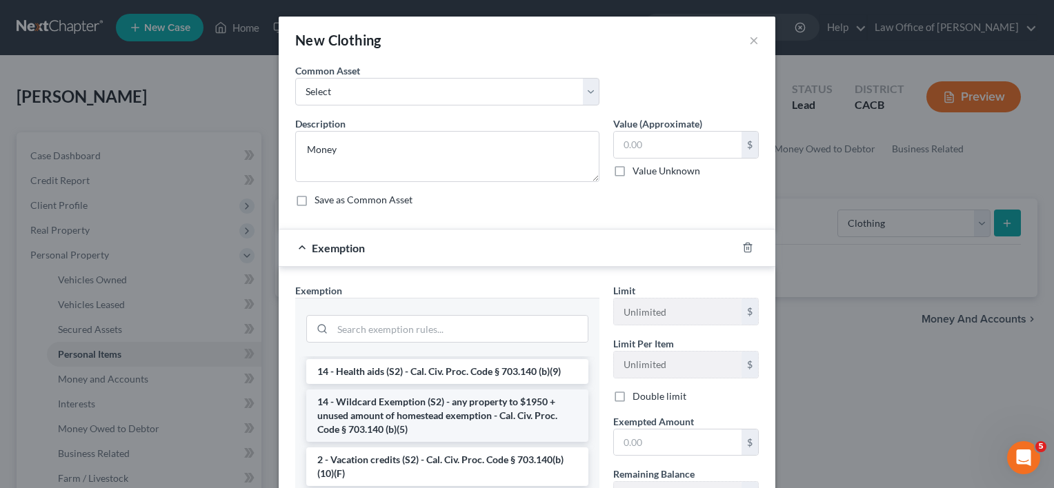
click at [490, 409] on li "14 - Wildcard Exemption (S2) - any property to $1950 + unused amount of homeste…" at bounding box center [447, 416] width 282 height 52
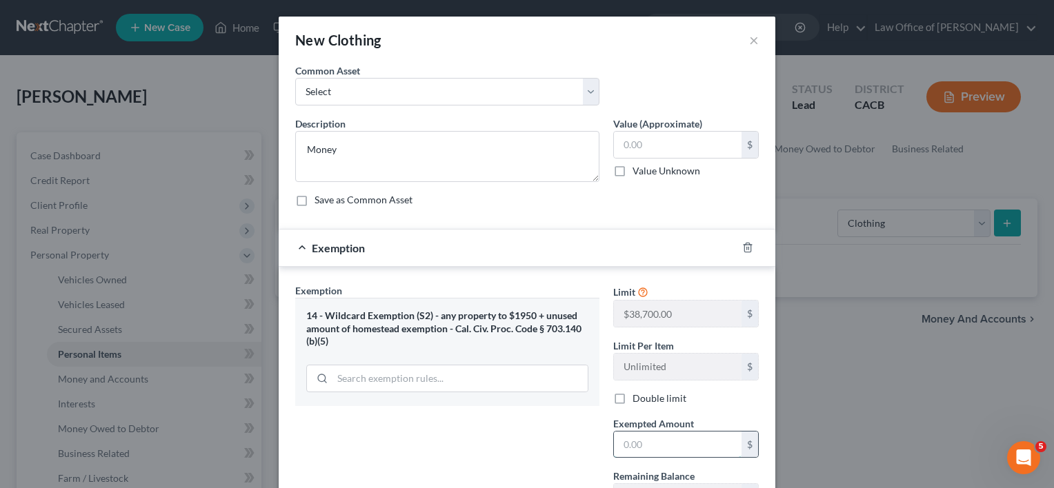
click at [661, 455] on input "text" at bounding box center [678, 445] width 128 height 26
type input "38,700"
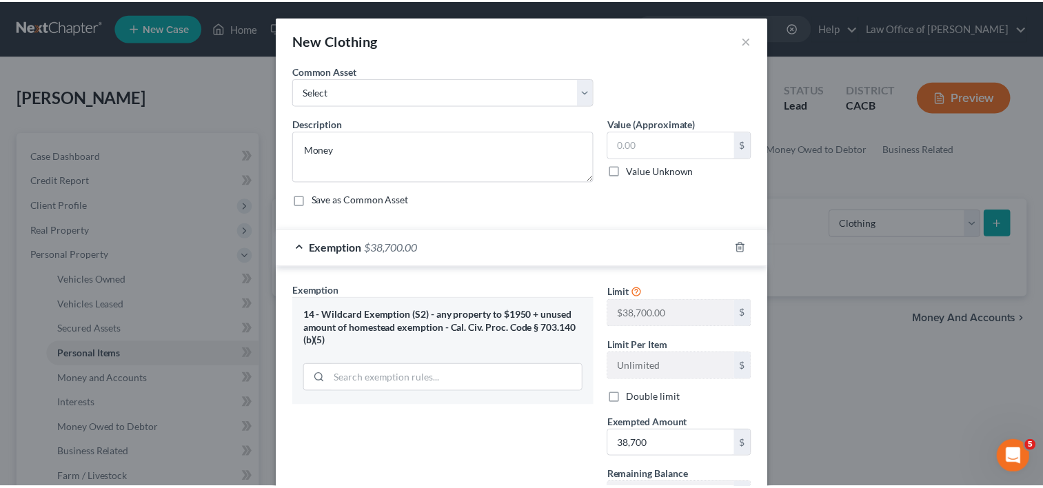
scroll to position [119, 0]
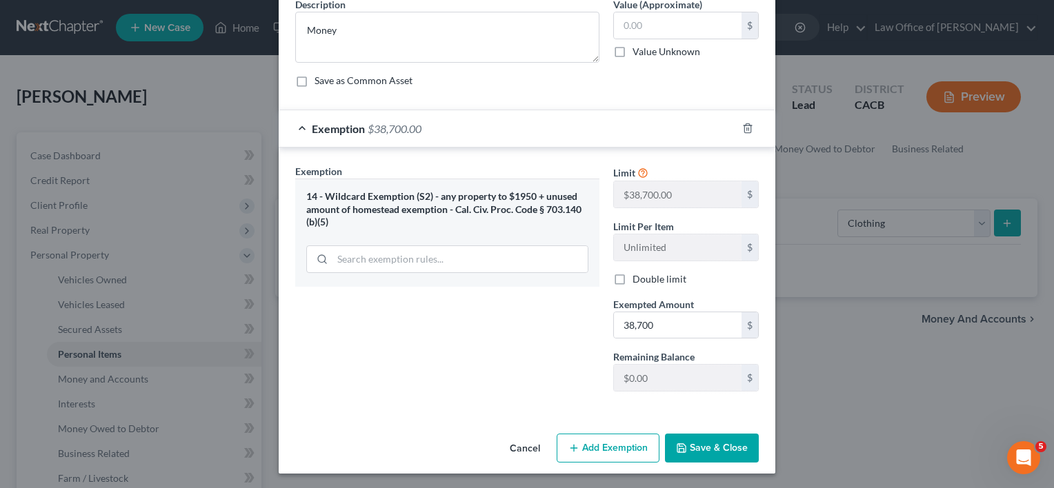
click at [712, 455] on button "Save & Close" at bounding box center [712, 448] width 94 height 29
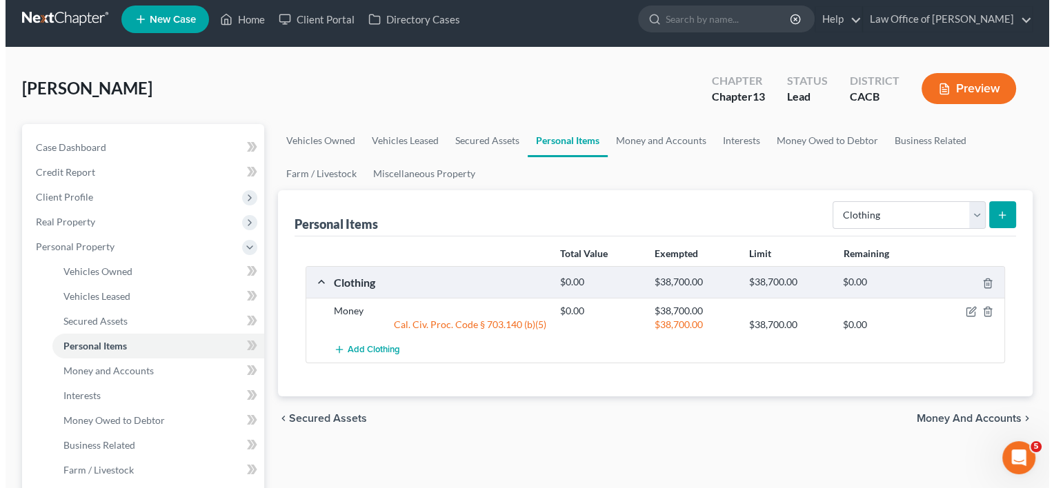
scroll to position [0, 0]
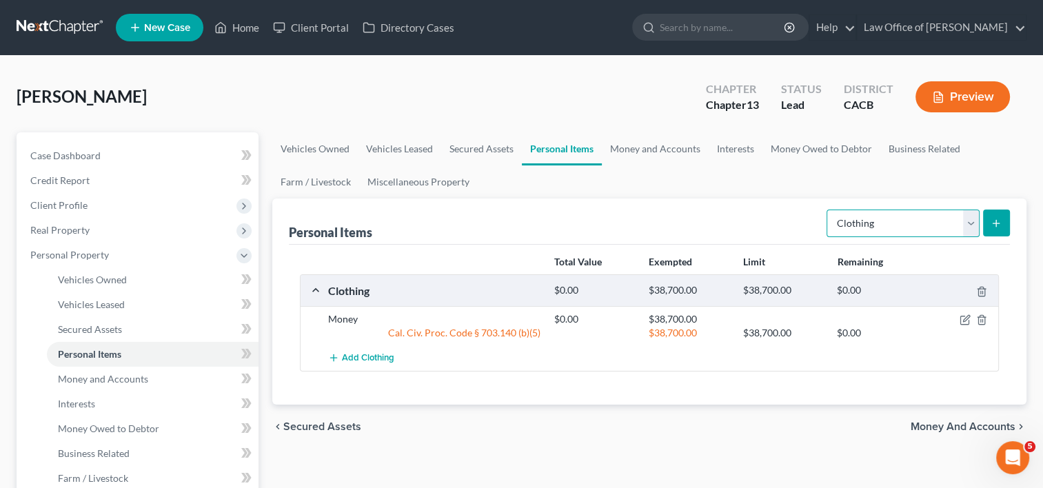
click at [938, 221] on select "Select Item Type Clothing Collectibles Of Value Electronics Firearms Household …" at bounding box center [903, 224] width 153 height 28
click at [965, 317] on icon "button" at bounding box center [966, 319] width 6 height 6
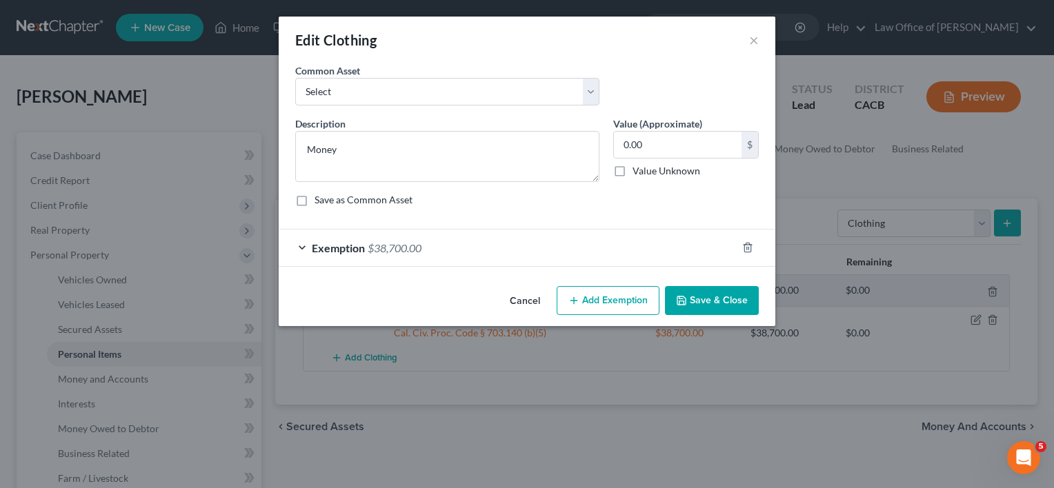
click at [597, 303] on button "Add Exemption" at bounding box center [608, 300] width 103 height 29
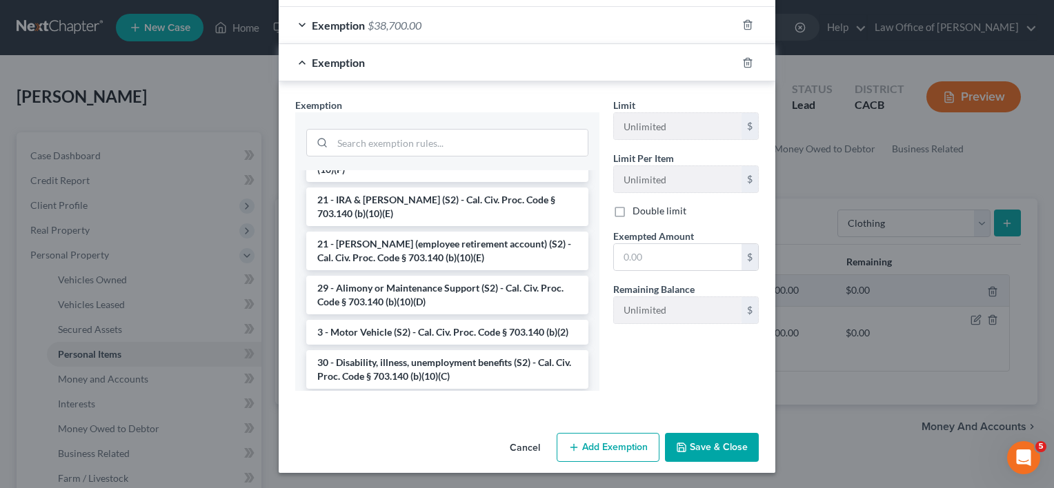
scroll to position [442, 0]
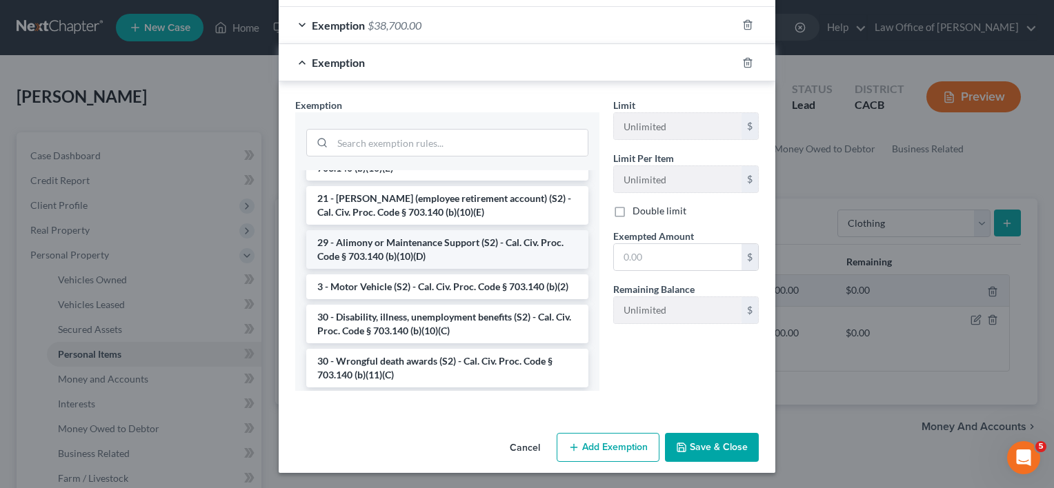
click at [453, 249] on li "29 - Alimony or Maintenance Support (S2) - Cal. Civ. Proc. Code § 703.140 (b)(1…" at bounding box center [447, 249] width 282 height 39
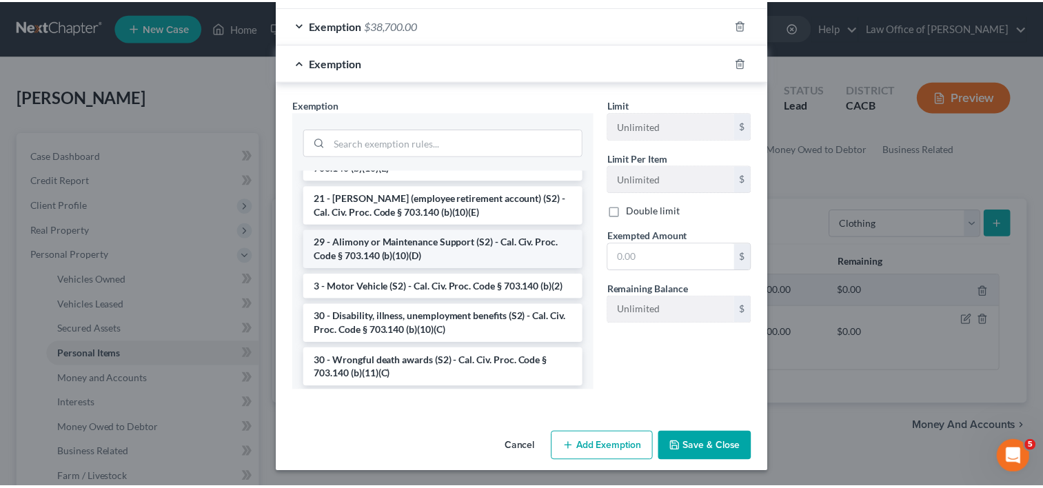
scroll to position [157, 0]
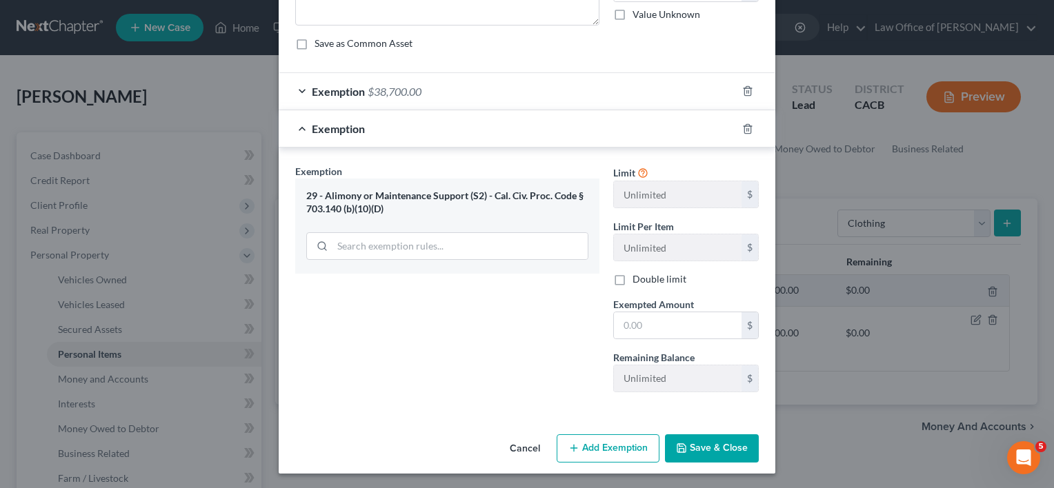
click at [490, 197] on div "29 - Alimony or Maintenance Support (S2) - Cal. Civ. Proc. Code § 703.140 (b)(1…" at bounding box center [447, 203] width 282 height 26
drag, startPoint x: 488, startPoint y: 192, endPoint x: 502, endPoint y: 218, distance: 29.0
click at [502, 218] on div "29 - Alimony or Maintenance Support (S2) - Cal. Civ. Proc. Code § 703.140 (b)(1…" at bounding box center [447, 226] width 304 height 94
drag, startPoint x: 502, startPoint y: 218, endPoint x: 497, endPoint y: 194, distance: 24.1
copy div "Cal. Civ. Proc. Code § 703.140 (b)(10)(D)"
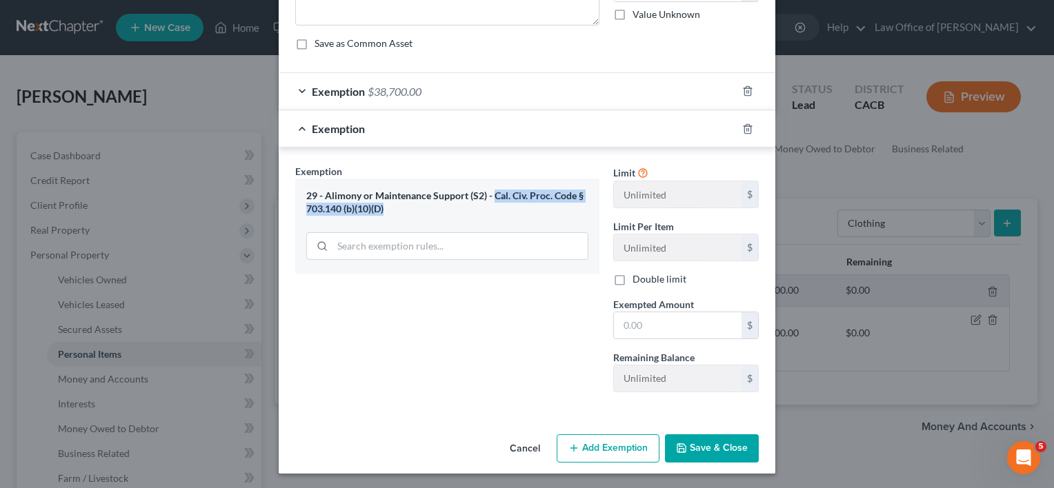
click at [516, 447] on button "Cancel" at bounding box center [525, 450] width 52 height 28
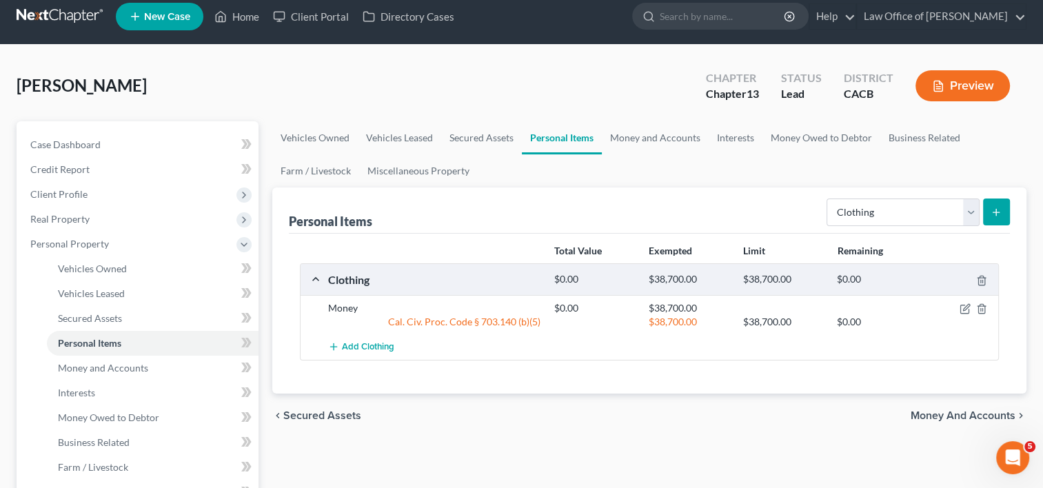
scroll to position [0, 0]
